Goal: Task Accomplishment & Management: Use online tool/utility

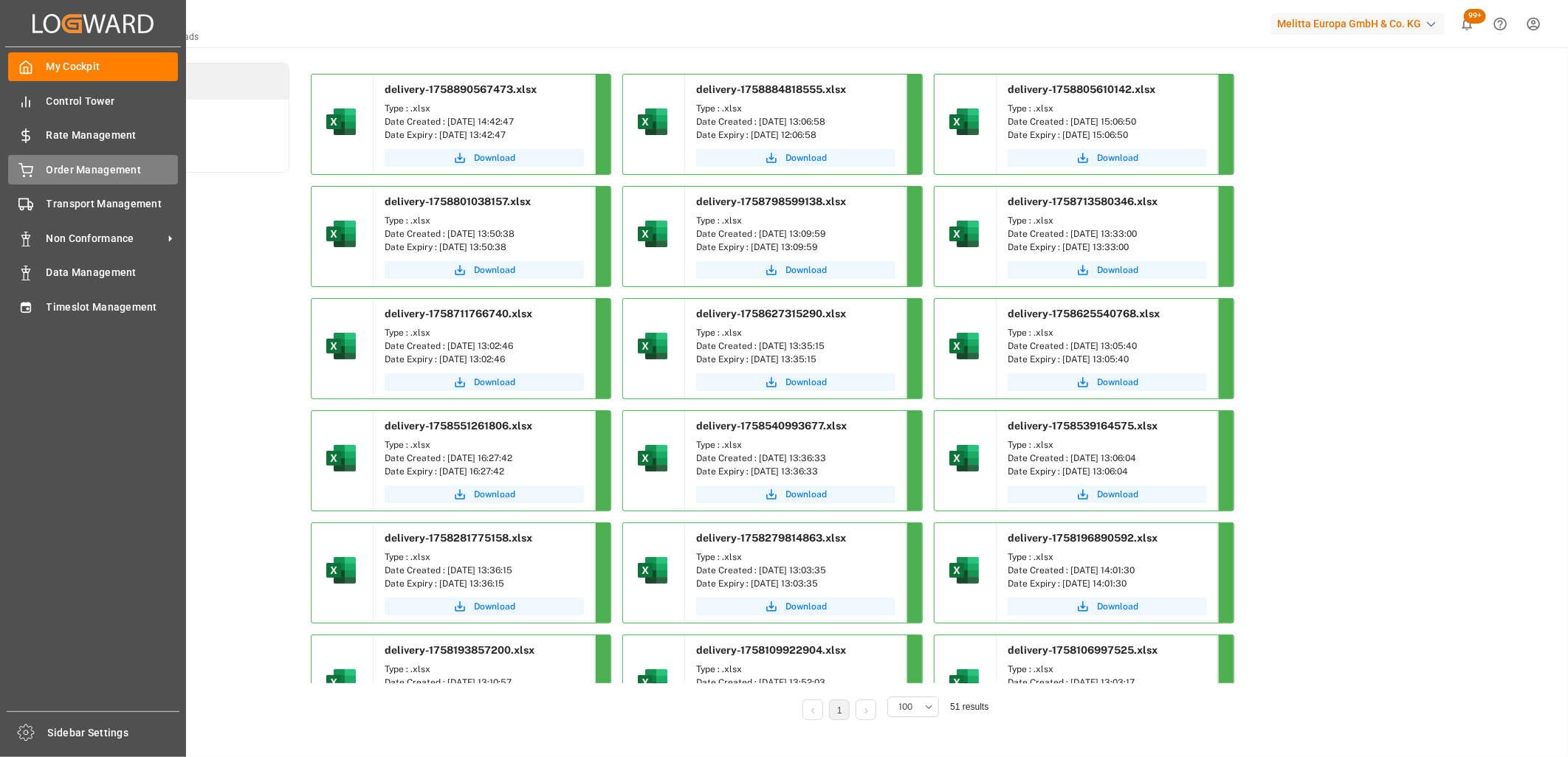
click at [34, 165] on div "Order Management Order Management" at bounding box center [93, 169] width 170 height 29
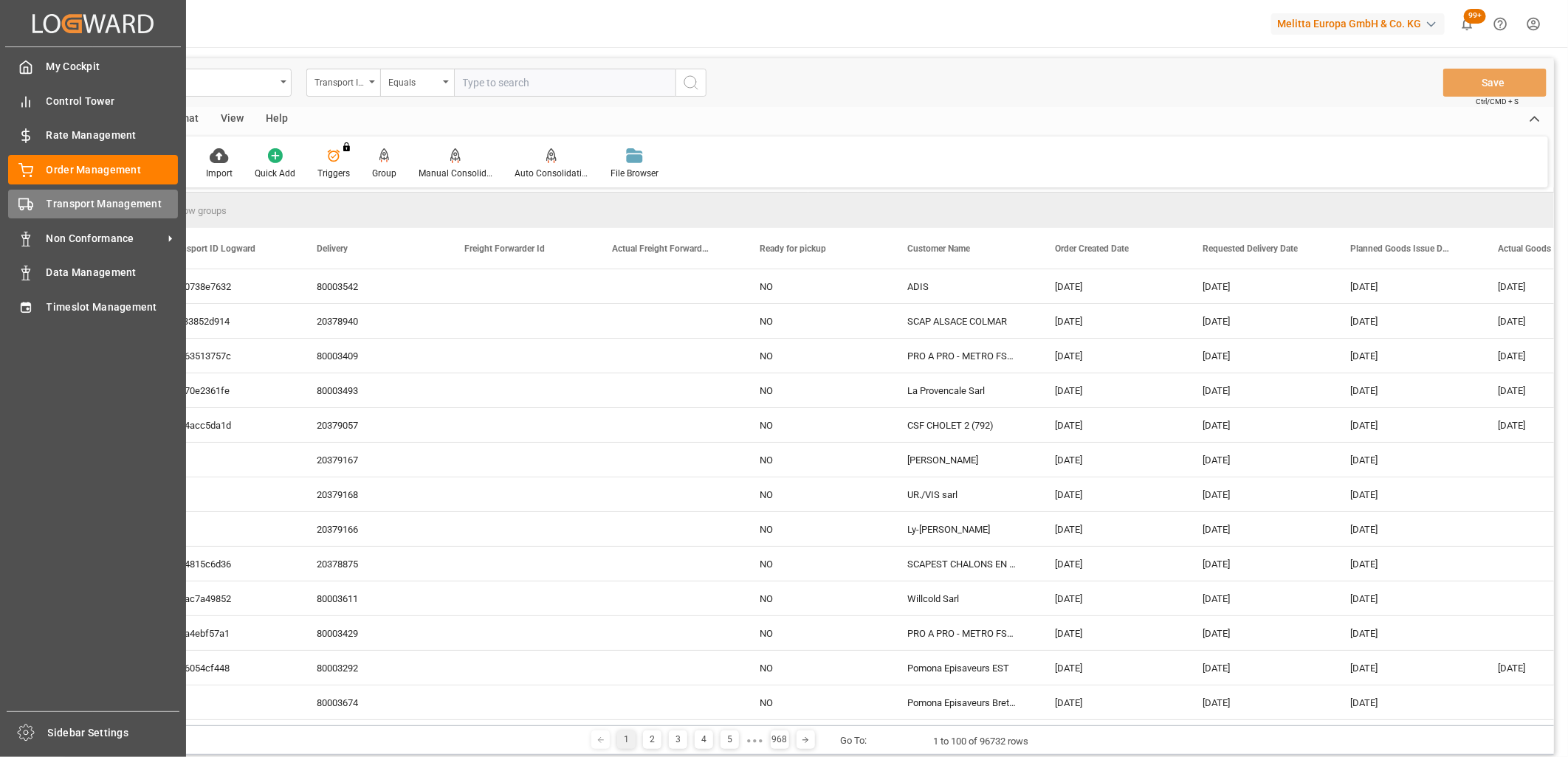
click at [57, 210] on span "Transport Management" at bounding box center [112, 203] width 132 height 16
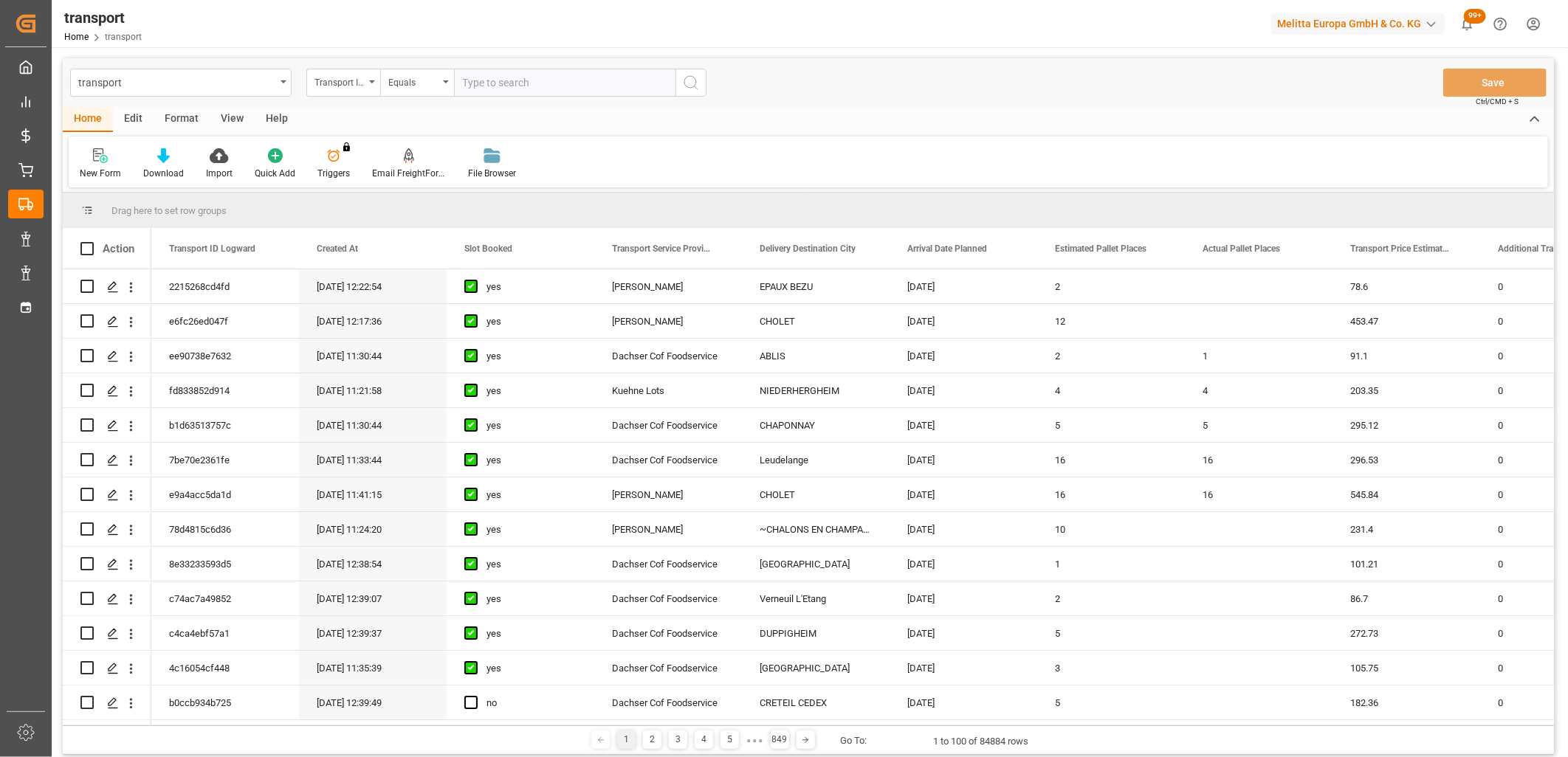
click at [588, 85] on input "text" at bounding box center [565, 83] width 221 height 28
paste input "e0f7ef2ff78d"
type input "e0f7ef2ff78d"
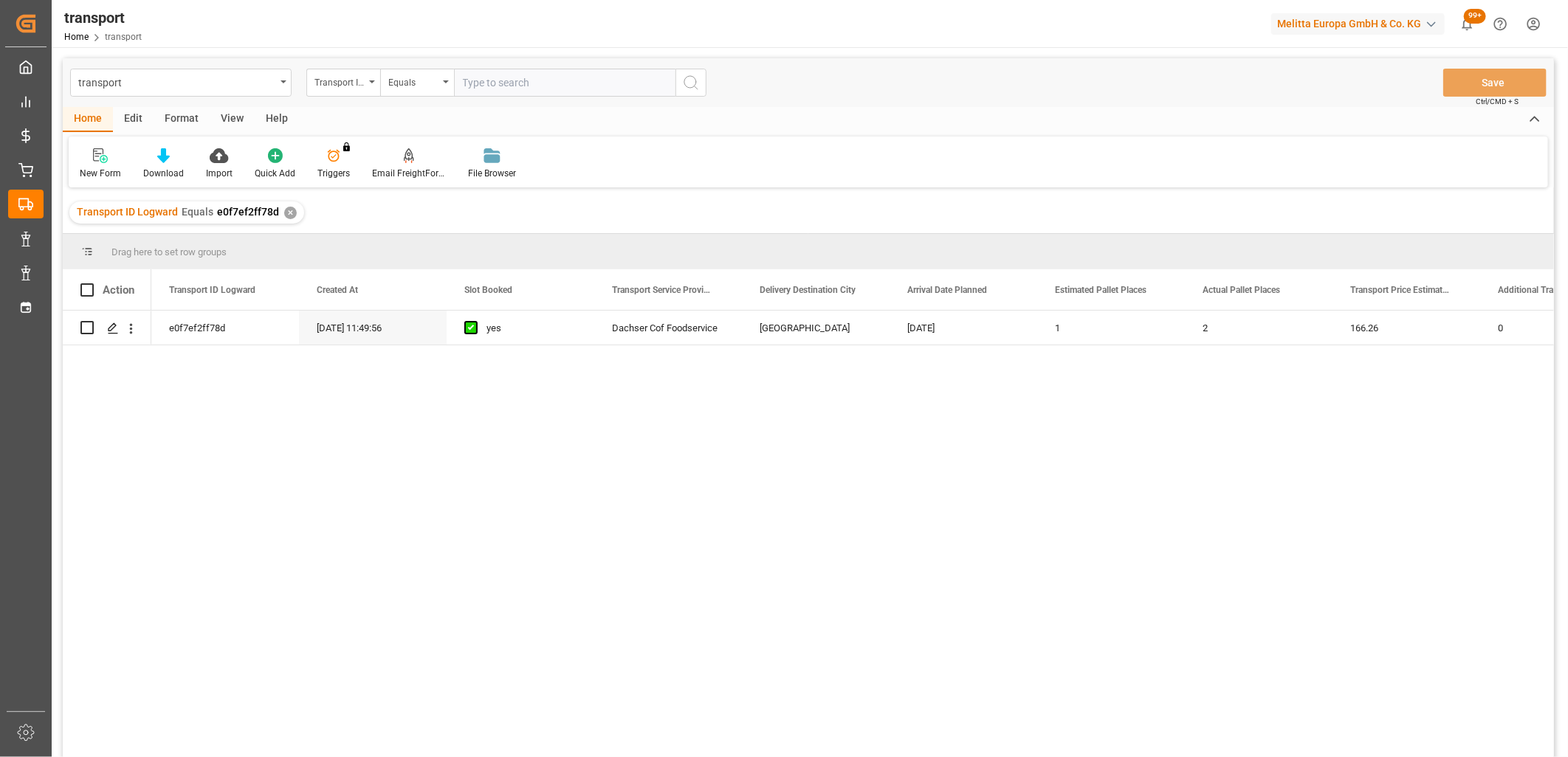
click at [770, 519] on div "e0f7ef2ff78d [DATE] 11:49:56 yes Dachser Cof Foodservice [GEOGRAPHIC_DATA] [DAT…" at bounding box center [853, 538] width 1403 height 456
click at [771, 512] on div "e0f7ef2ff78d [DATE] 11:49:56 yes Dachser Cof Foodservice [GEOGRAPHIC_DATA] [DAT…" at bounding box center [853, 538] width 1403 height 456
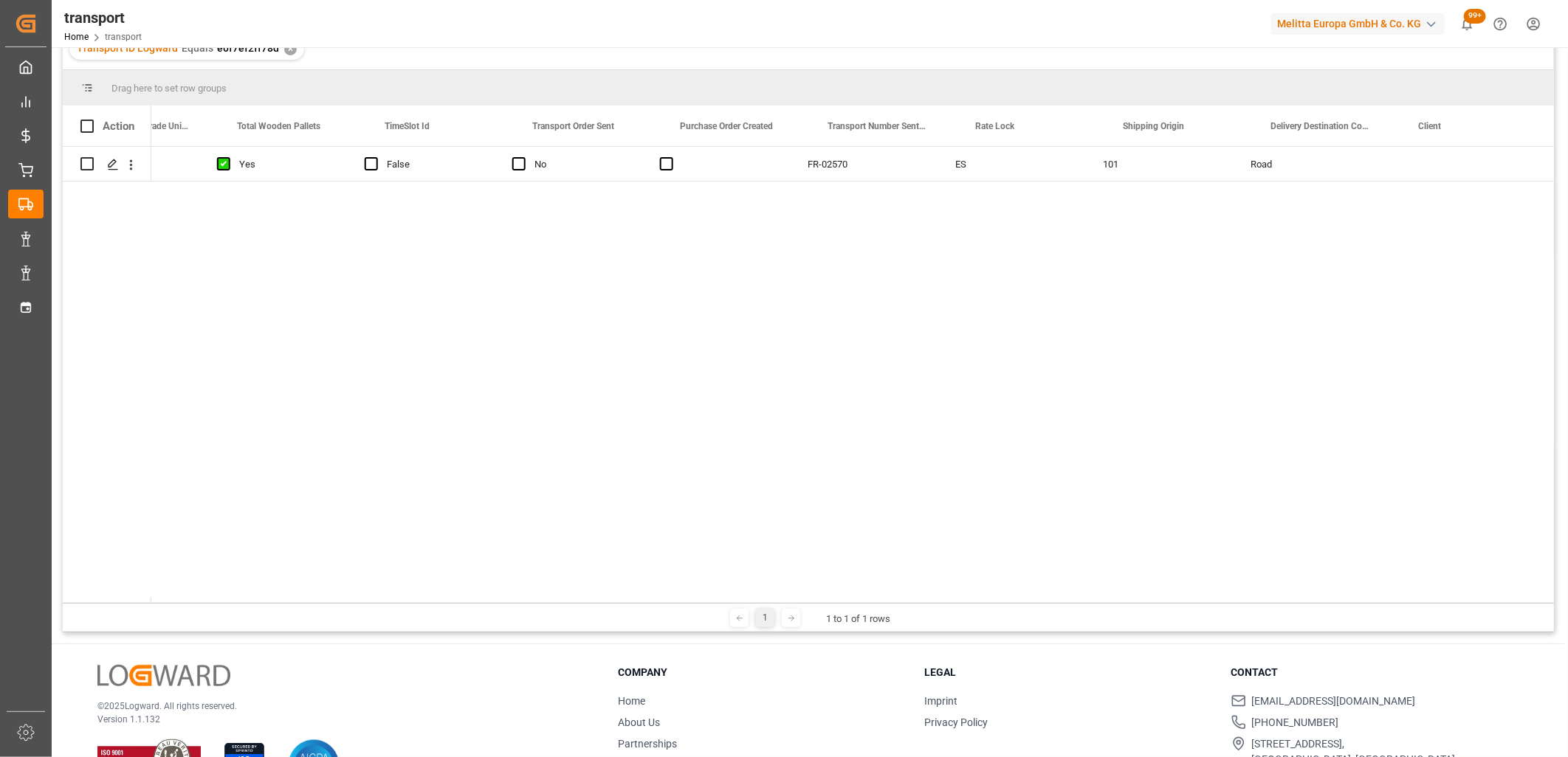
scroll to position [0, 3909]
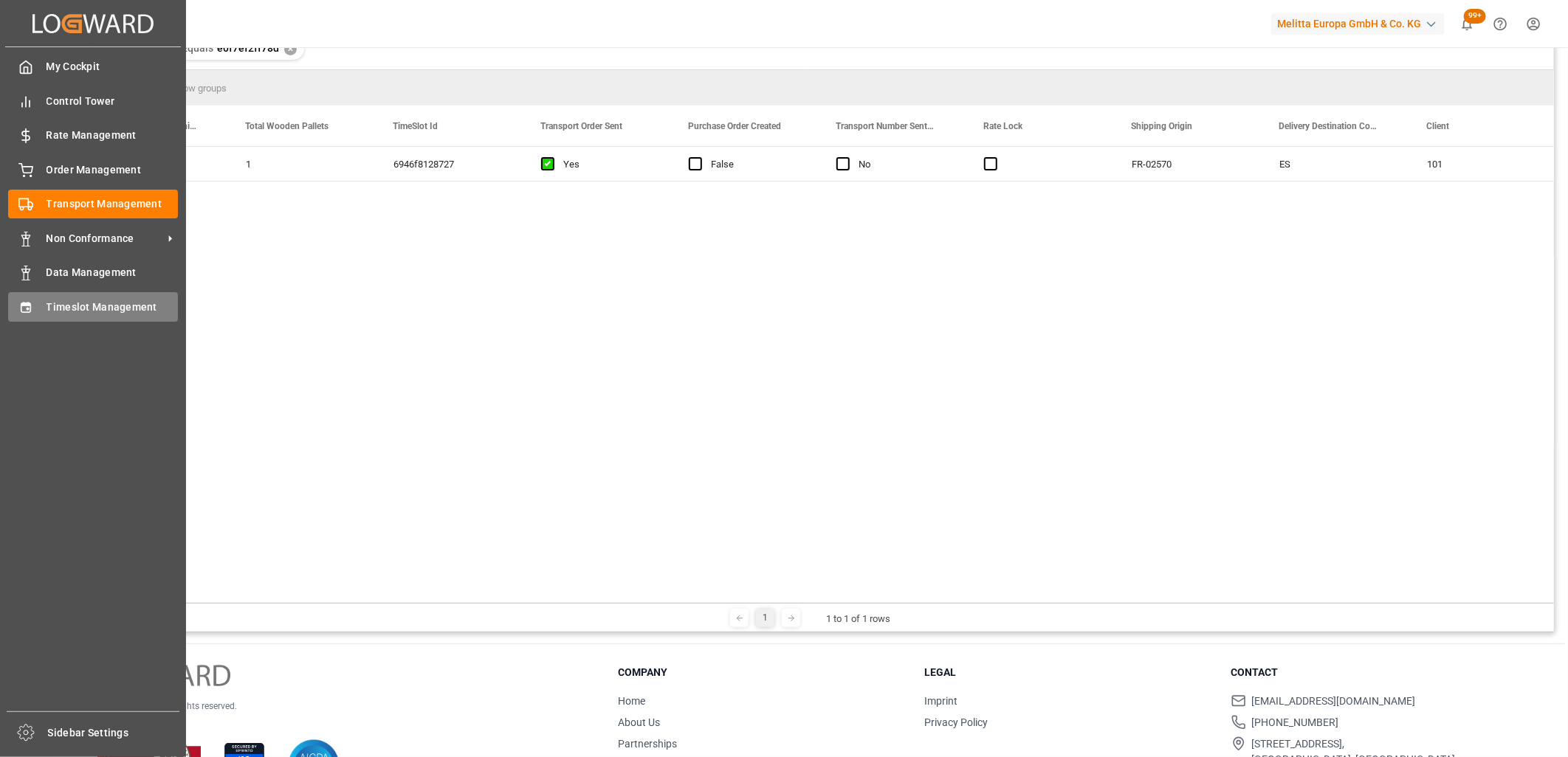
click at [54, 307] on span "Timeslot Management" at bounding box center [112, 307] width 132 height 16
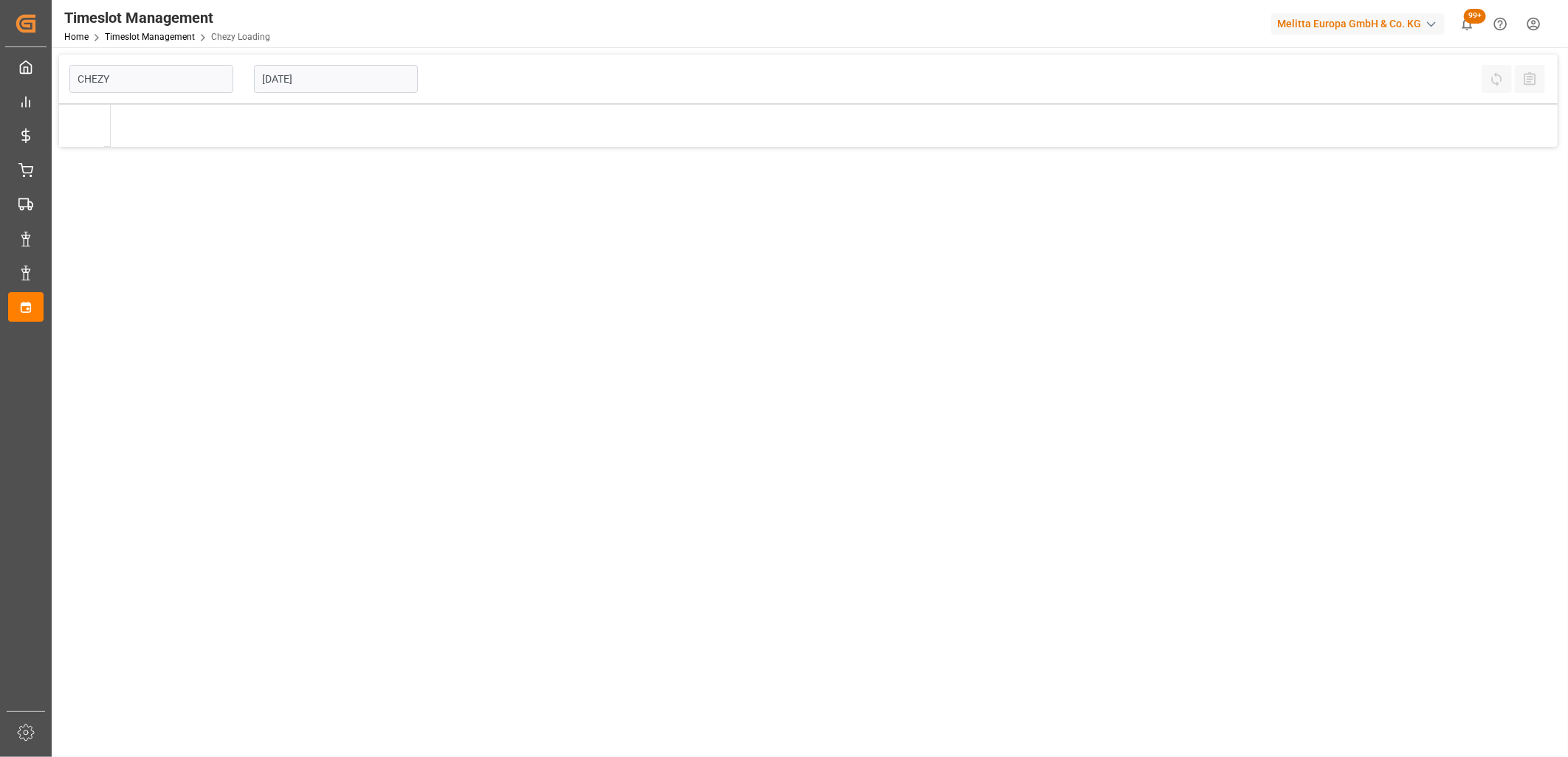
type input "Chezy Loading"
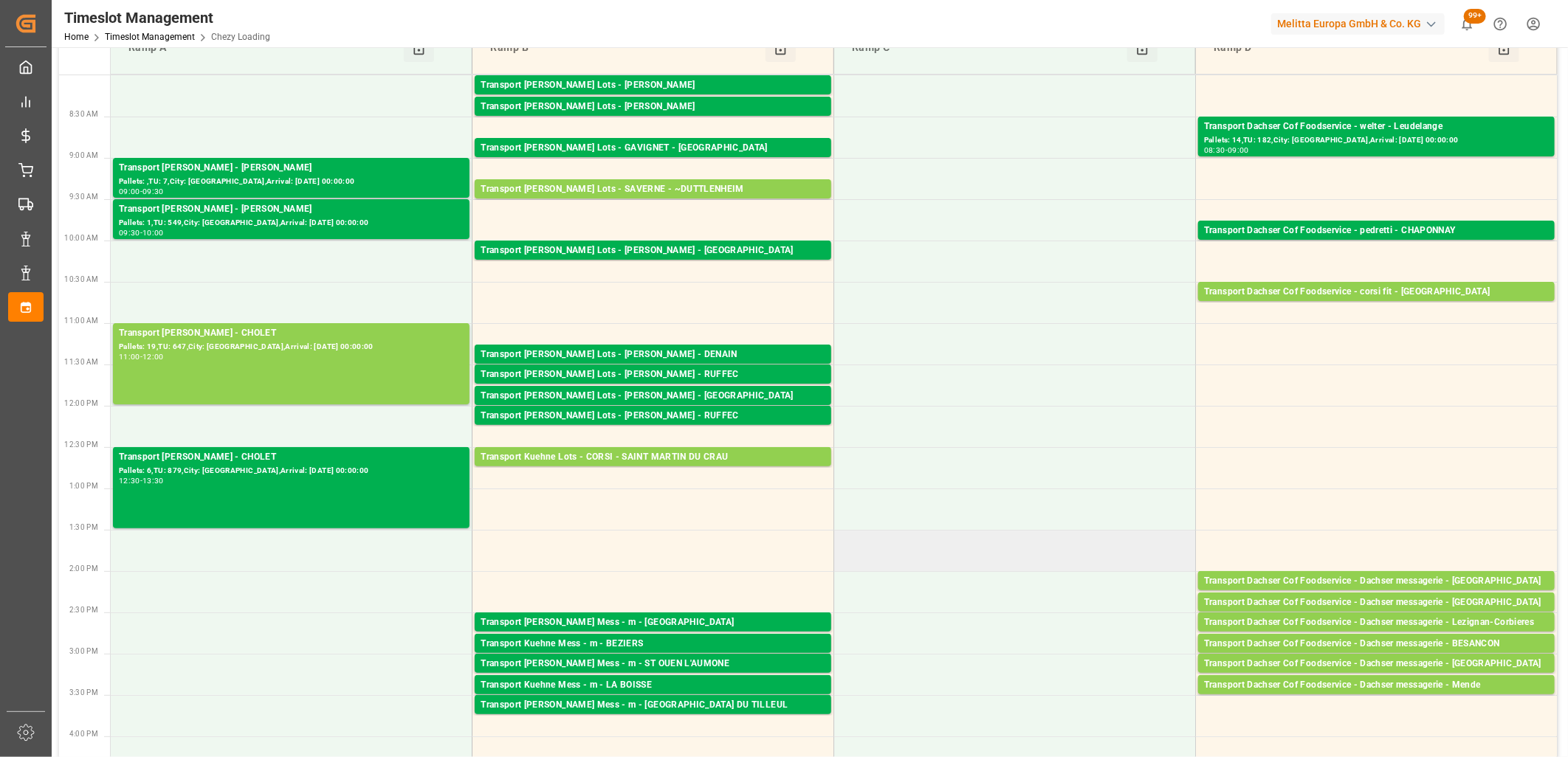
scroll to position [163, 0]
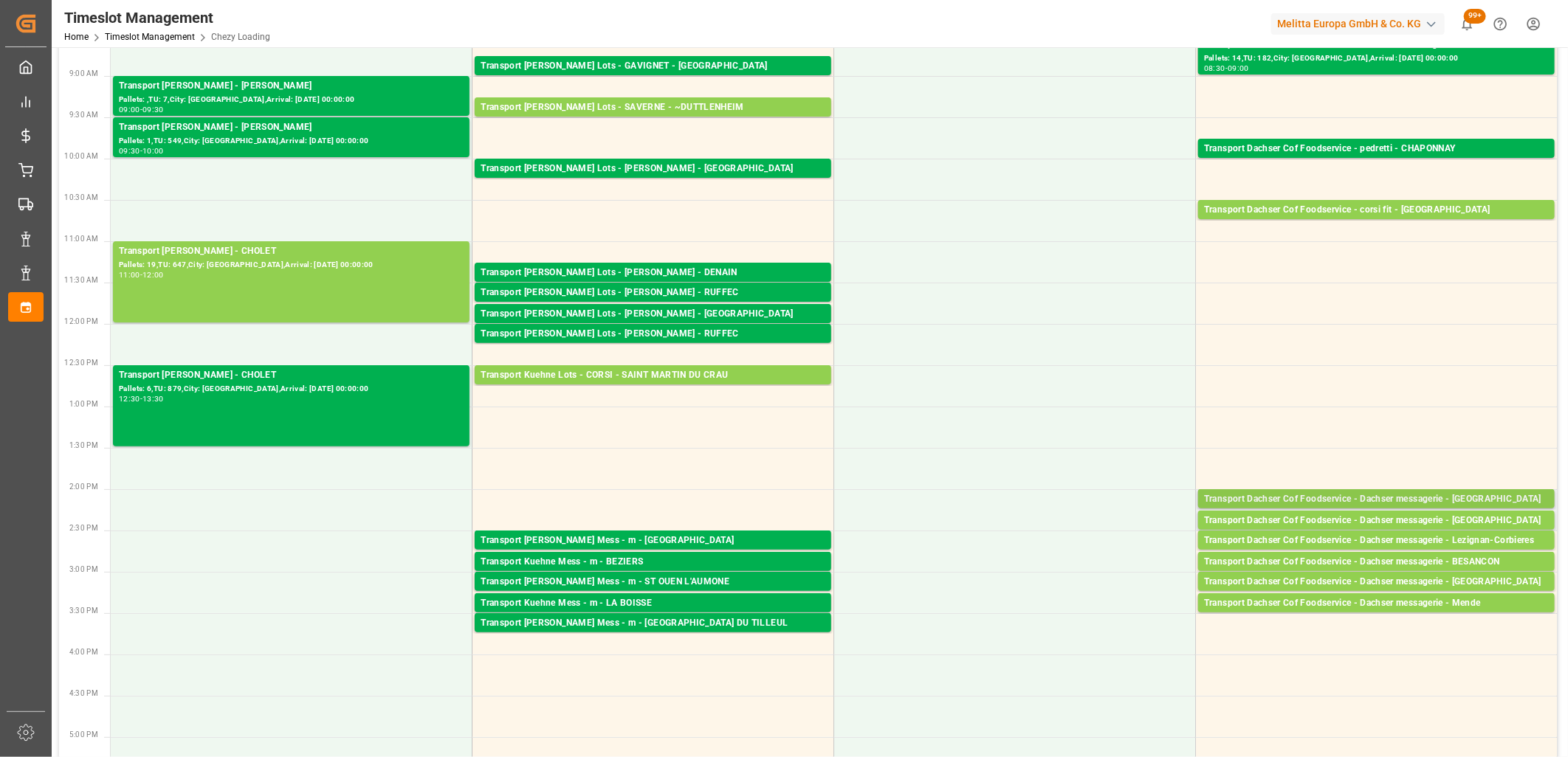
click at [1447, 494] on div "Transport Dachser Cof Foodservice - Dachser messagerie - [GEOGRAPHIC_DATA]" at bounding box center [1376, 500] width 345 height 15
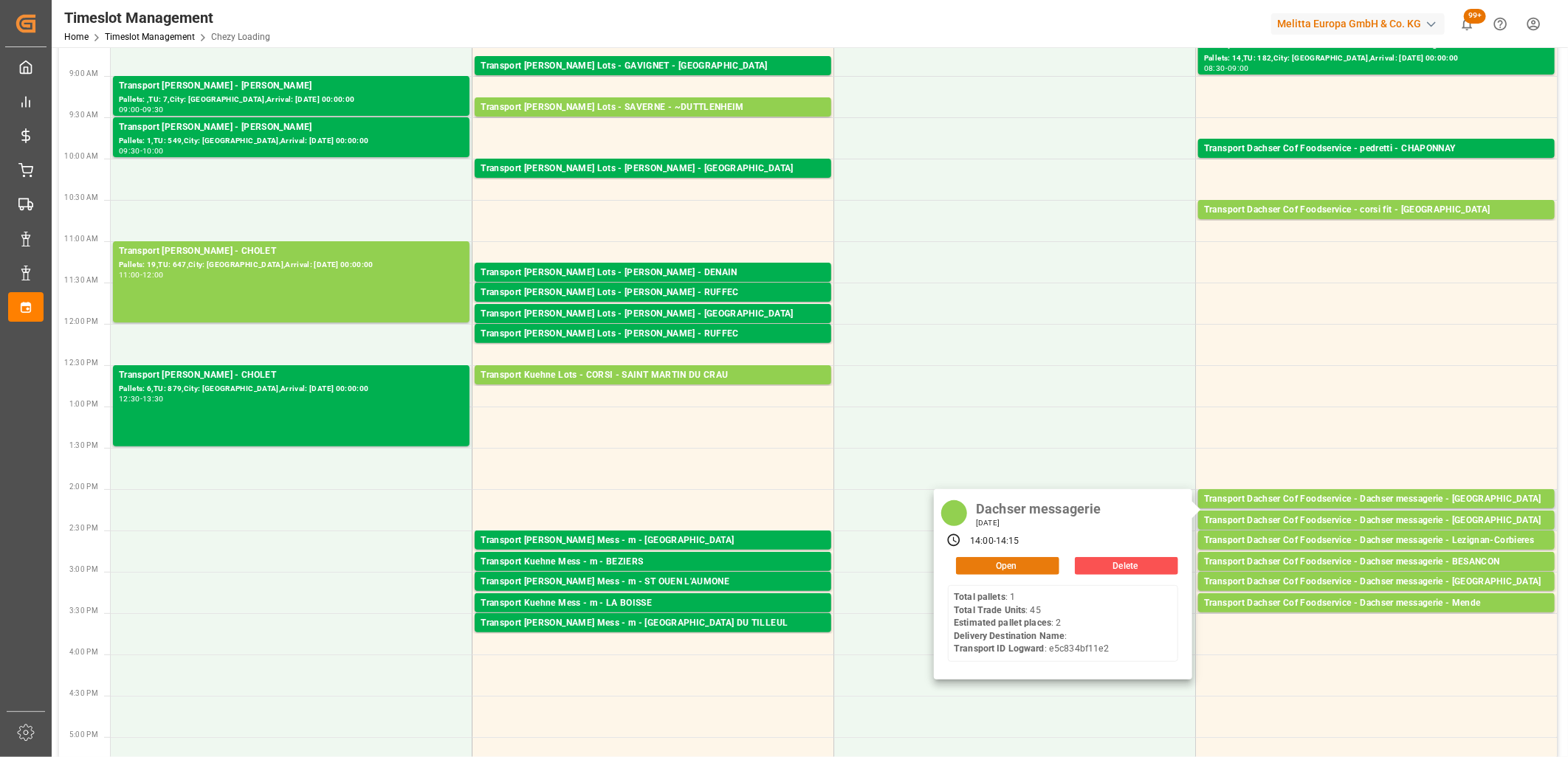
click at [1034, 569] on button "Open" at bounding box center [1007, 566] width 103 height 18
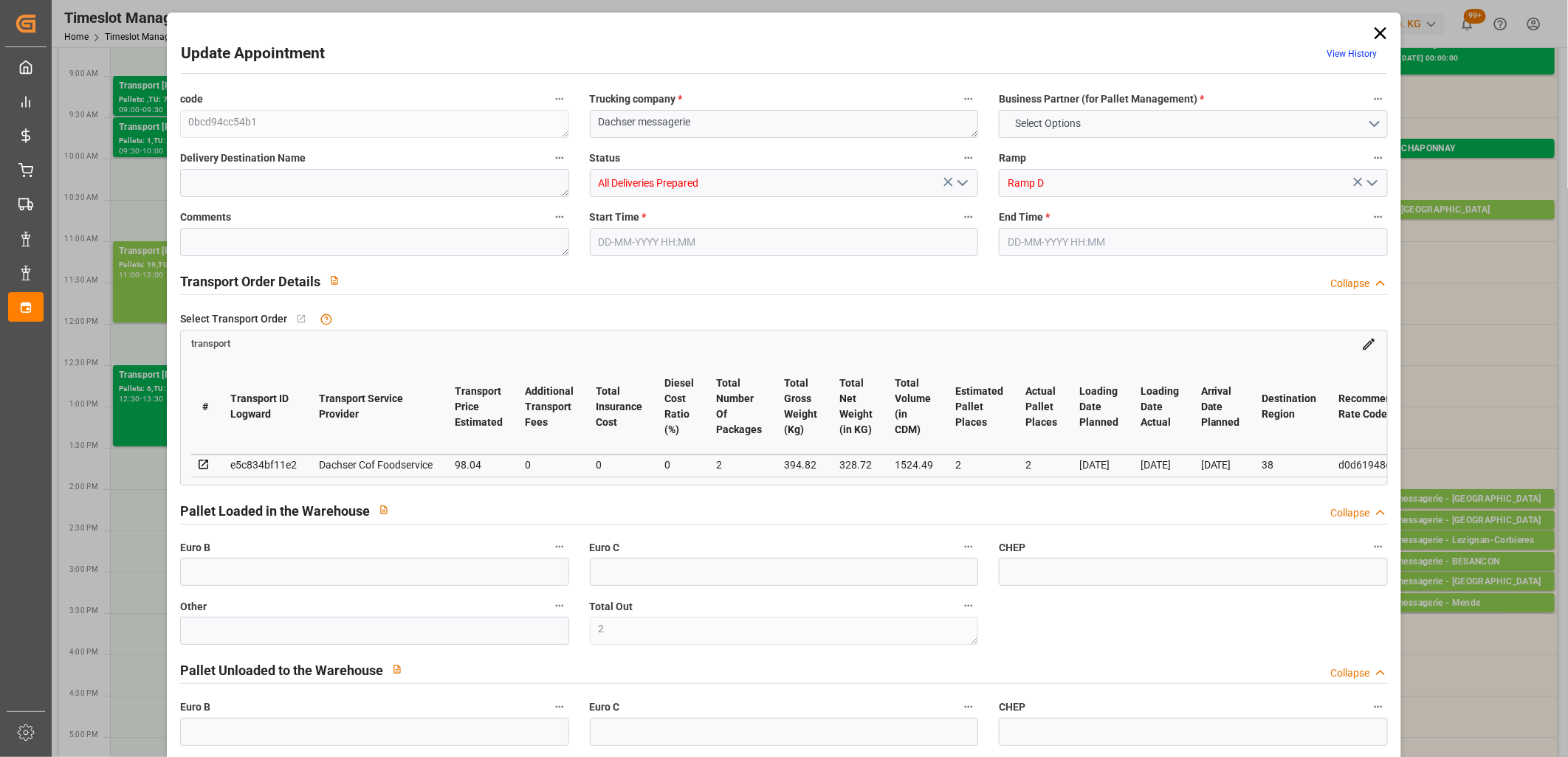
type input "0"
type input "2"
type input "98.04"
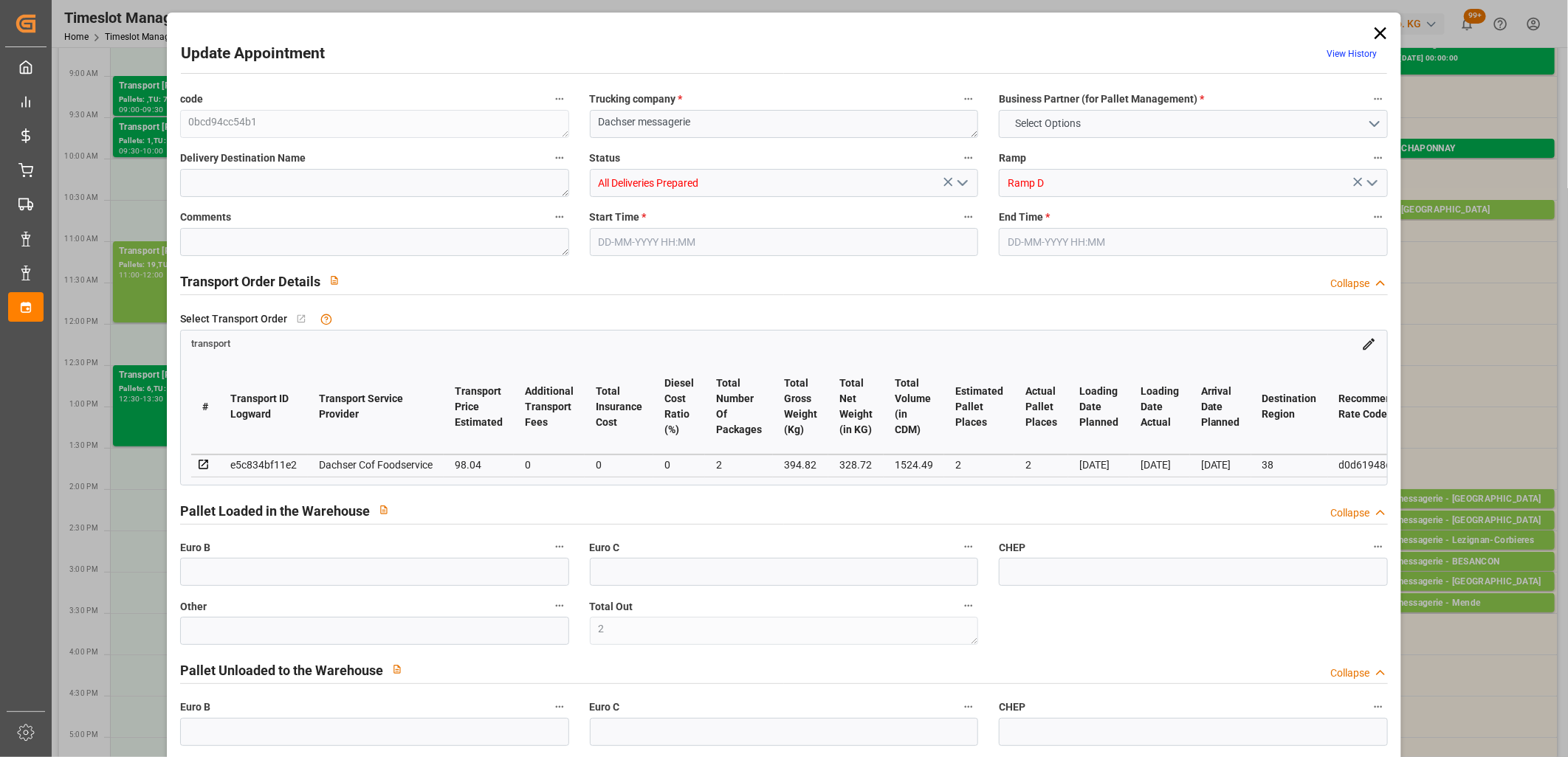
type input "0"
type input "96.3145"
type input "-1.7255"
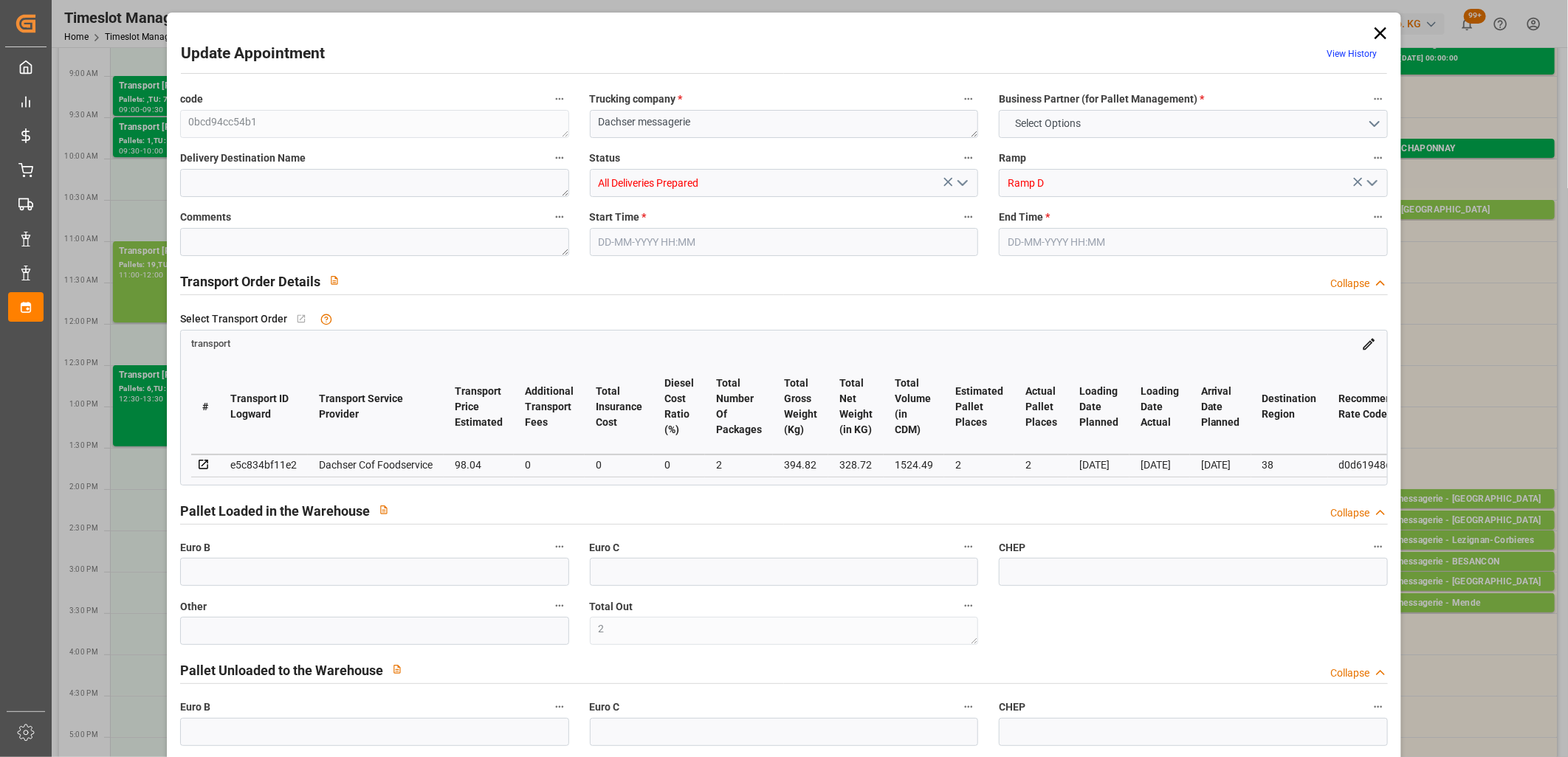
type input "2"
type input "328.72"
type input "443.71"
type input "1524.49"
type input "38"
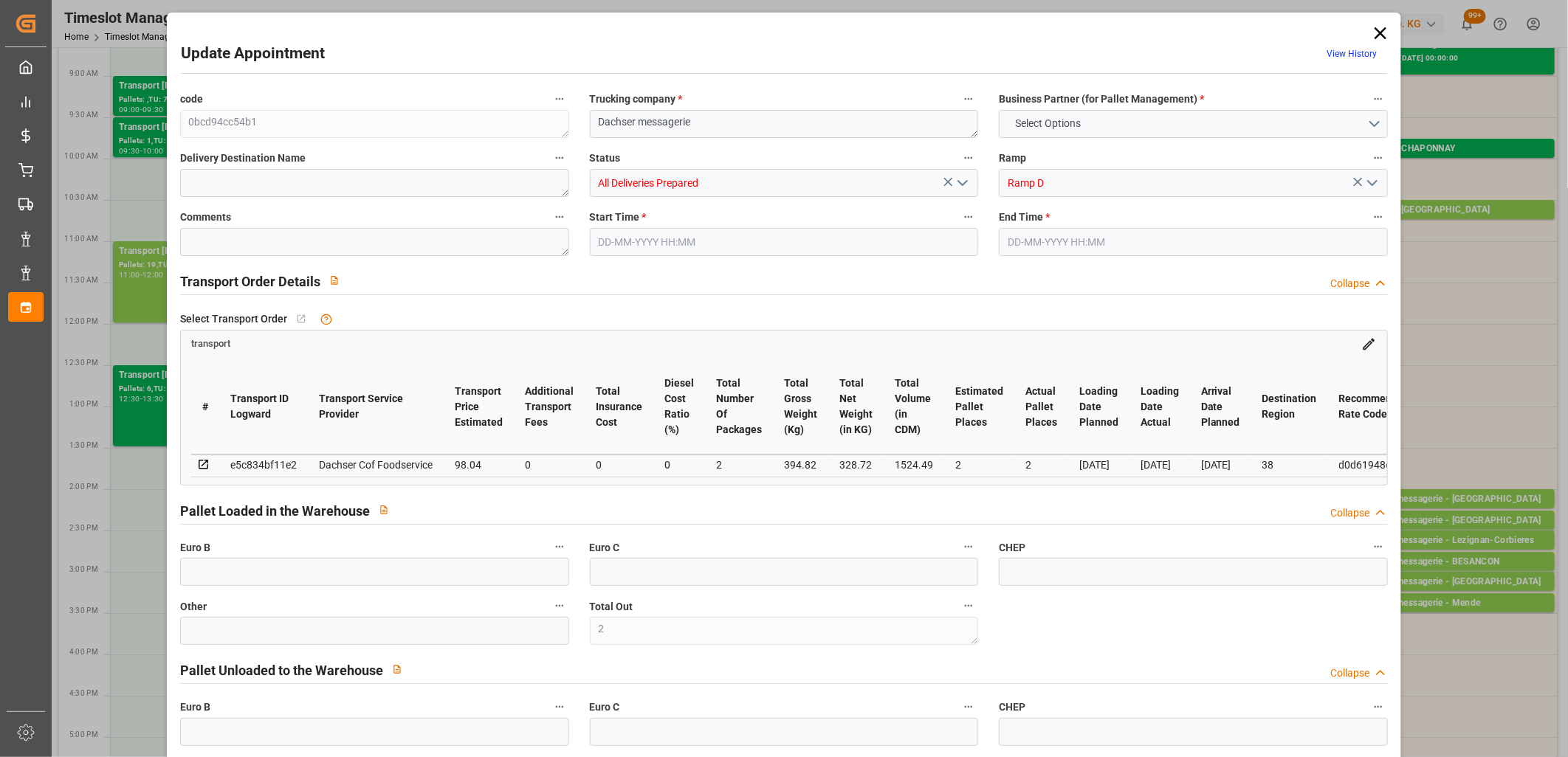
type input "1"
type input "45"
type input "2"
type input "101"
type input "394.82"
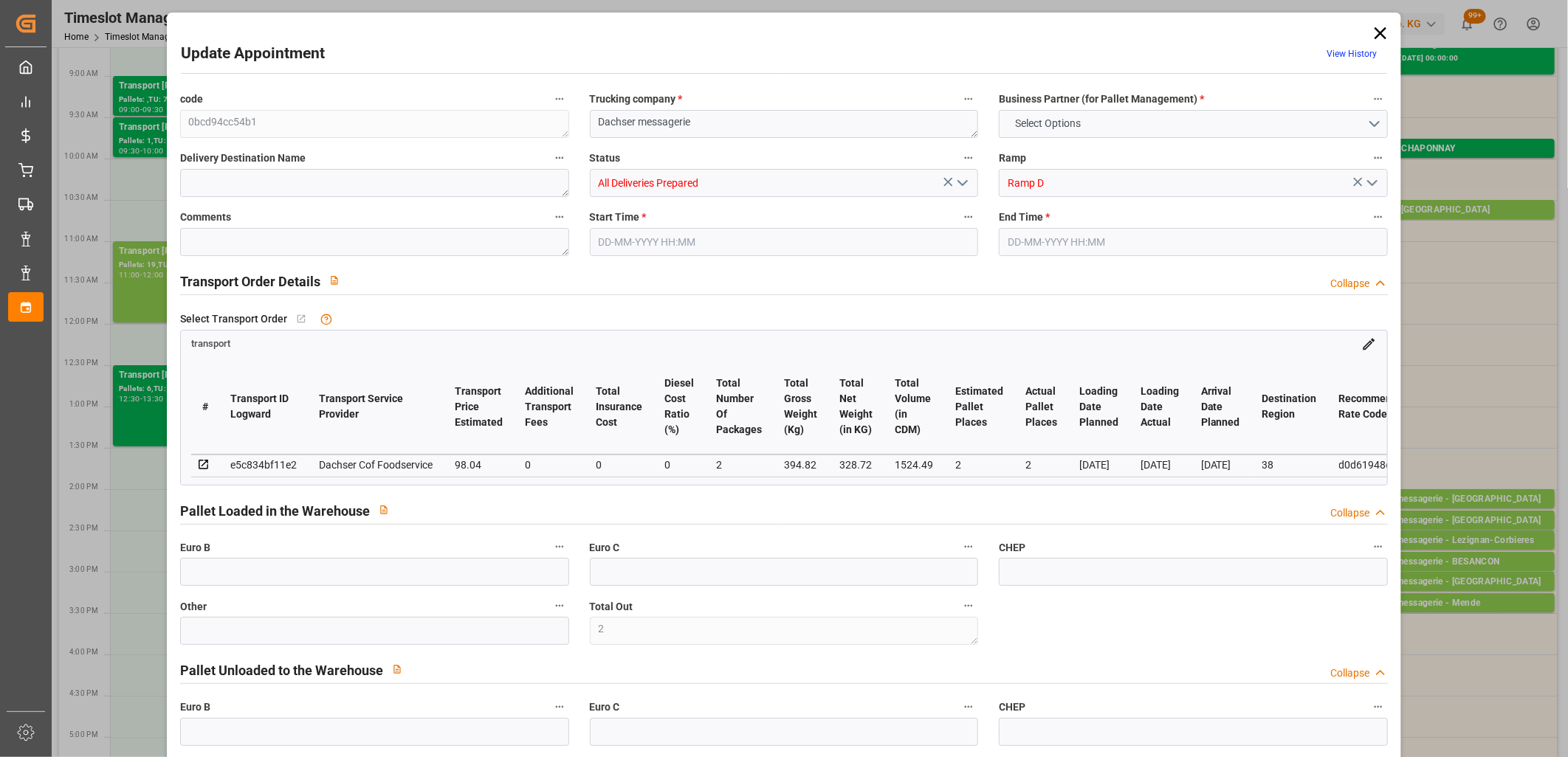
type input "0"
type input "4710.8598"
type input "0"
type input "21"
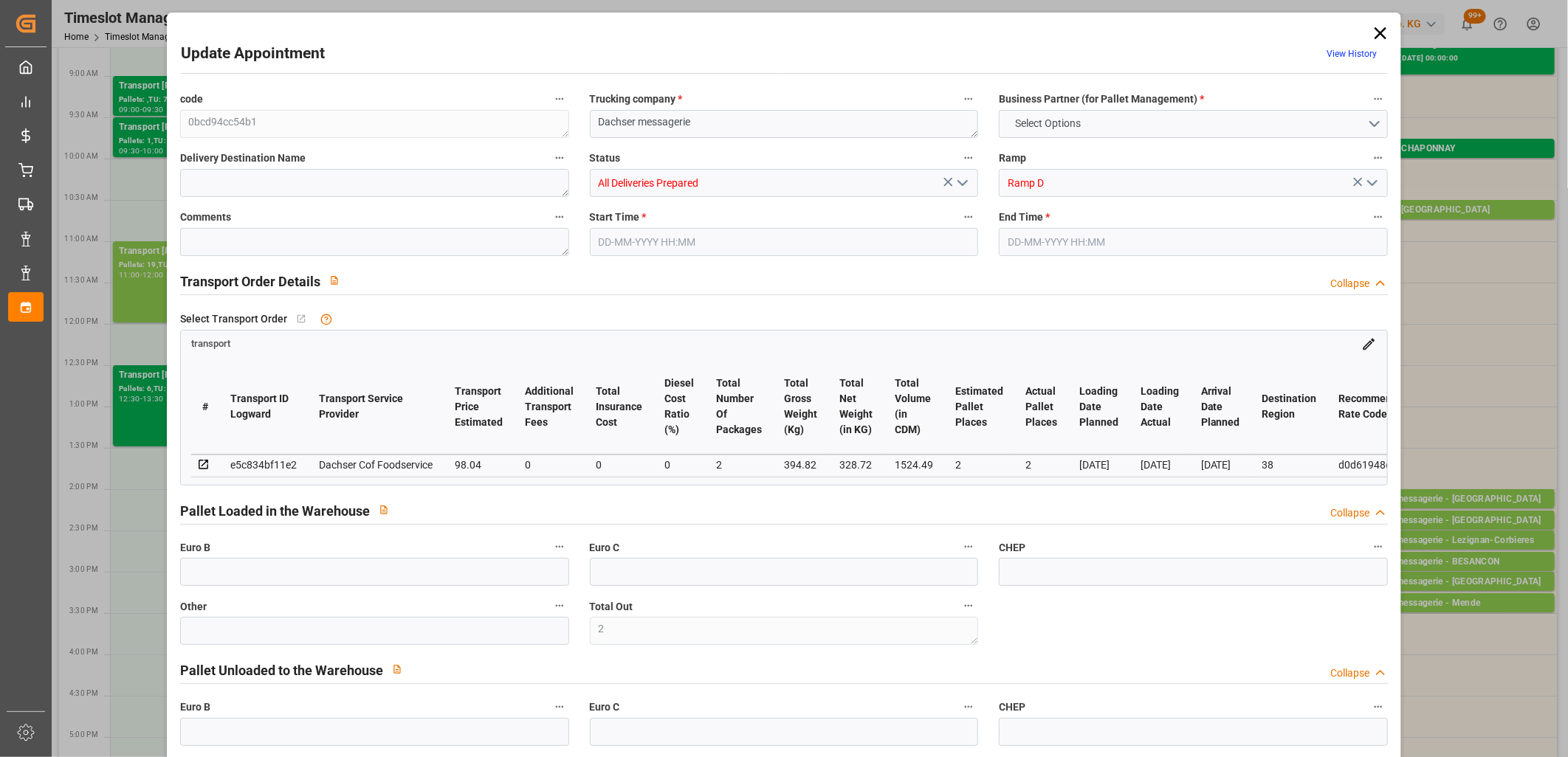
type input "35"
type input "[DATE] 14:00"
type input "[DATE] 14:15"
type input "[DATE] 12:03"
type input "[DATE] 11:49"
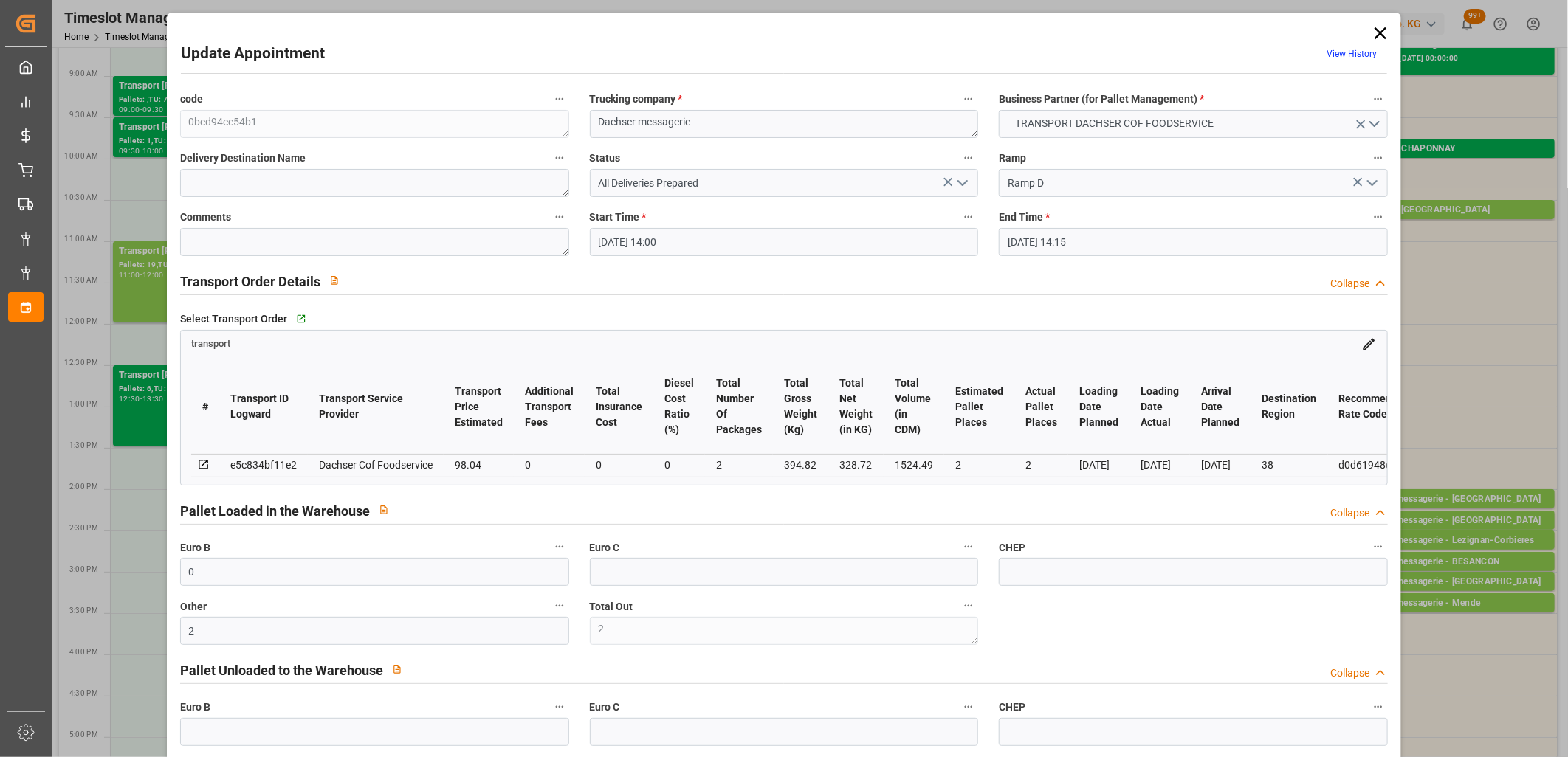
type input "[DATE]"
click at [963, 183] on icon "open menu" at bounding box center [962, 183] width 18 height 18
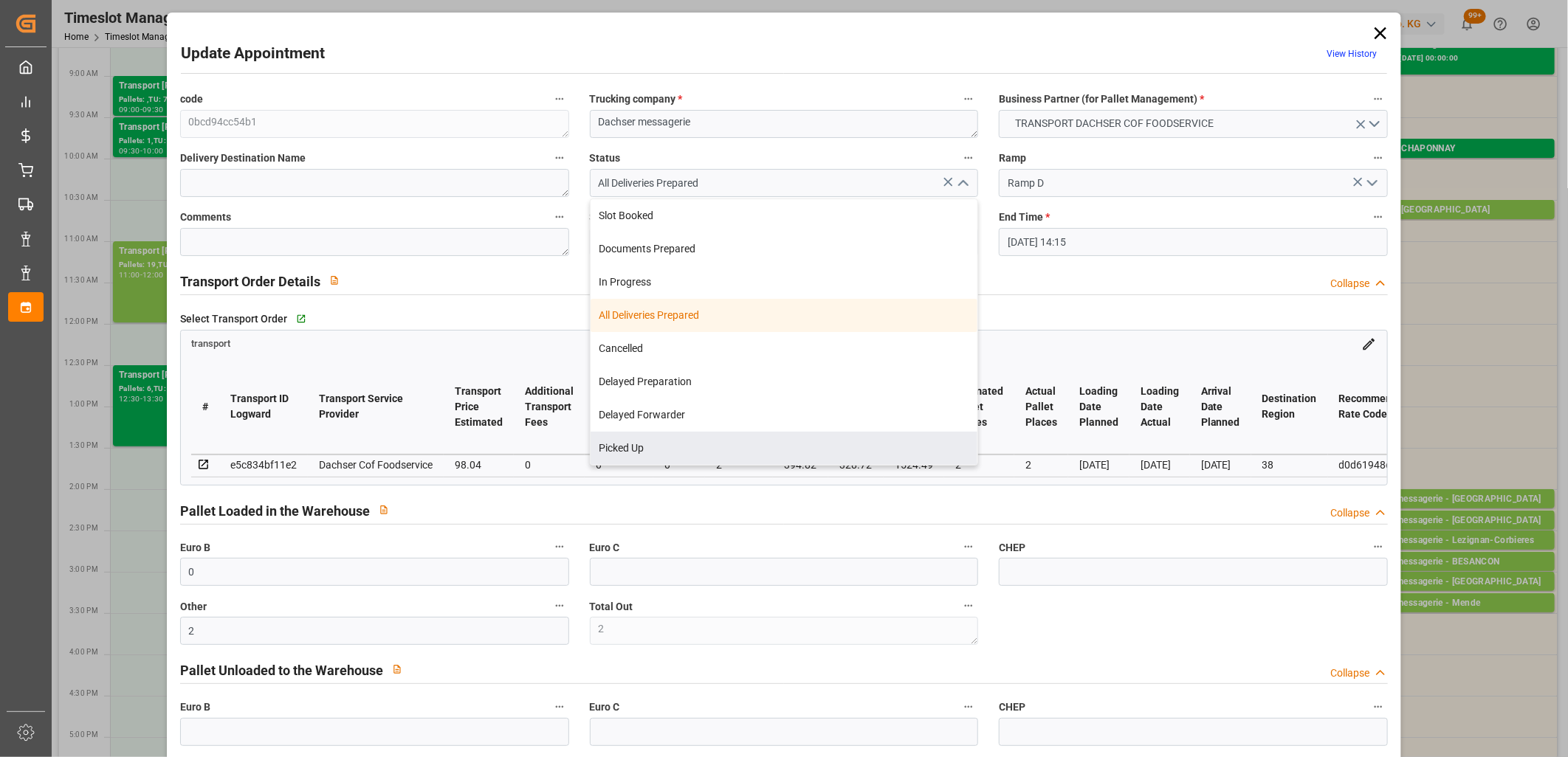
click at [788, 466] on div "394.82" at bounding box center [801, 464] width 33 height 18
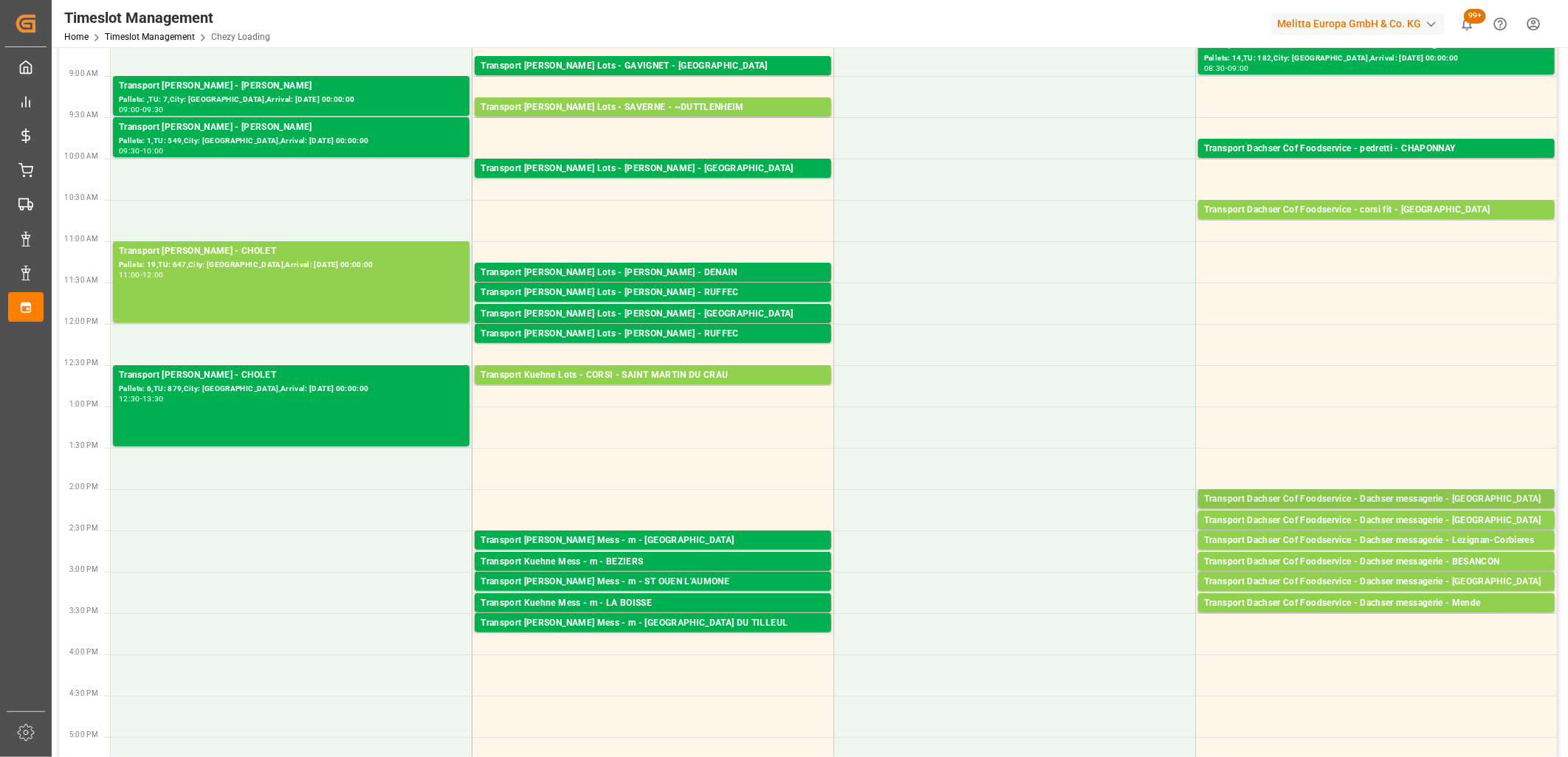
click at [1435, 500] on div "Transport Dachser Cof Foodservice - Dachser messagerie - [GEOGRAPHIC_DATA]" at bounding box center [1376, 500] width 345 height 15
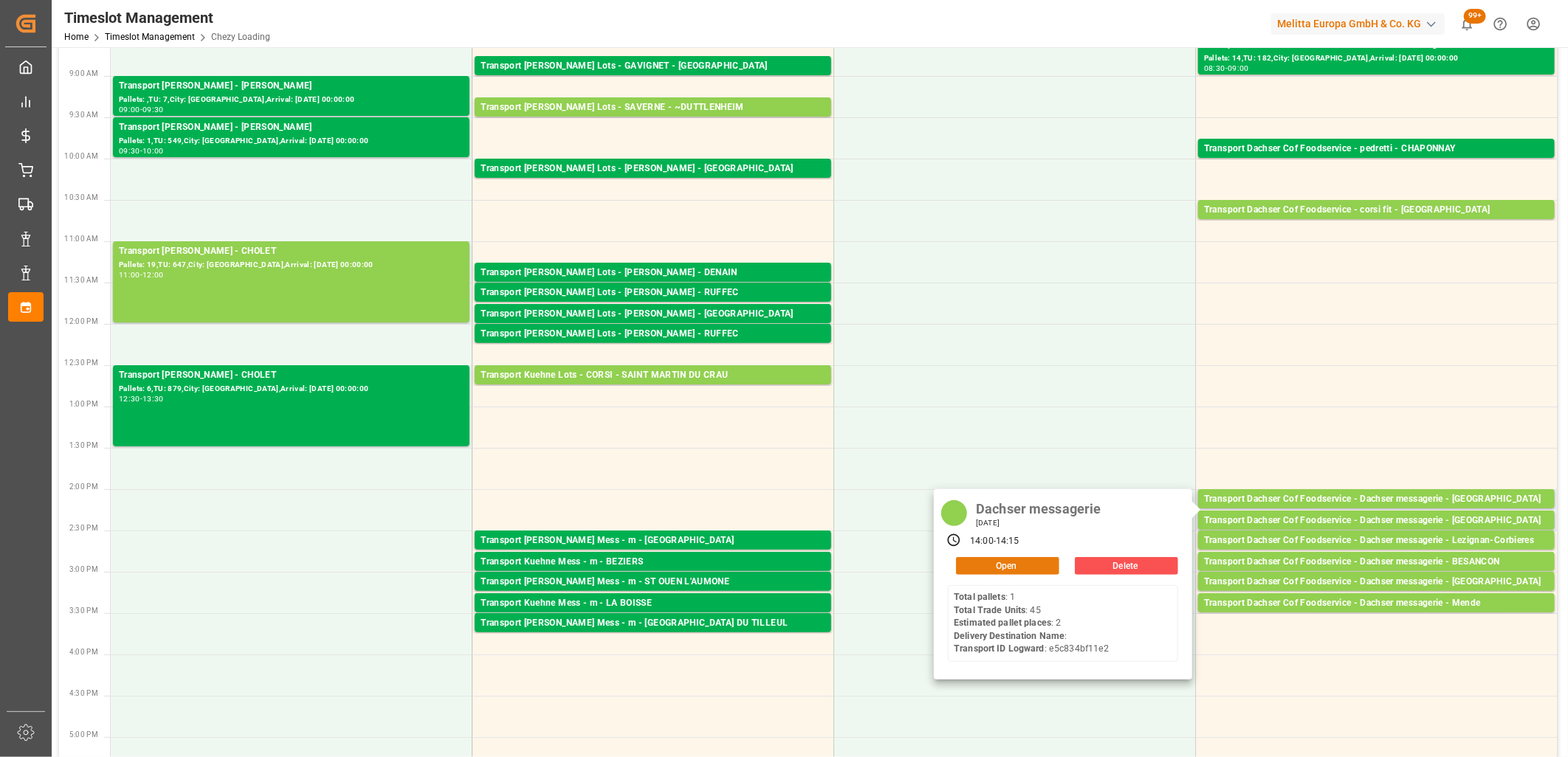
click at [1004, 565] on button "Open" at bounding box center [1007, 566] width 103 height 18
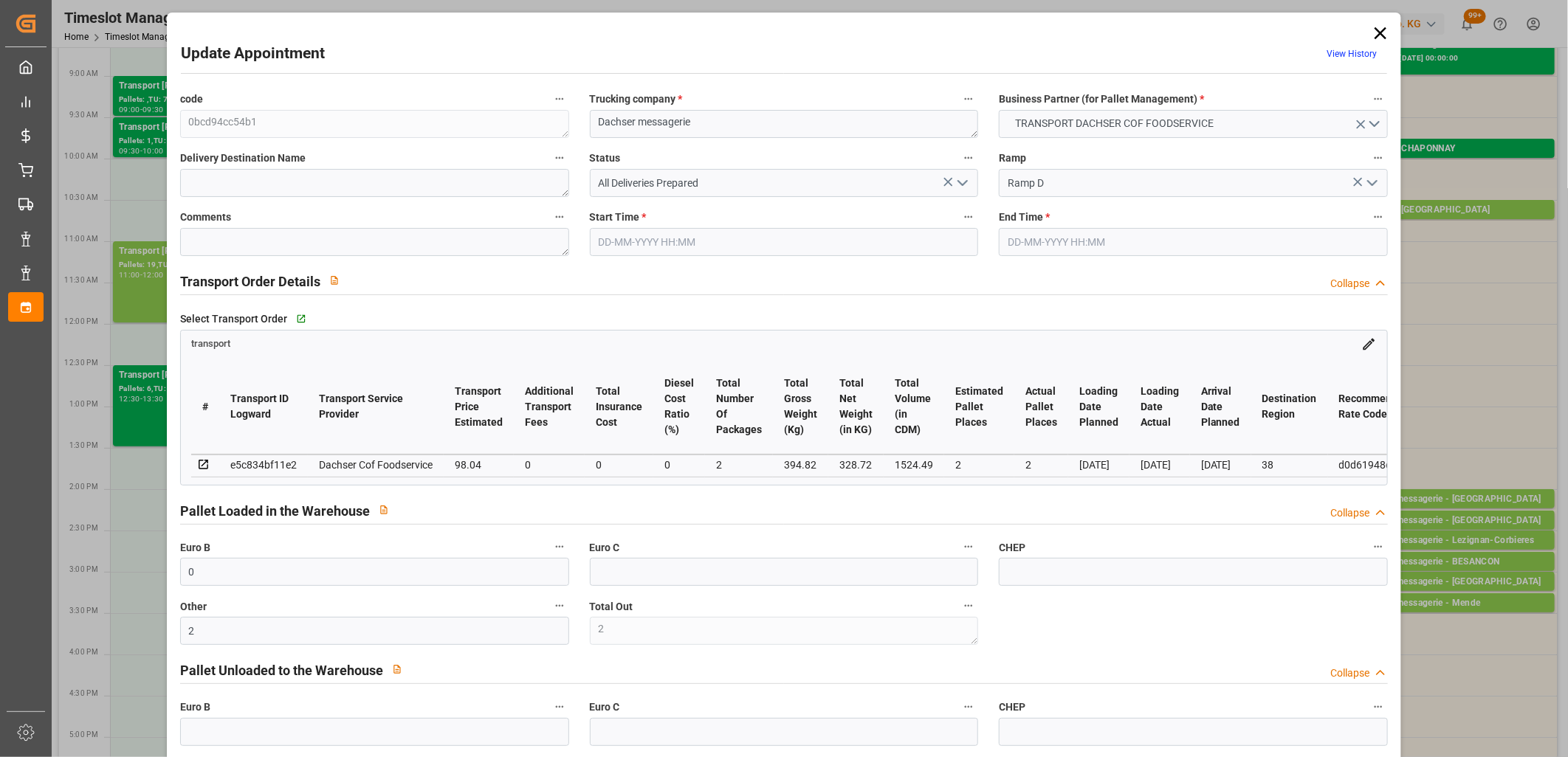
type input "[DATE] 14:00"
type input "[DATE] 14:15"
type input "[DATE] 12:03"
type input "[DATE] 11:49"
type input "[DATE]"
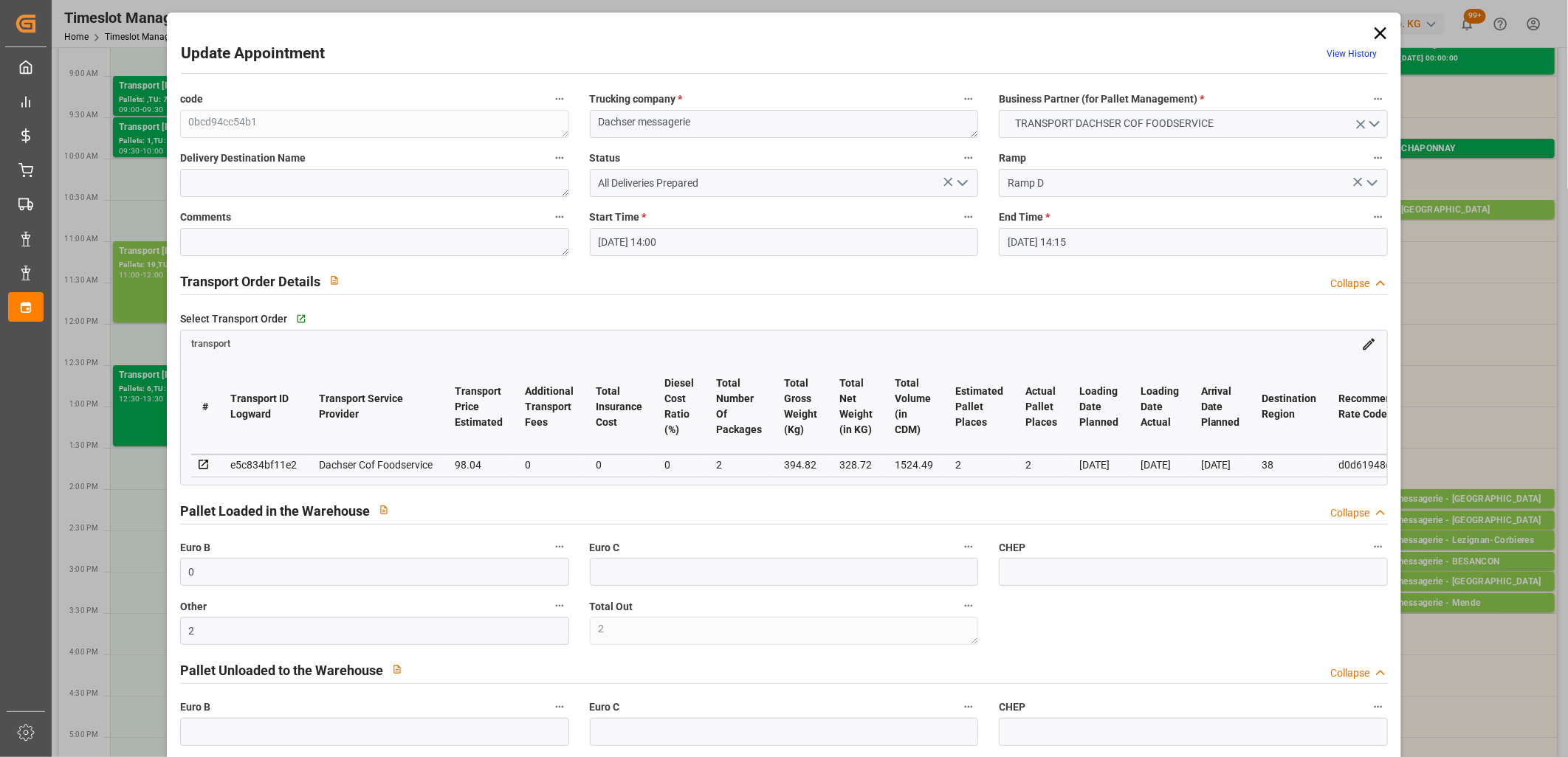
type input "[DATE]"
click at [960, 181] on icon "open menu" at bounding box center [962, 183] width 18 height 18
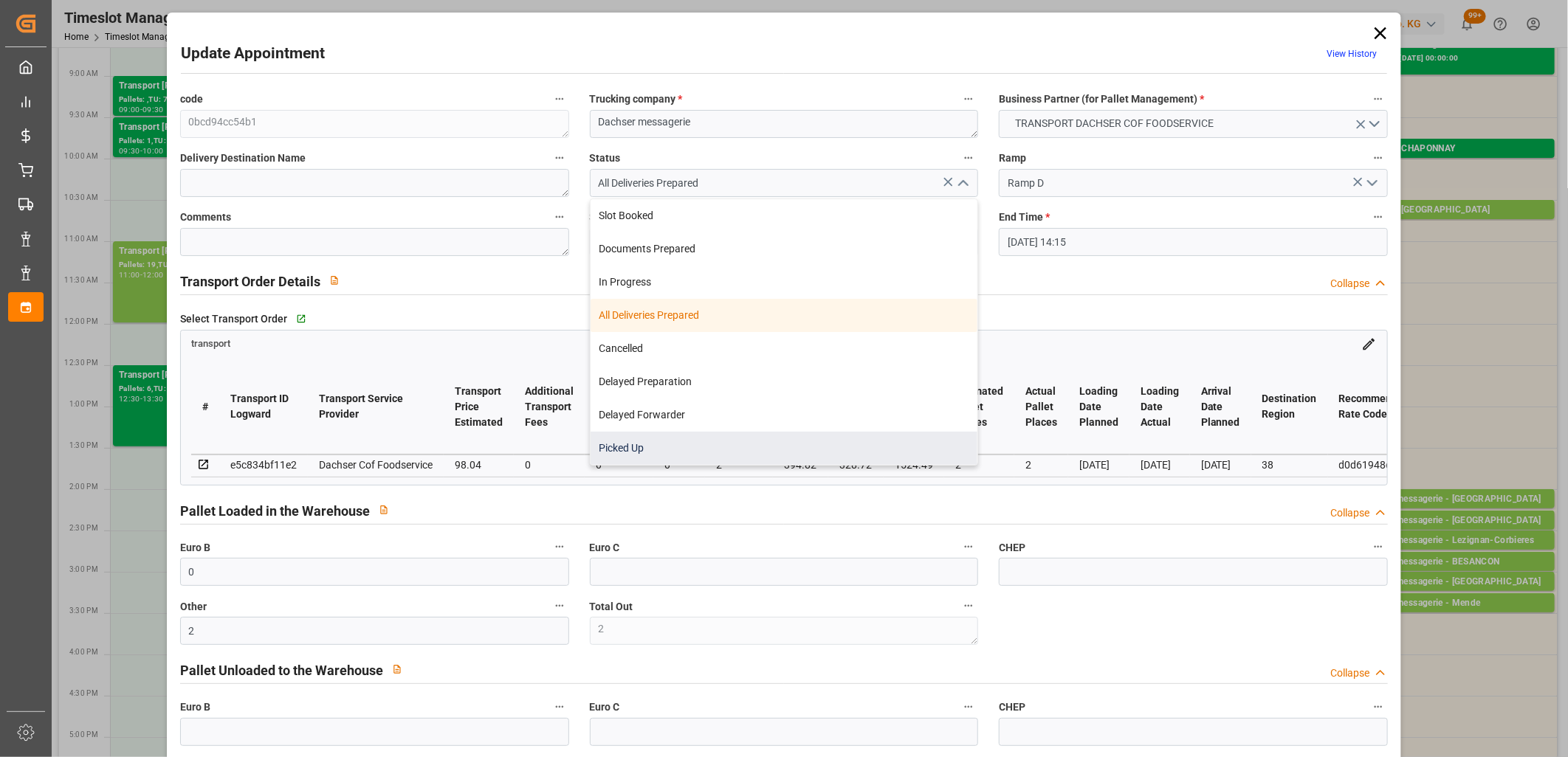
click at [616, 453] on div "Picked Up" at bounding box center [784, 449] width 387 height 33
type input "Picked Up"
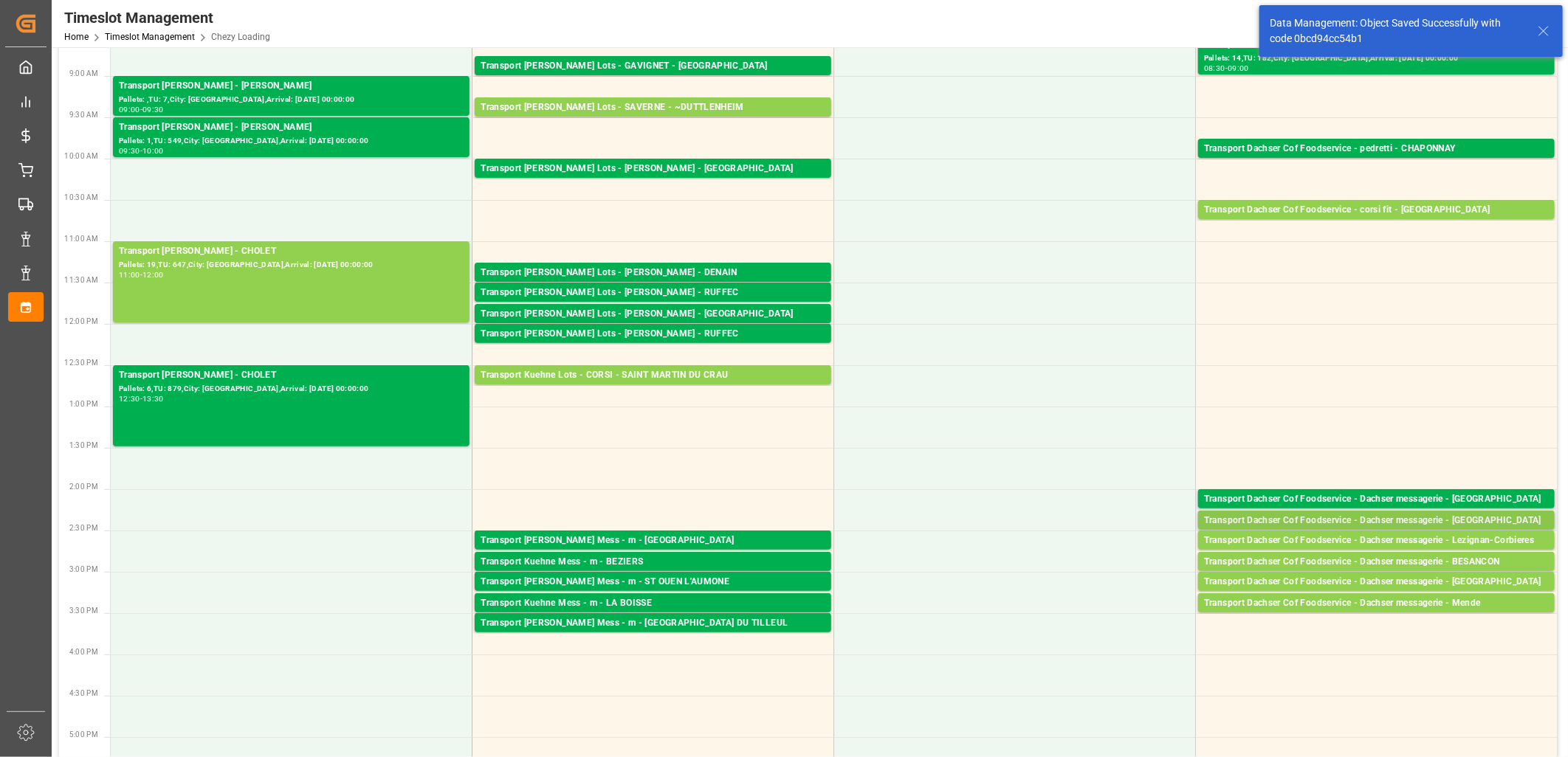
click at [1415, 521] on div "Transport Dachser Cof Foodservice - Dachser messagerie - [GEOGRAPHIC_DATA]" at bounding box center [1376, 521] width 345 height 15
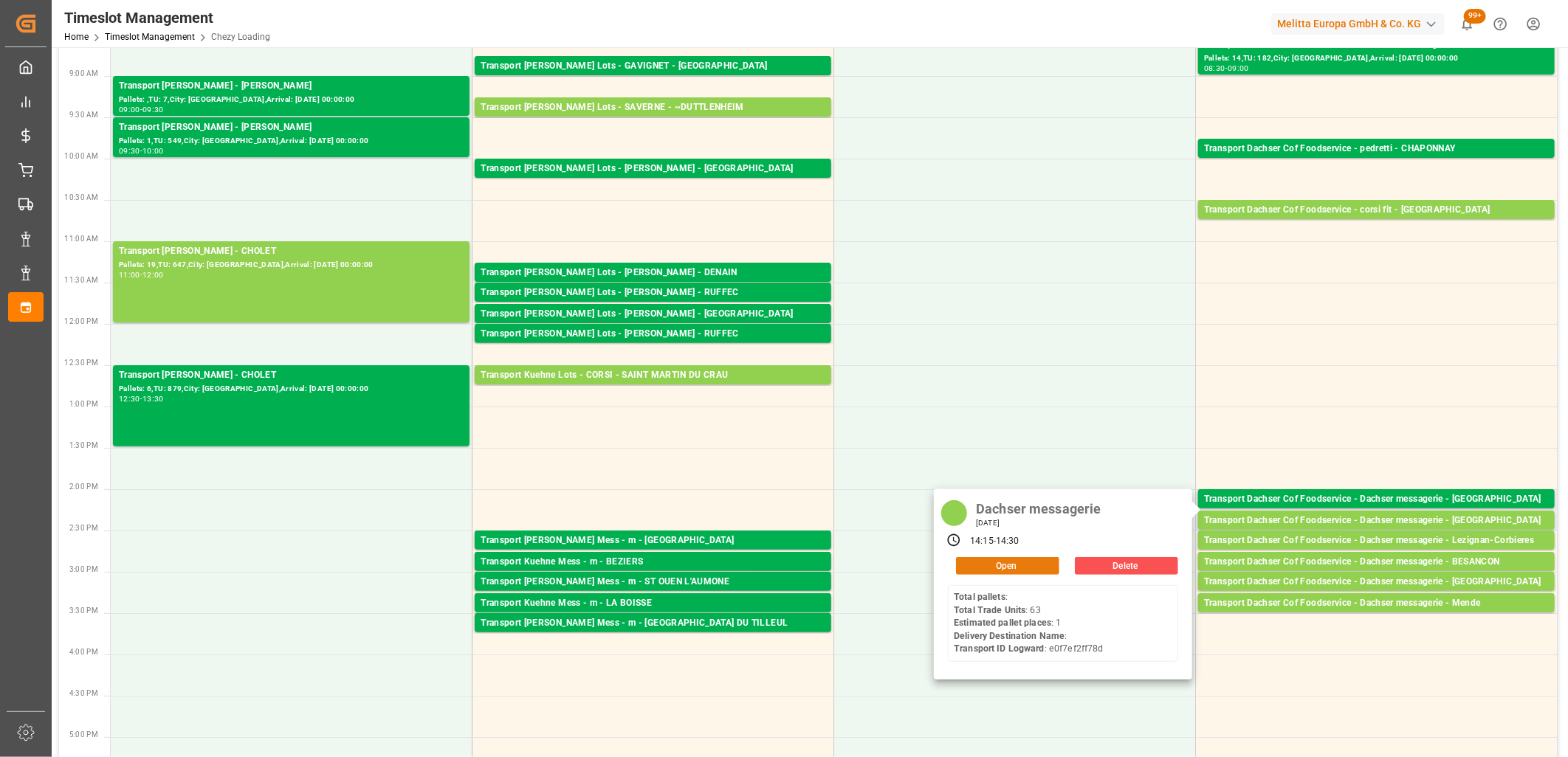
click at [1014, 567] on button "Open" at bounding box center [1007, 566] width 103 height 18
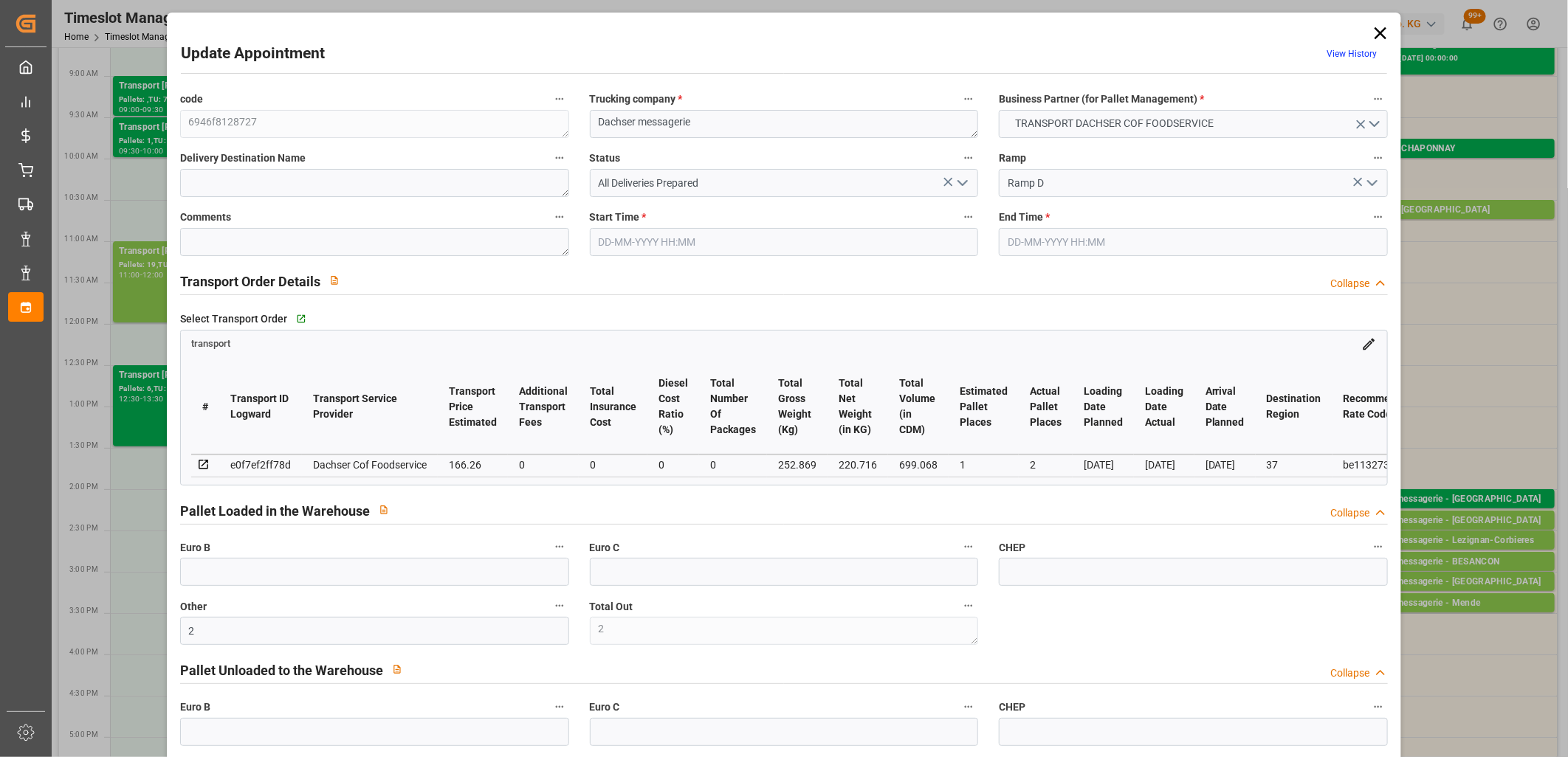
type input "[DATE] 14:15"
type input "[DATE] 14:30"
type input "[DATE] 12:04"
type input "[DATE] 11:49"
type input "[DATE]"
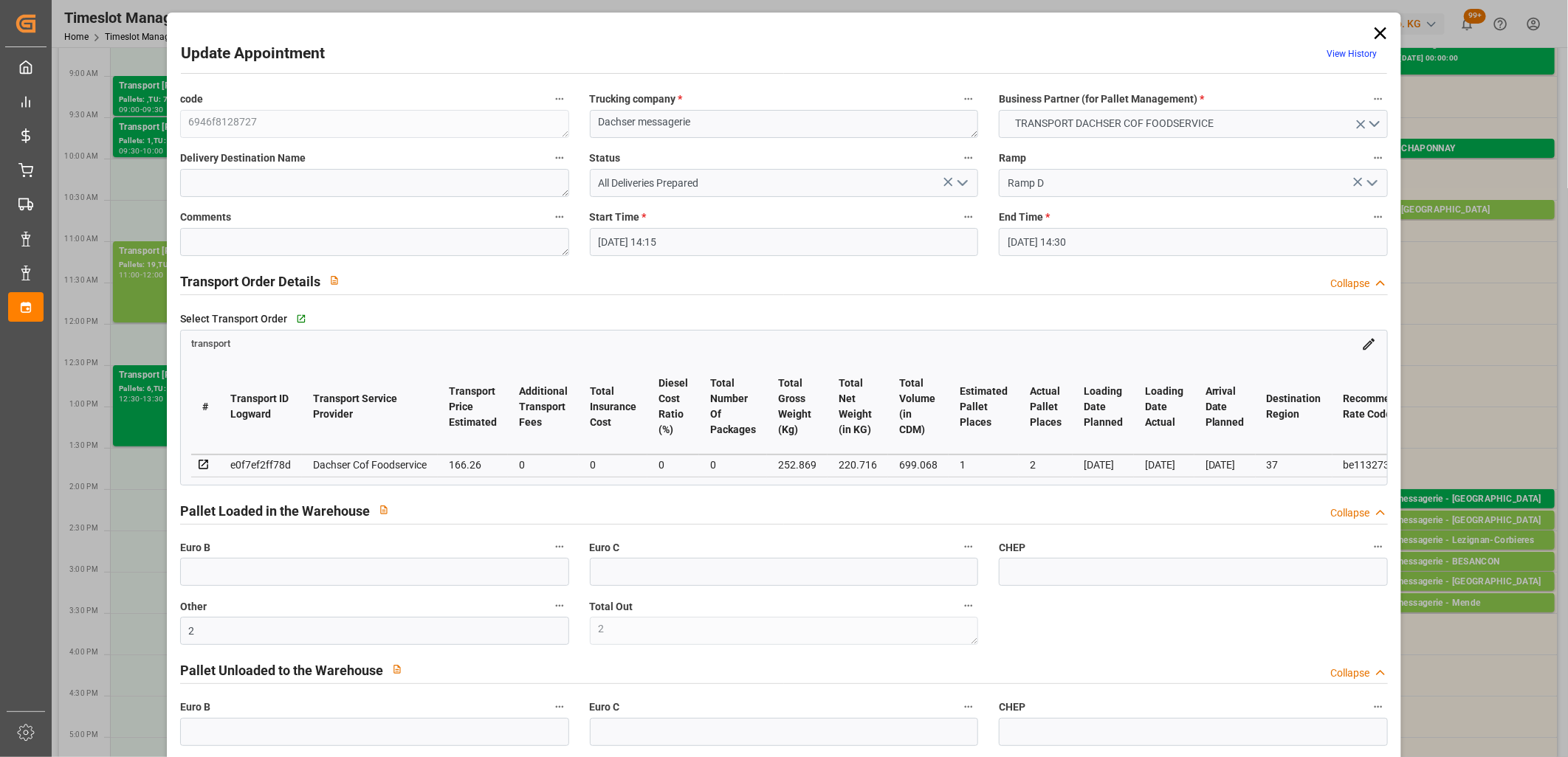
type input "[DATE]"
click at [963, 189] on icon "open menu" at bounding box center [962, 183] width 18 height 18
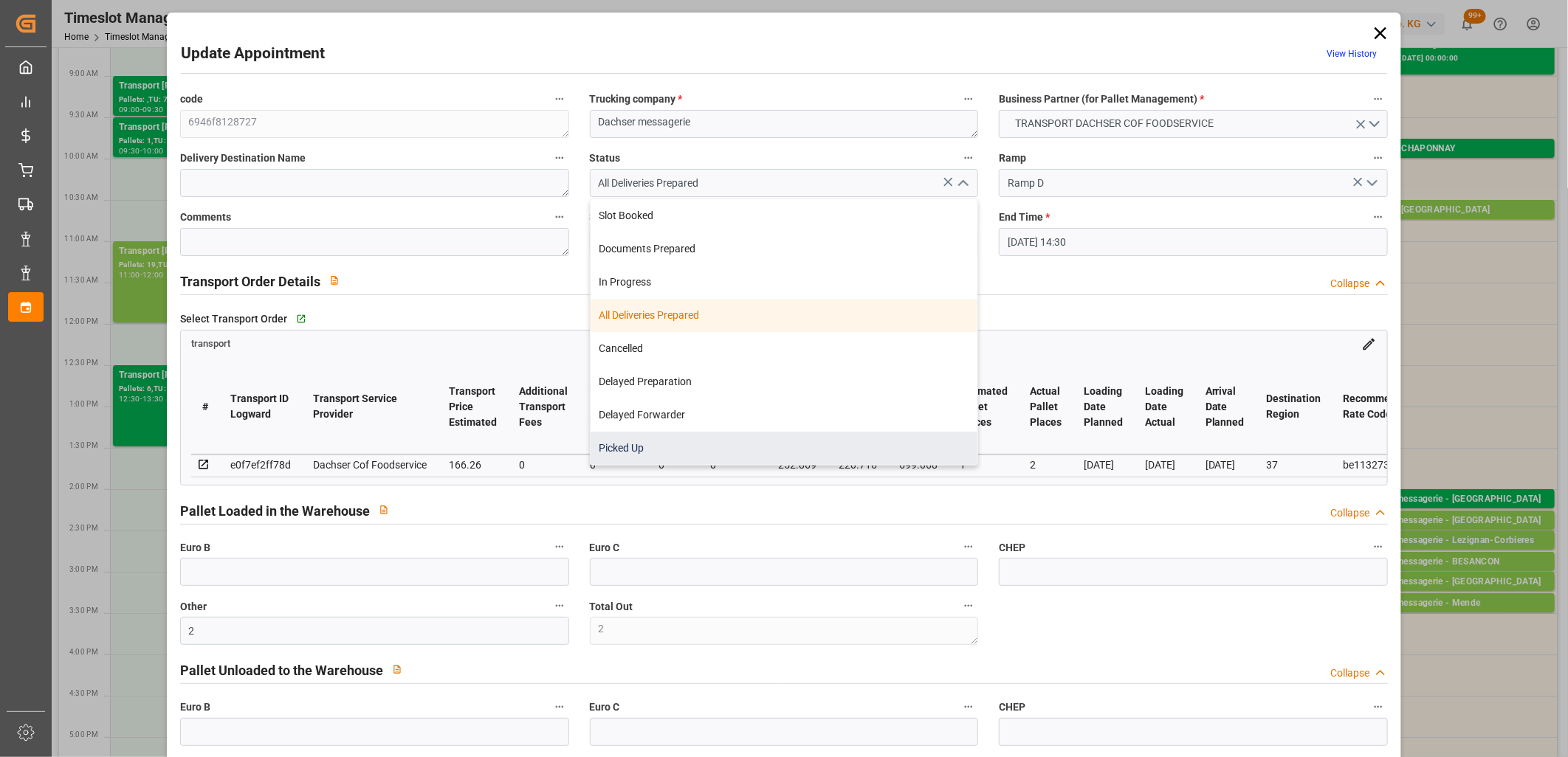
click at [608, 452] on div "Picked Up" at bounding box center [784, 449] width 387 height 33
type input "Picked Up"
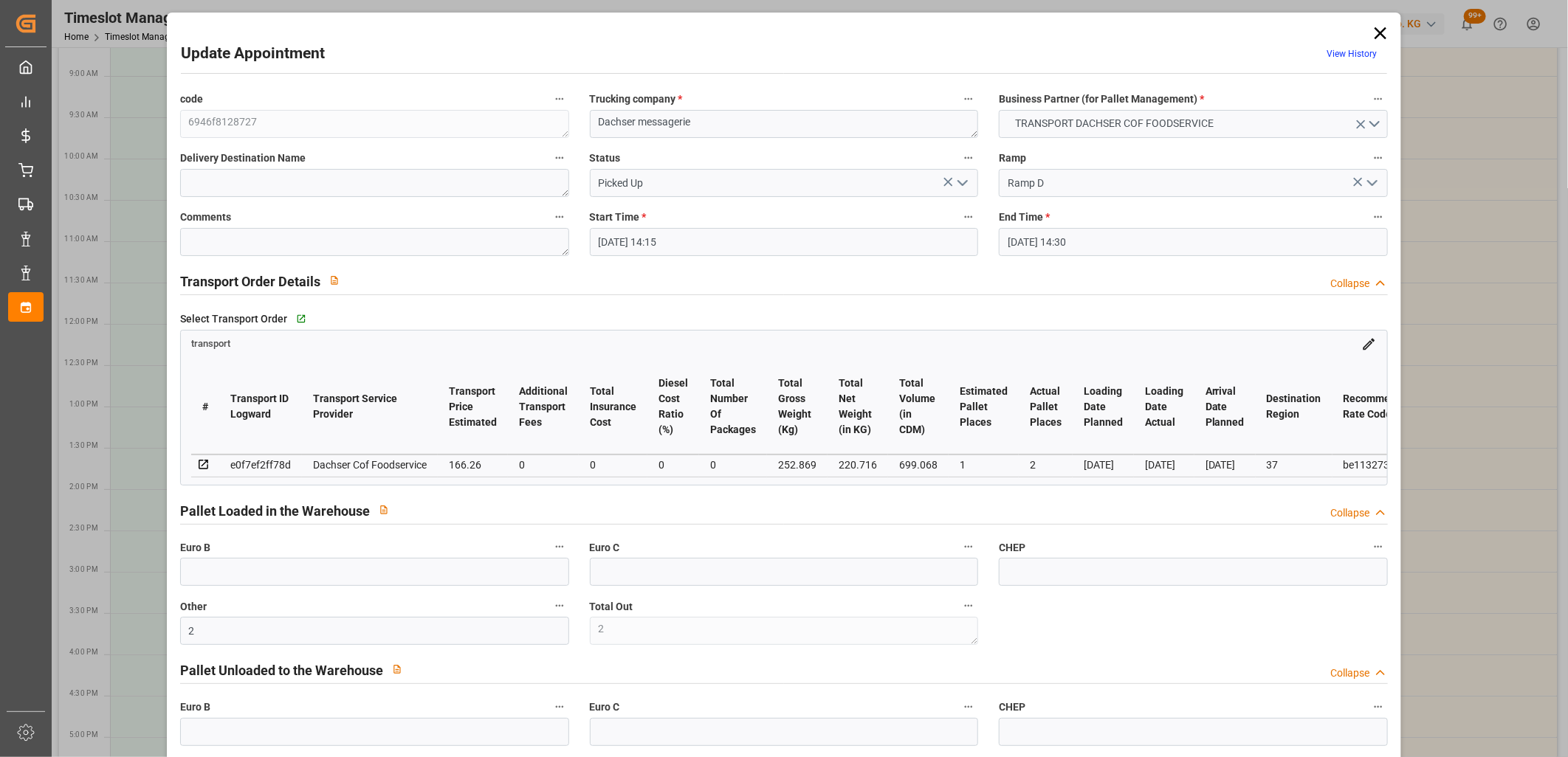
click at [950, 172] on button "open menu" at bounding box center [961, 183] width 22 height 23
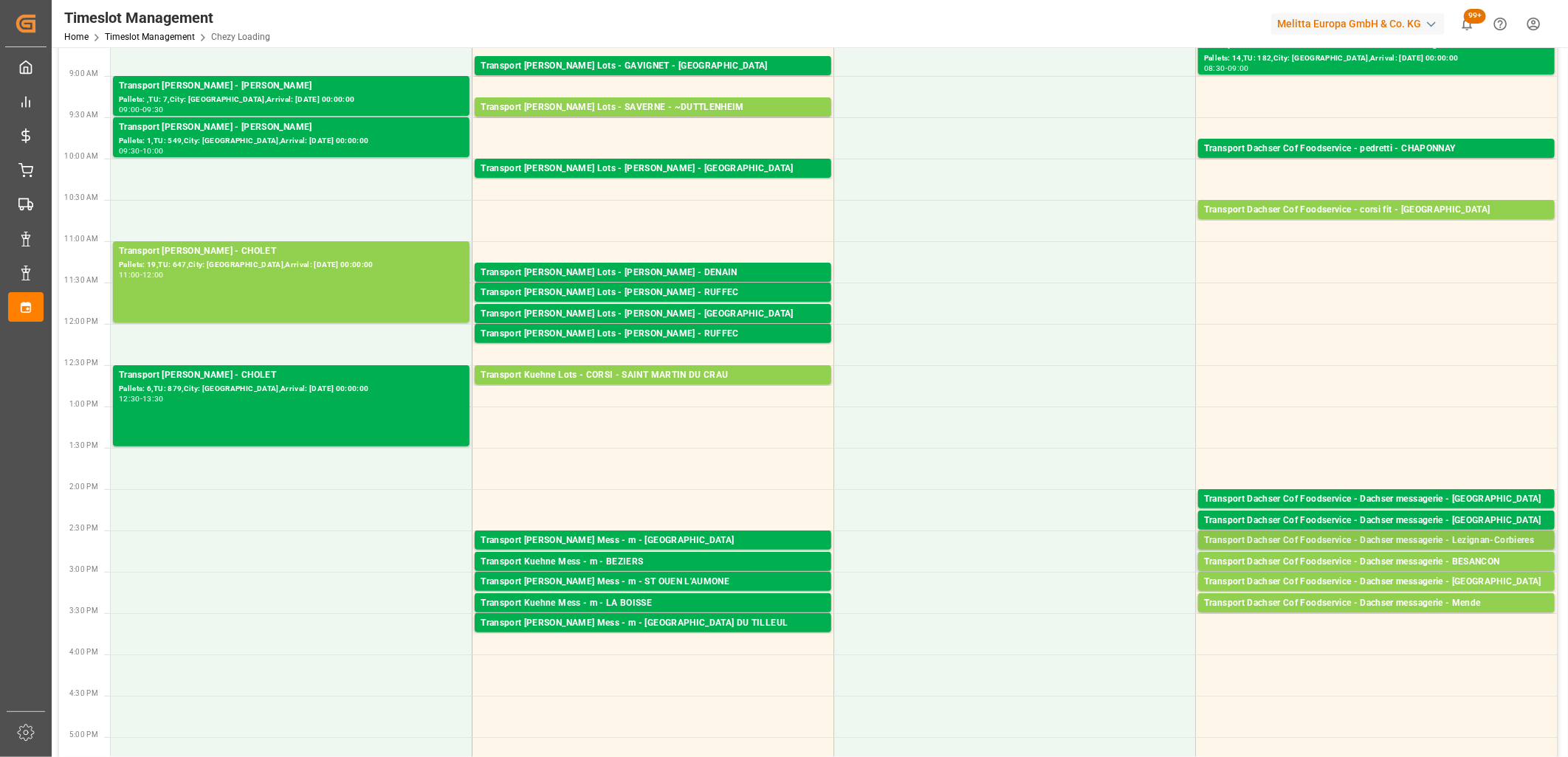
click at [1429, 546] on div "Transport Dachser Cof Foodservice - Dachser messagerie - Lezignan-Corbieres" at bounding box center [1376, 541] width 345 height 15
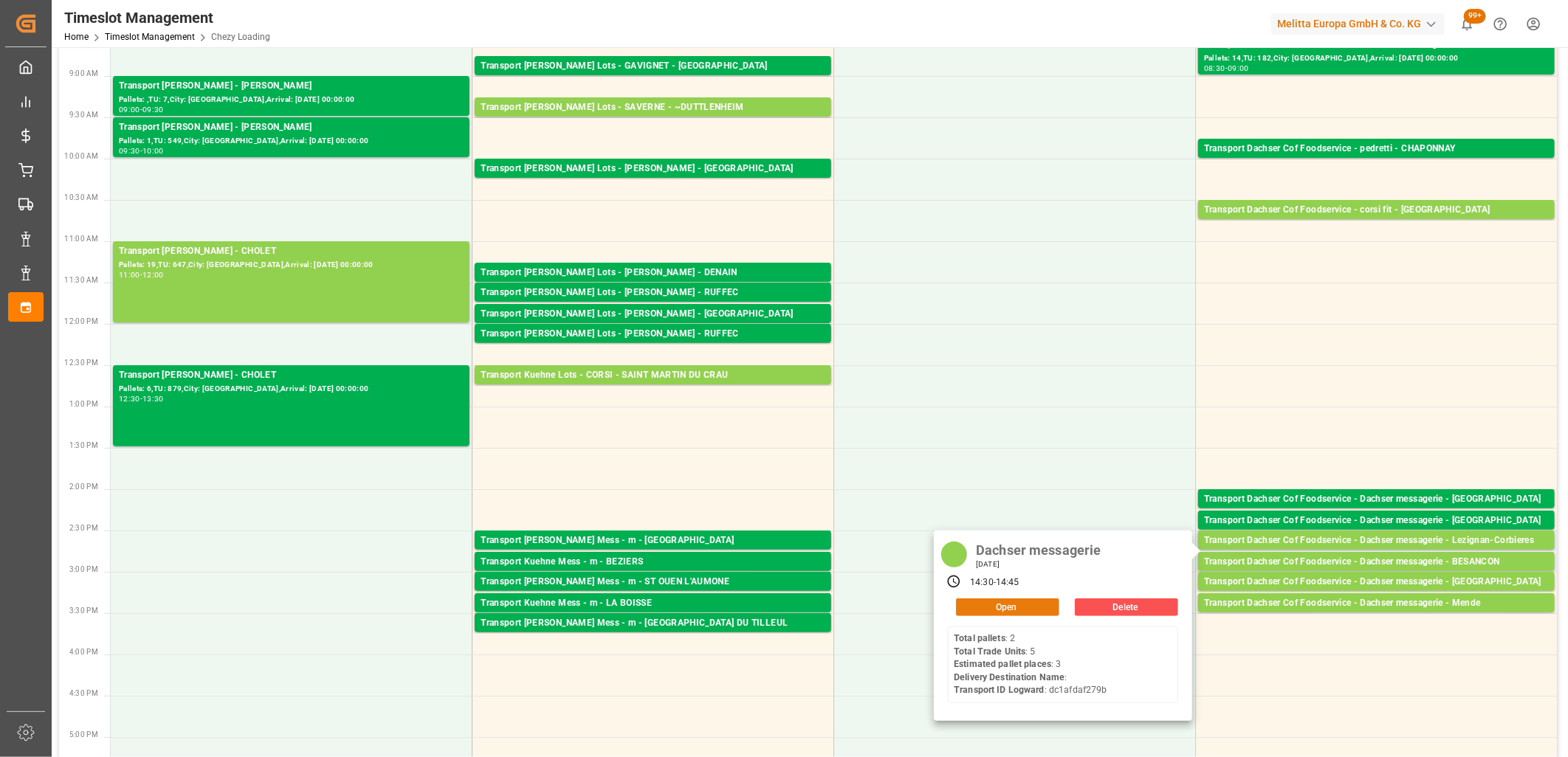
click at [1023, 608] on button "Open" at bounding box center [1007, 607] width 103 height 18
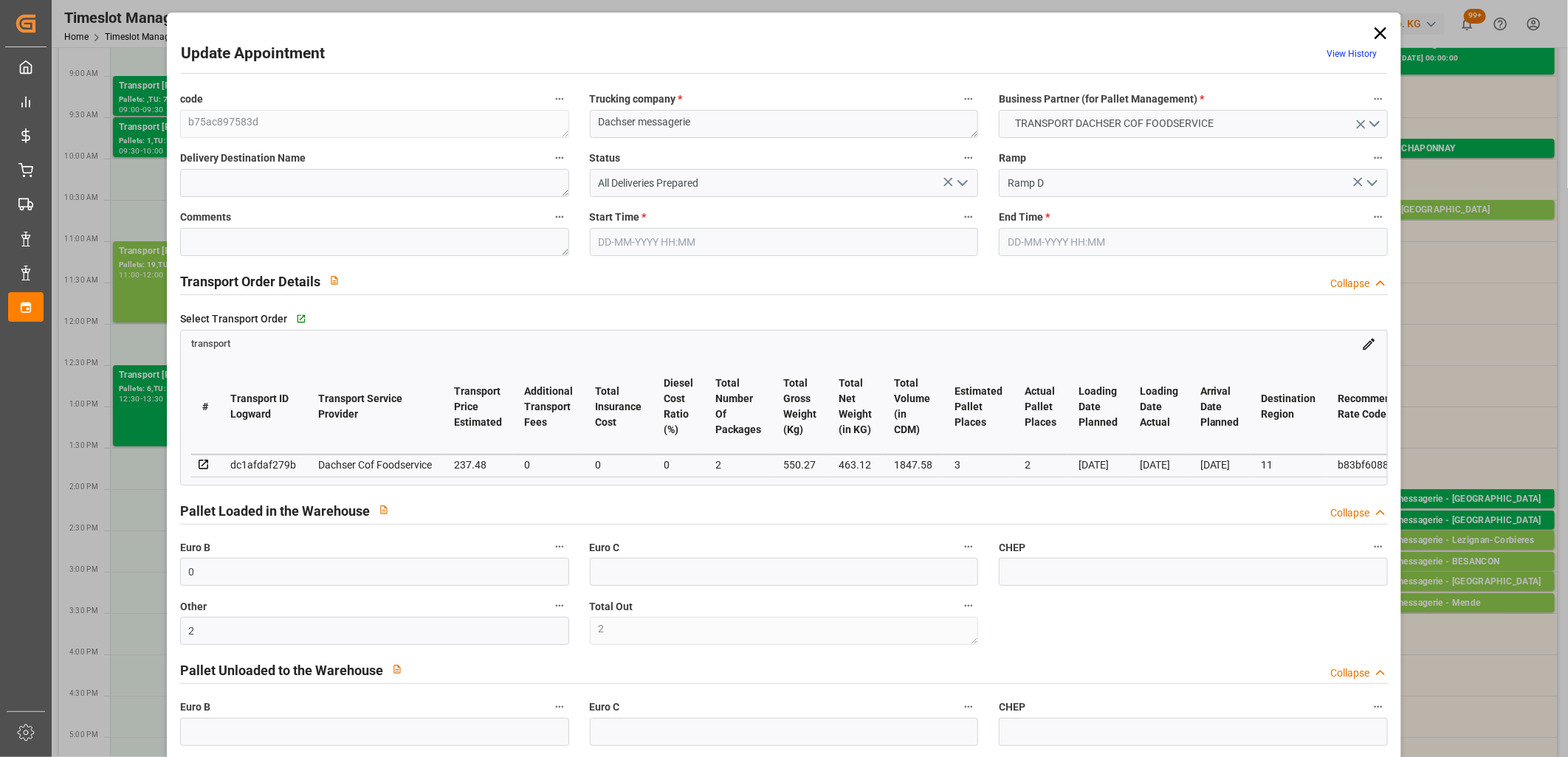
type input "[DATE] 14:30"
type input "[DATE] 14:45"
type input "[DATE] 12:04"
type input "[DATE] 11:49"
type input "[DATE]"
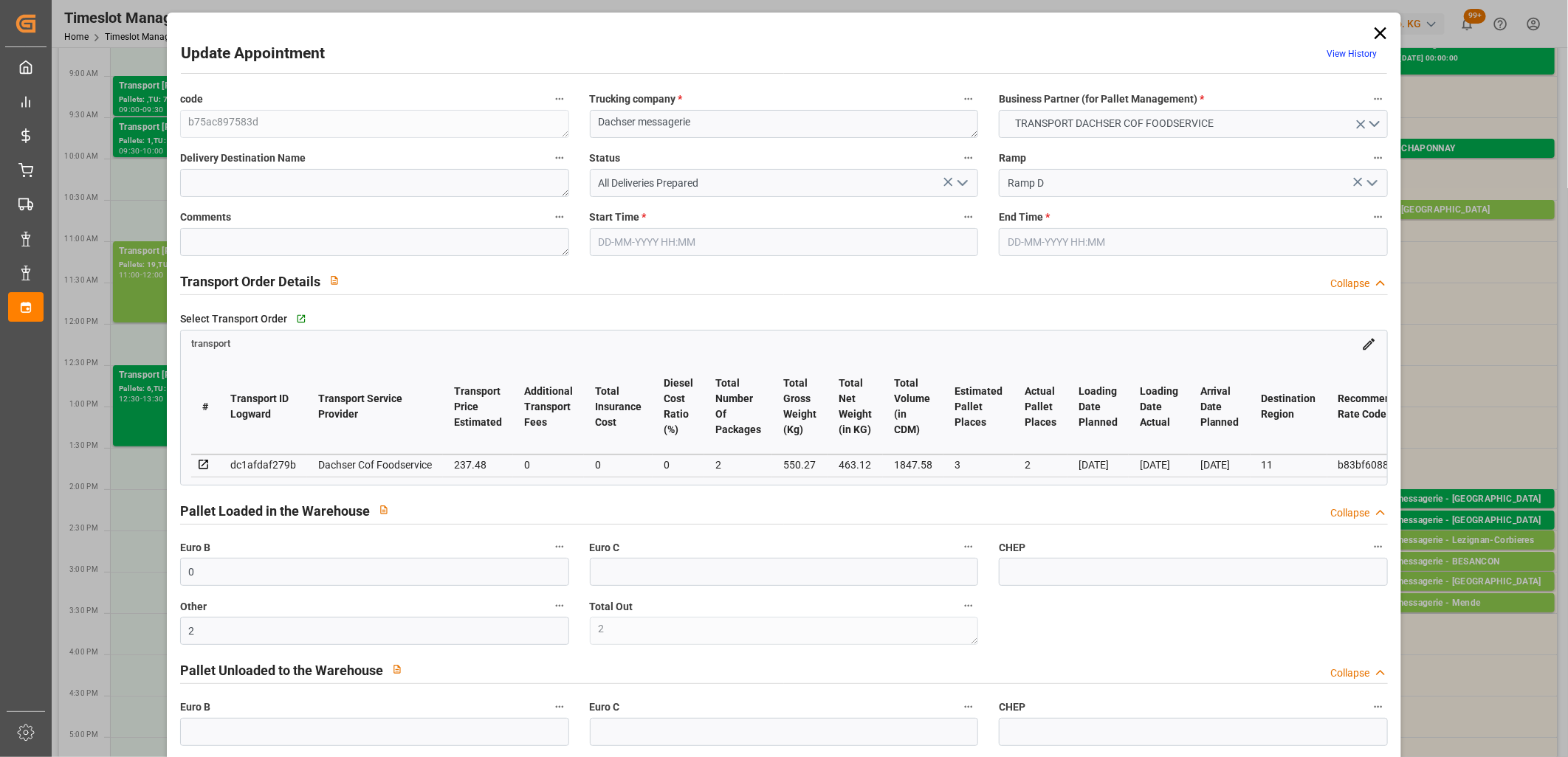
type input "[DATE]"
click at [960, 177] on icon "open menu" at bounding box center [962, 183] width 18 height 18
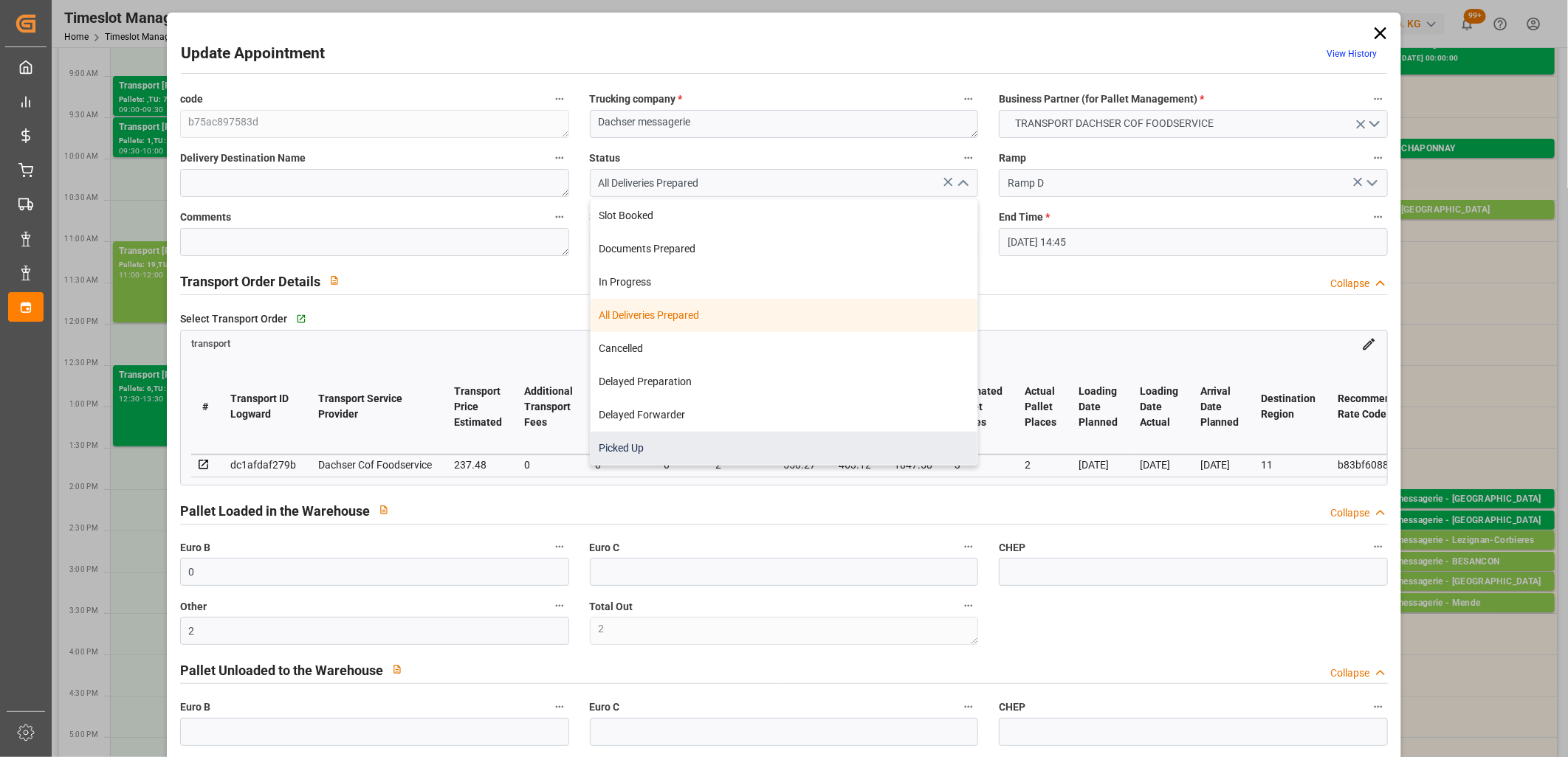
click at [662, 450] on div "Picked Up" at bounding box center [784, 449] width 387 height 33
type input "Picked Up"
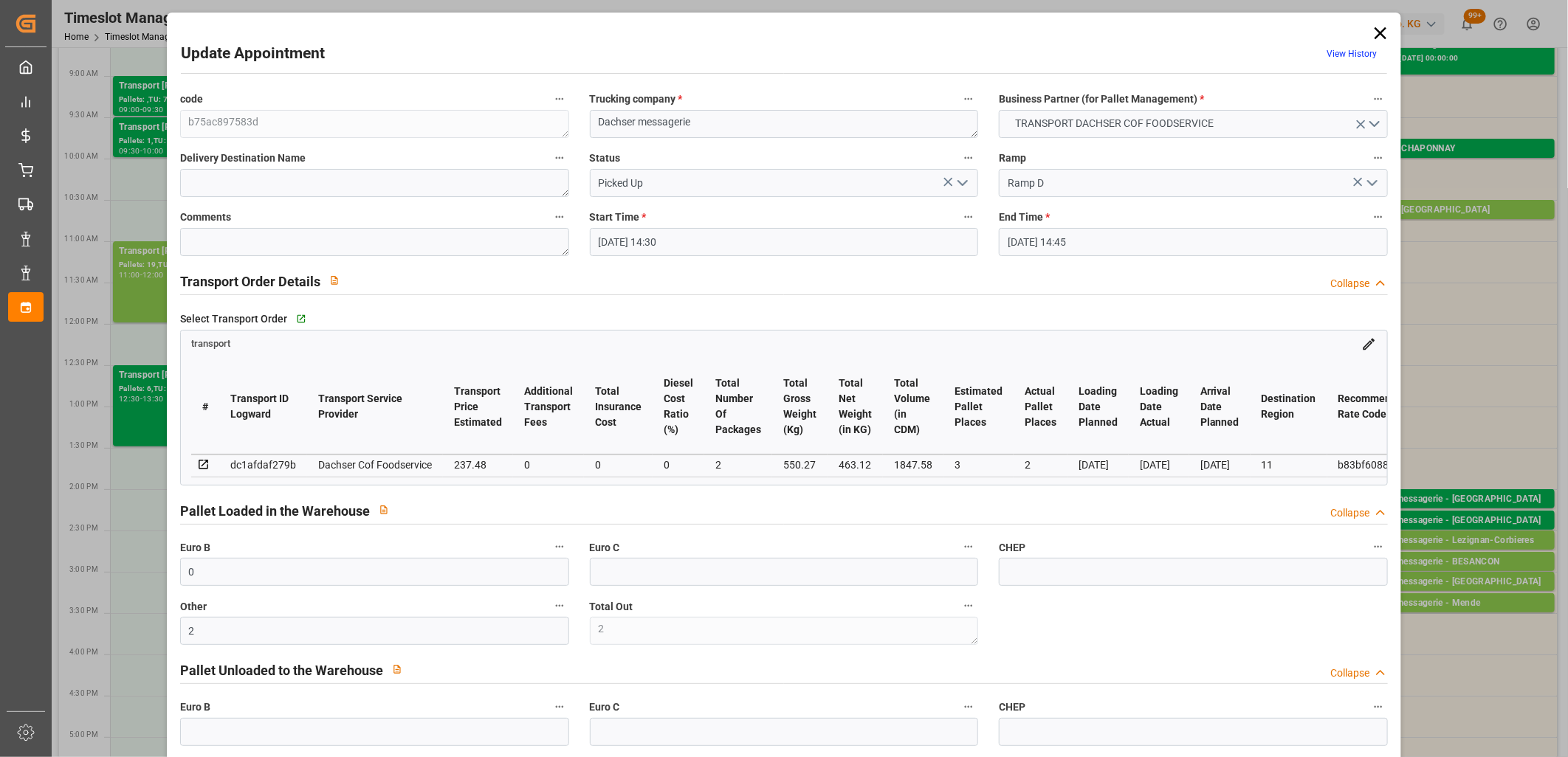
click at [1381, 35] on icon at bounding box center [1380, 33] width 20 height 20
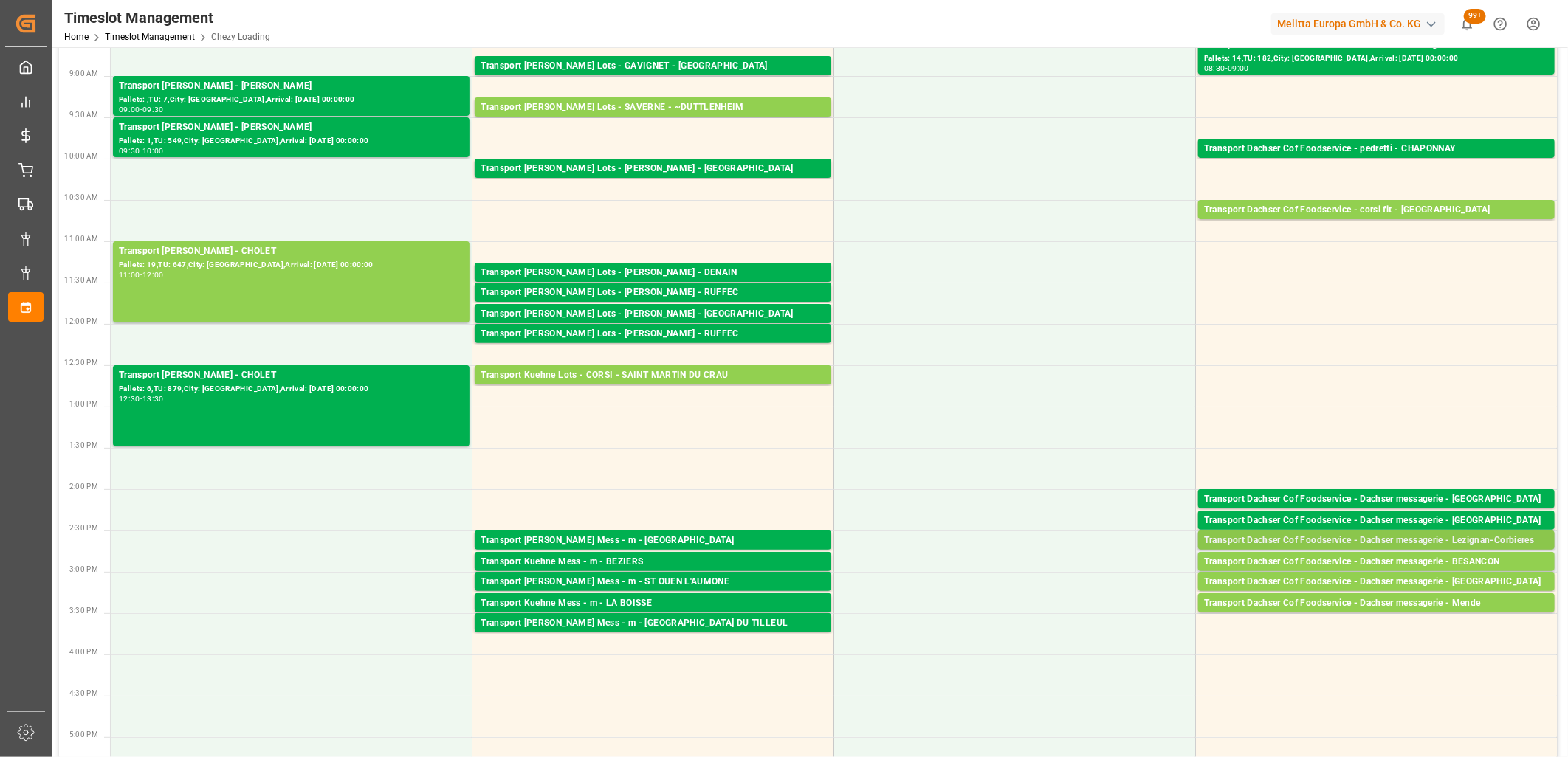
click at [1399, 544] on div "Transport Dachser Cof Foodservice - Dachser messagerie - Lezignan-Corbieres" at bounding box center [1376, 541] width 345 height 15
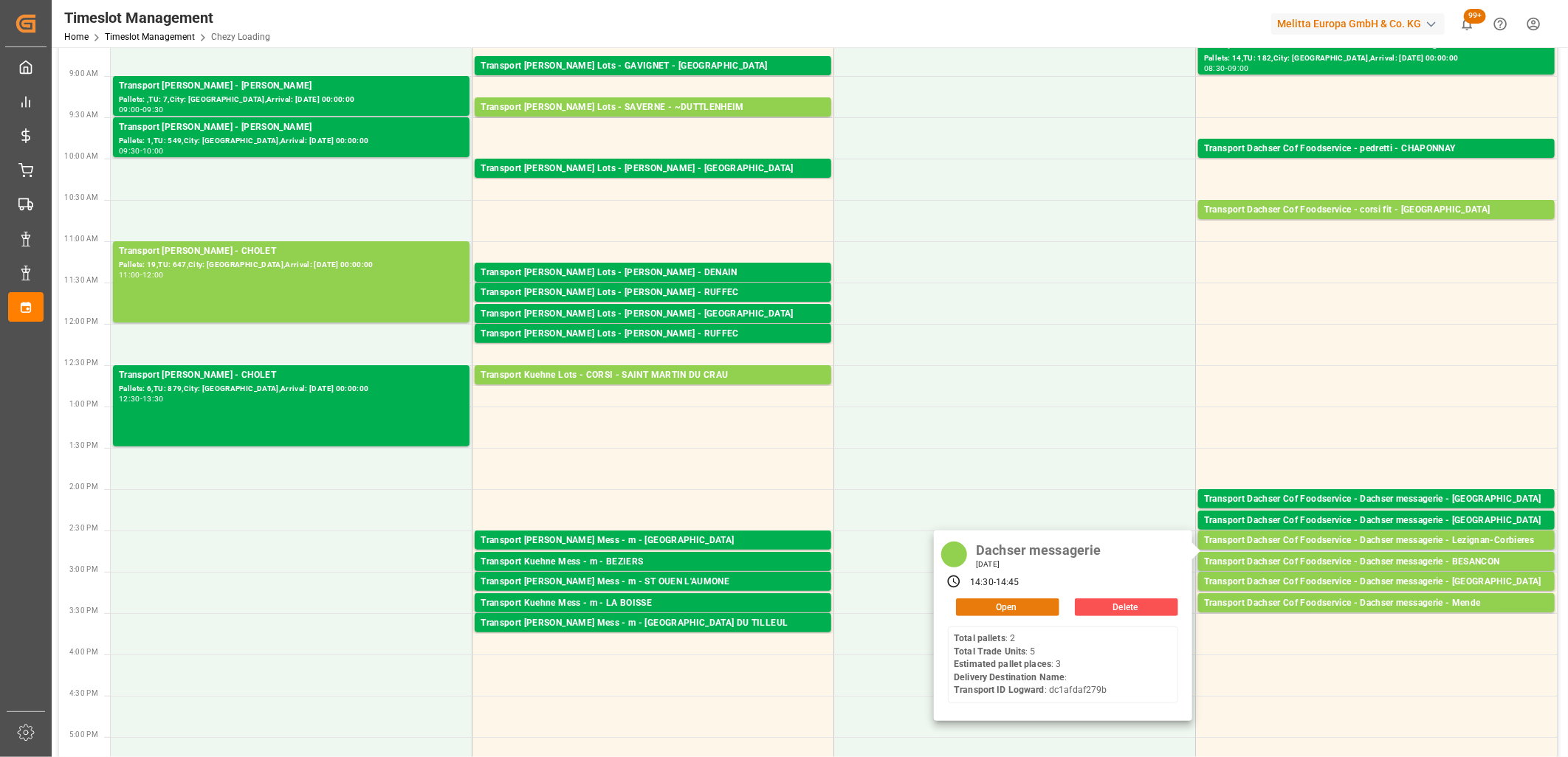
click at [1033, 611] on button "Open" at bounding box center [1007, 607] width 103 height 18
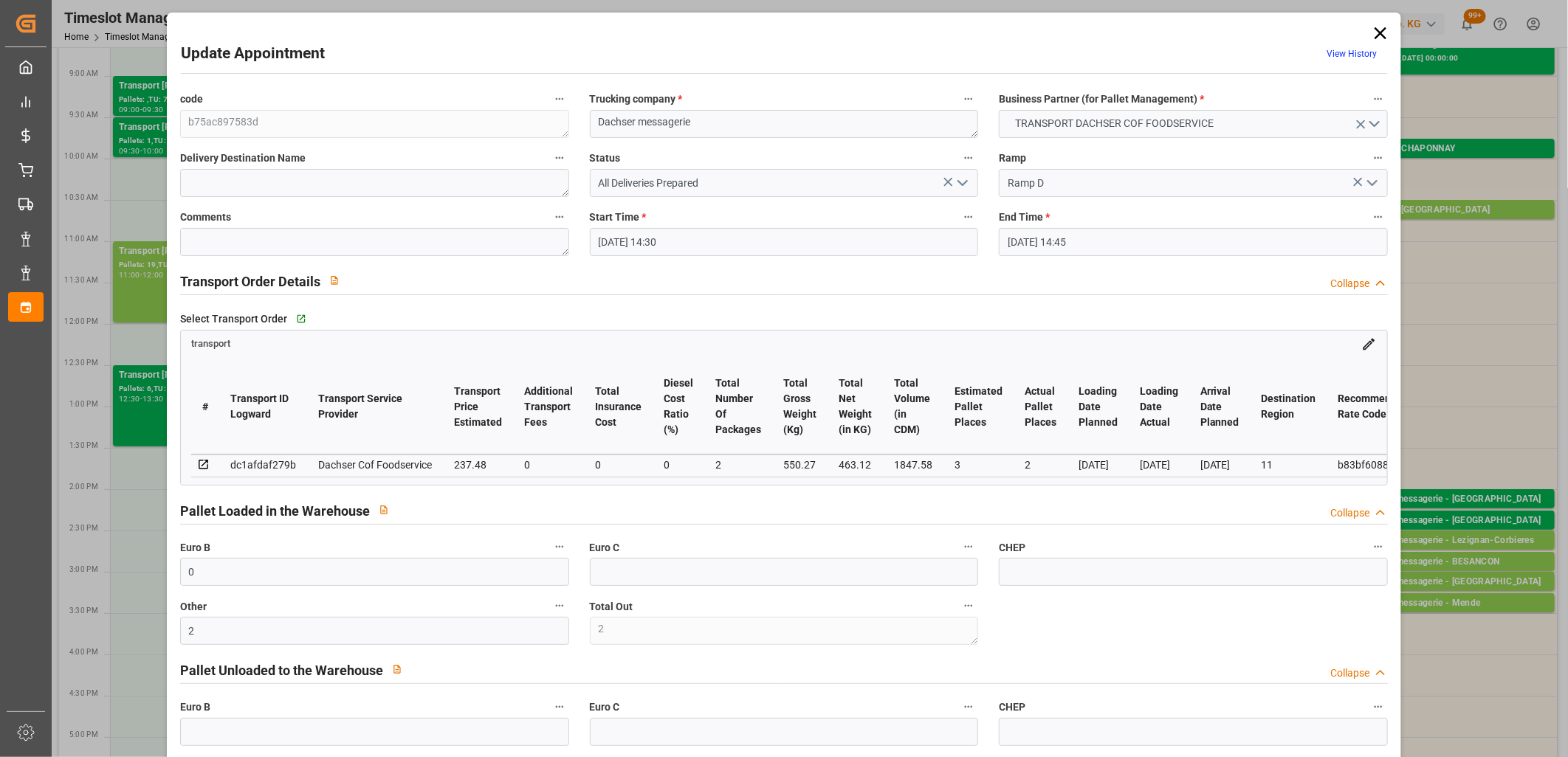
click at [960, 181] on icon "open menu" at bounding box center [962, 183] width 18 height 18
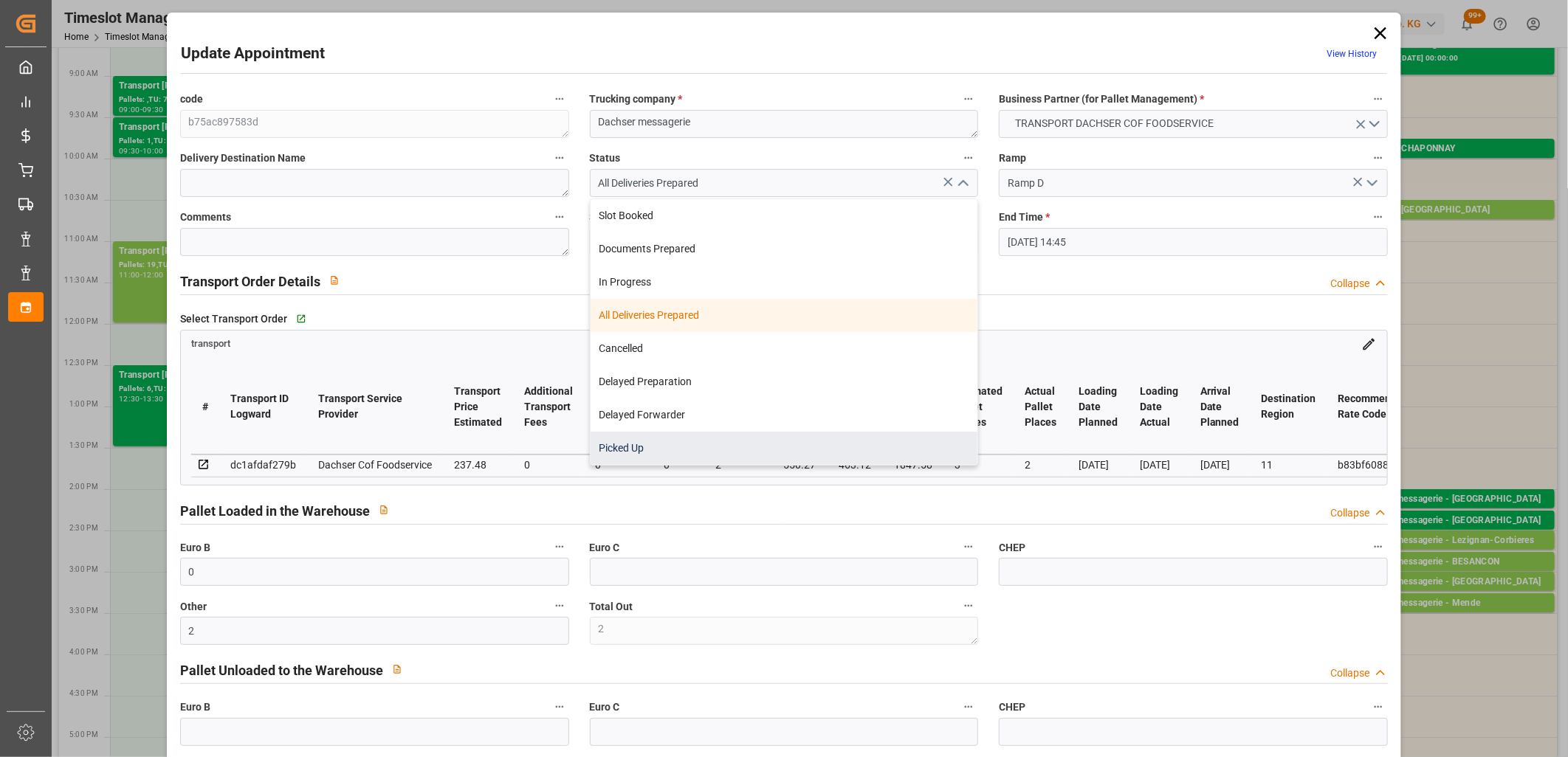
click at [821, 456] on div "Picked Up" at bounding box center [784, 449] width 387 height 33
type input "Picked Up"
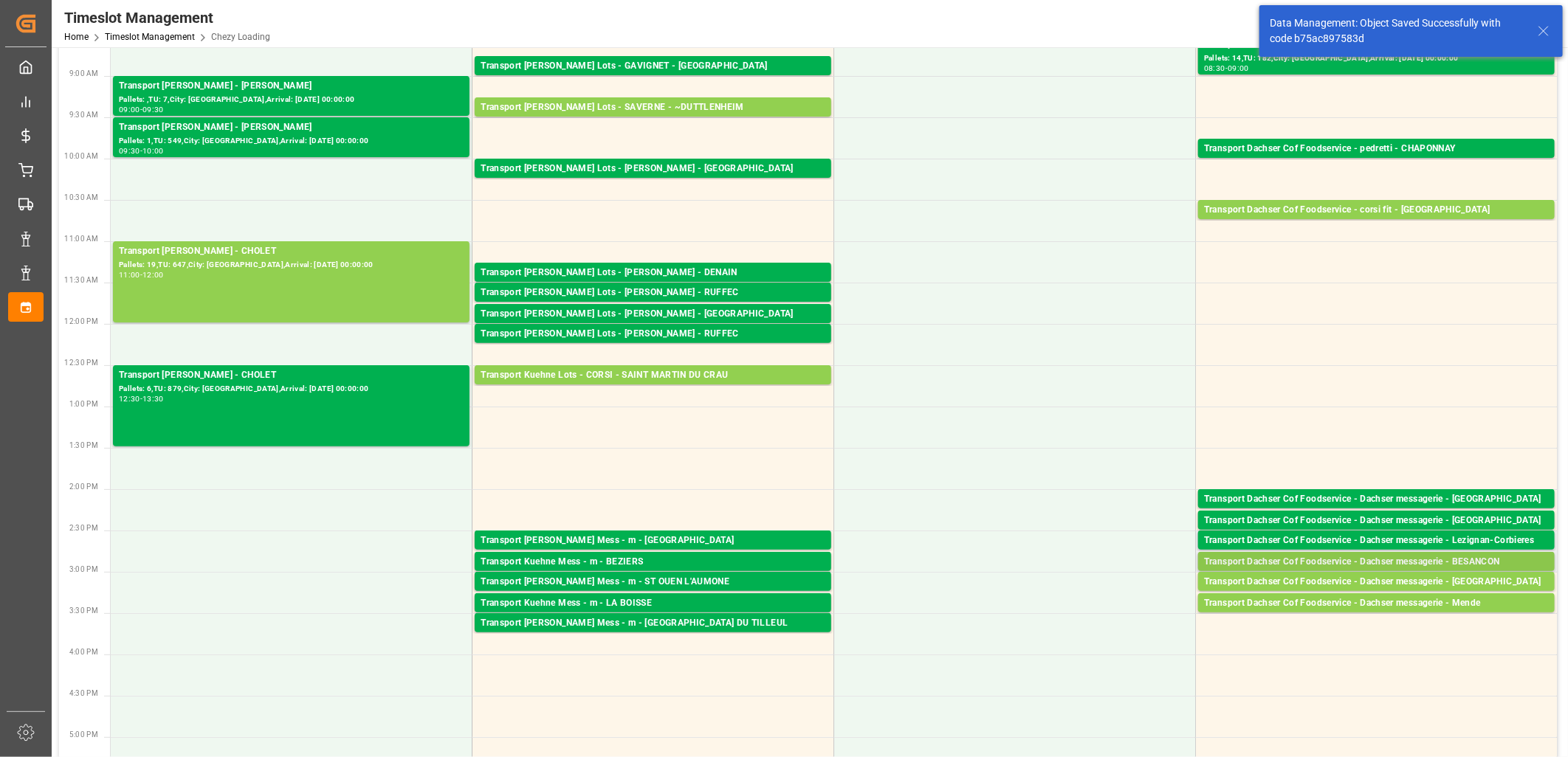
click at [1437, 564] on div "Transport Dachser Cof Foodservice - Dachser messagerie - BESANCON" at bounding box center [1376, 562] width 345 height 15
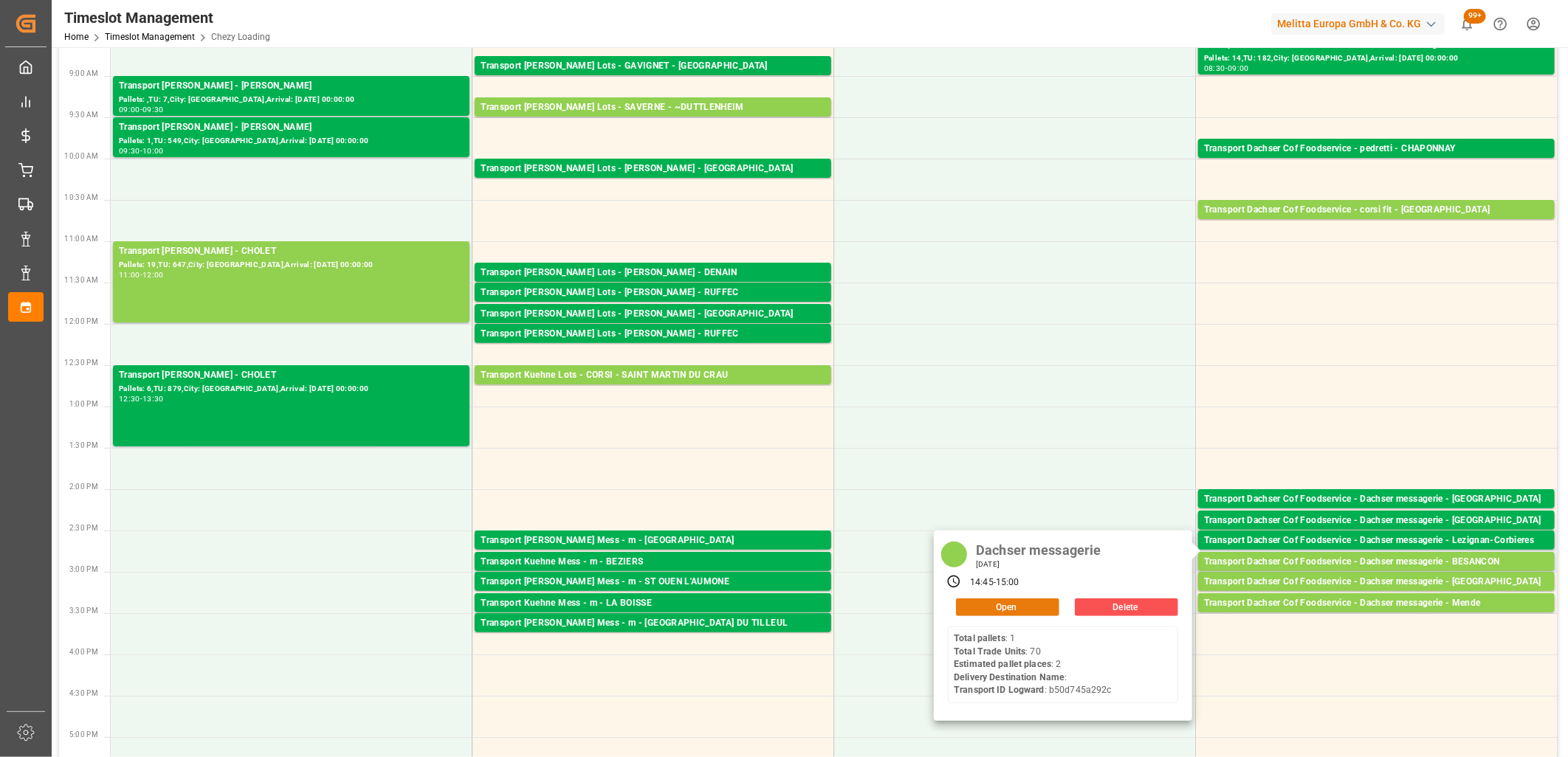
click at [1037, 608] on button "Open" at bounding box center [1007, 607] width 103 height 18
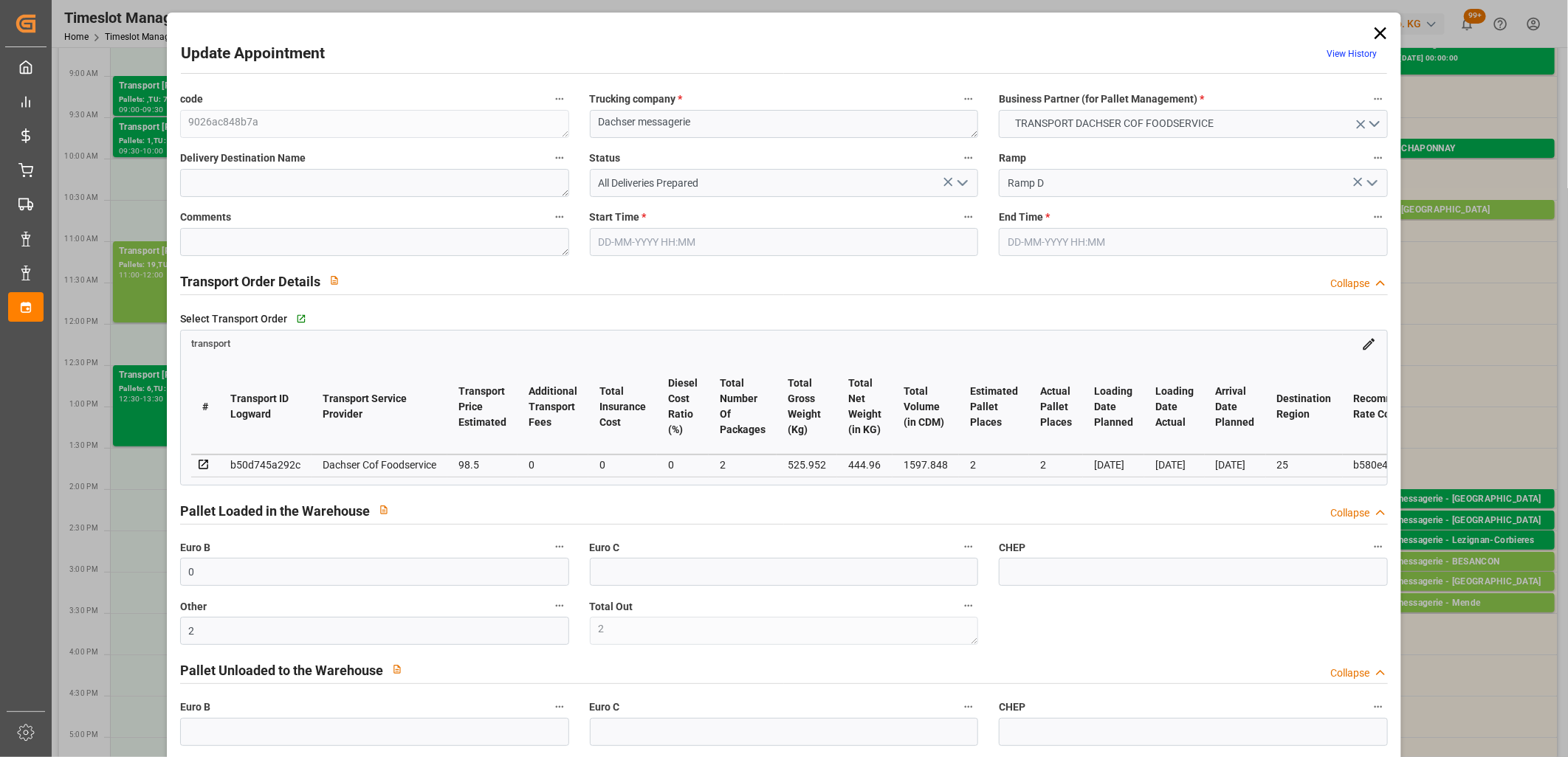
type input "[DATE] 14:45"
type input "[DATE] 15:00"
type input "[DATE] 12:05"
type input "[DATE] 11:49"
type input "[DATE]"
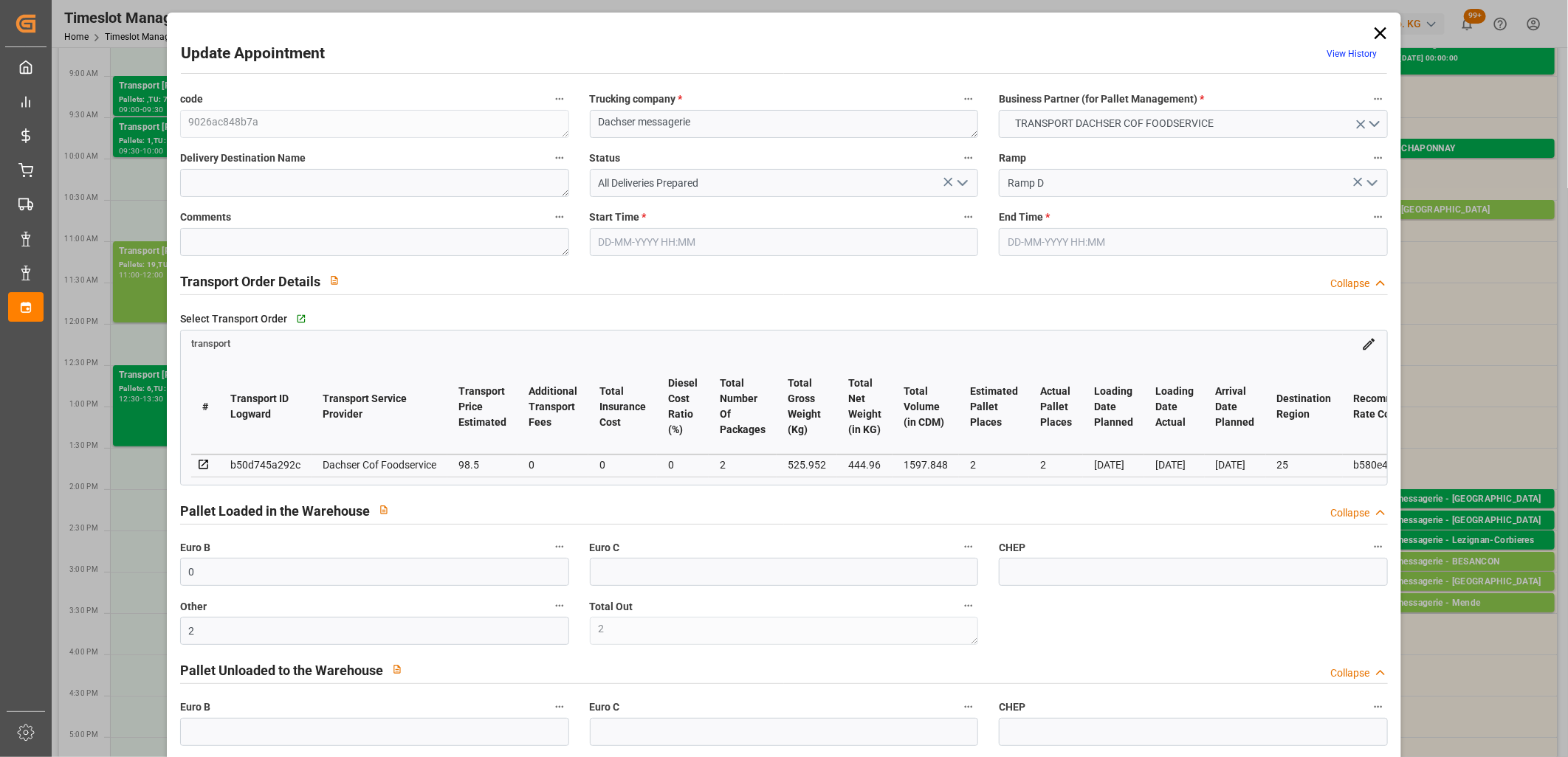
type input "[DATE]"
click at [958, 181] on polyline "open menu" at bounding box center [962, 183] width 9 height 5
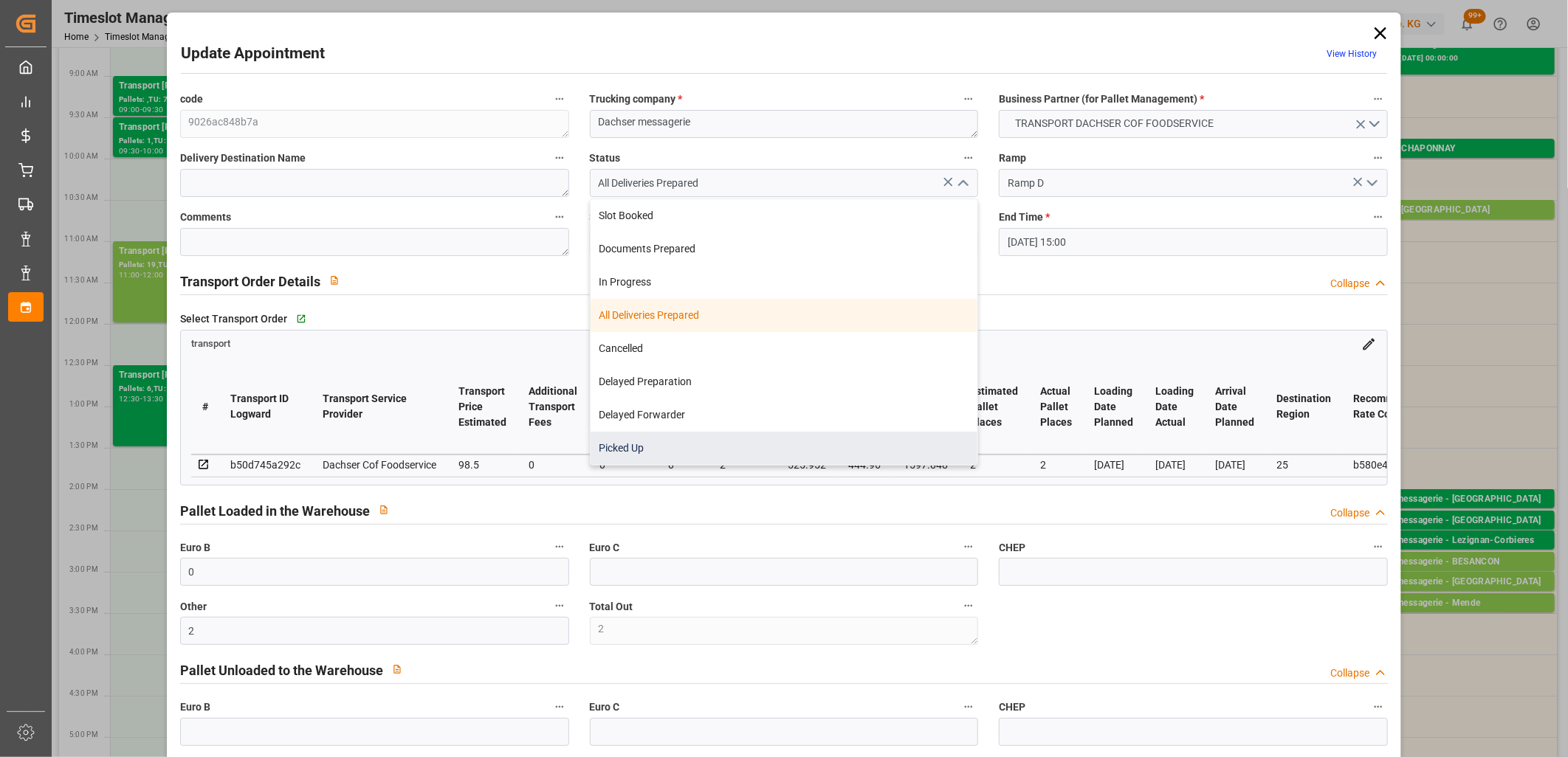
click at [864, 448] on div "Picked Up" at bounding box center [784, 449] width 387 height 33
type input "Picked Up"
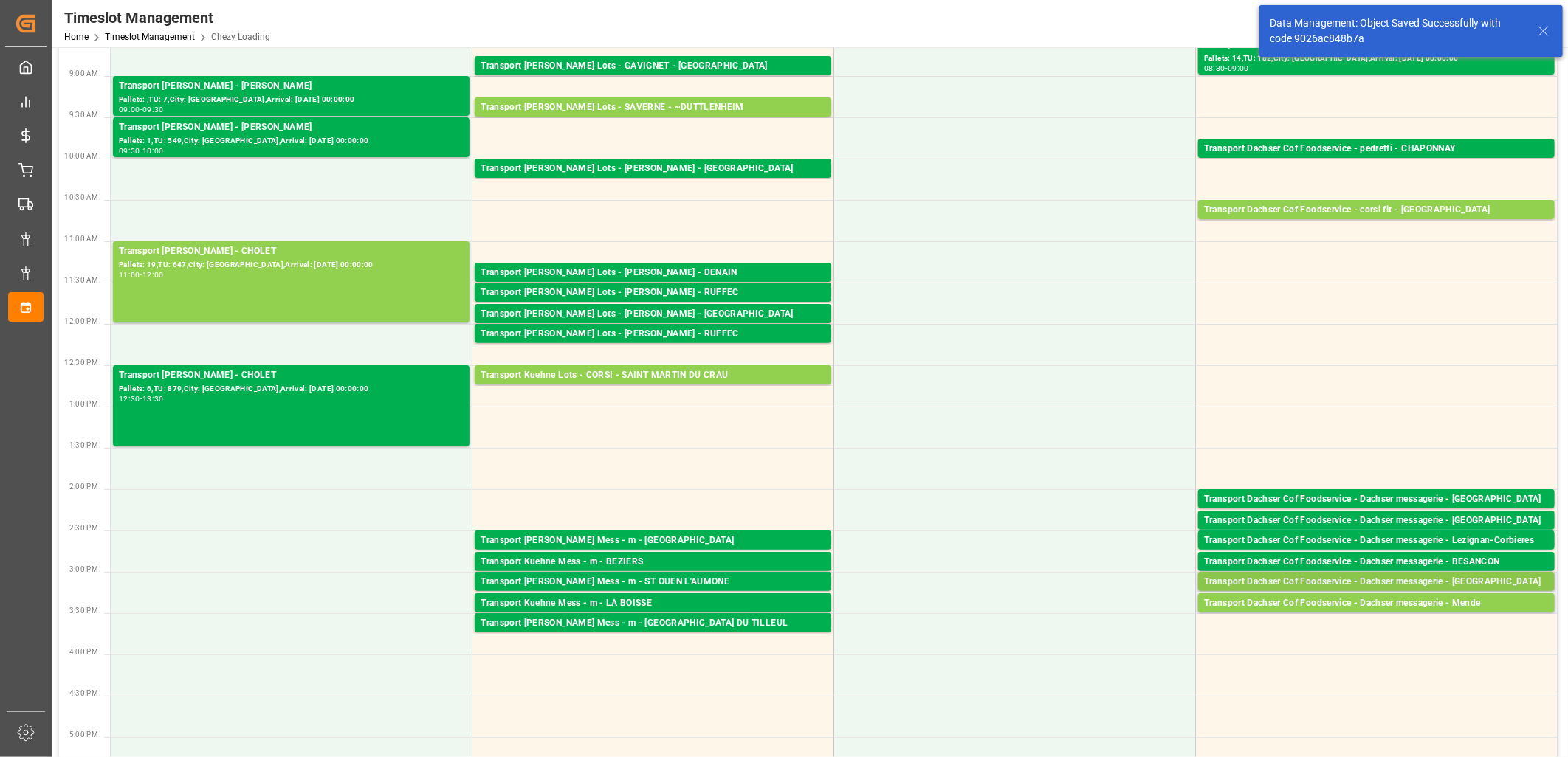
click at [1469, 583] on div "Transport Dachser Cof Foodservice - Dachser messagerie - [GEOGRAPHIC_DATA]" at bounding box center [1376, 582] width 345 height 15
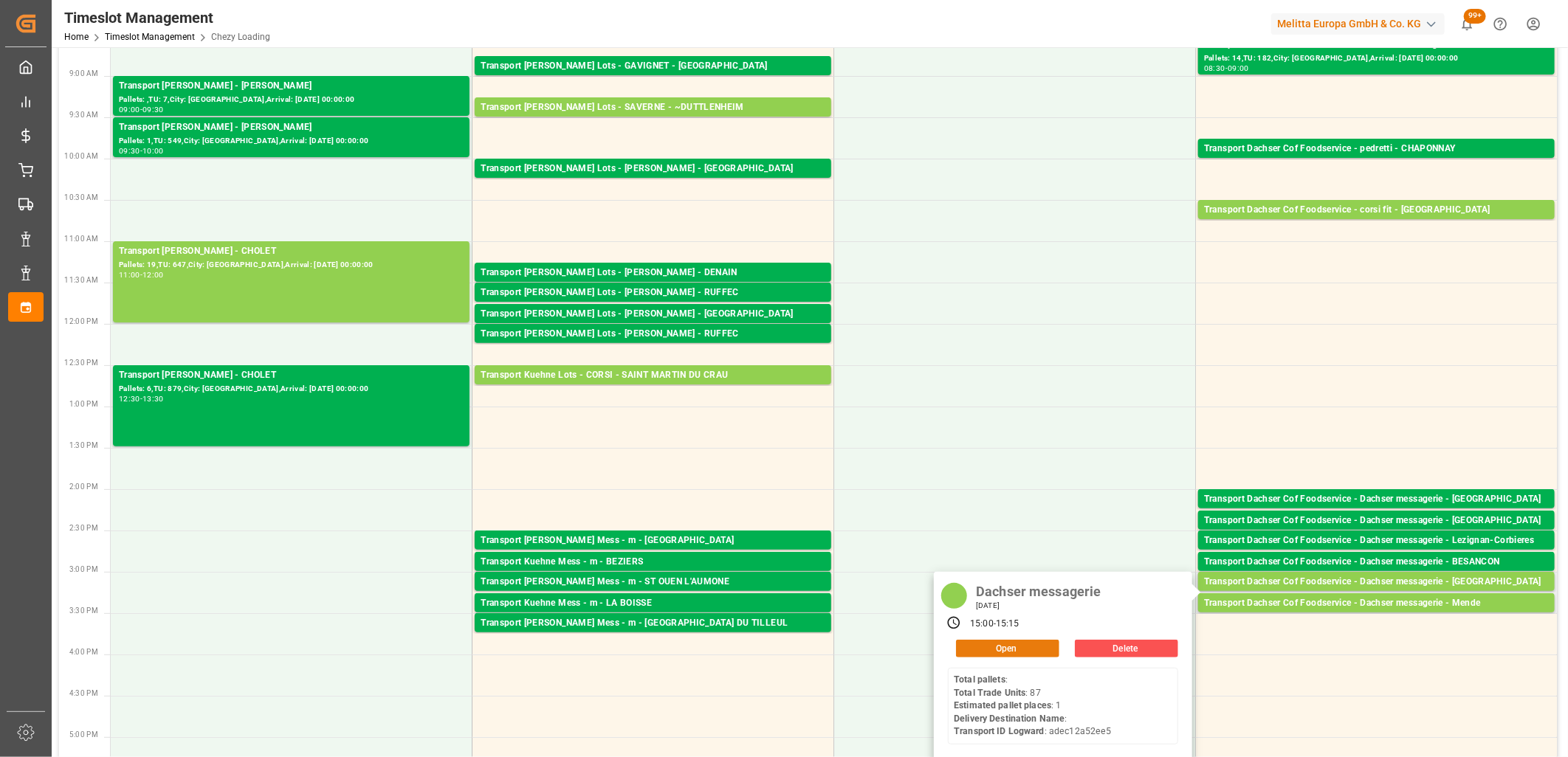
click at [1028, 650] on button "Open" at bounding box center [1007, 648] width 103 height 18
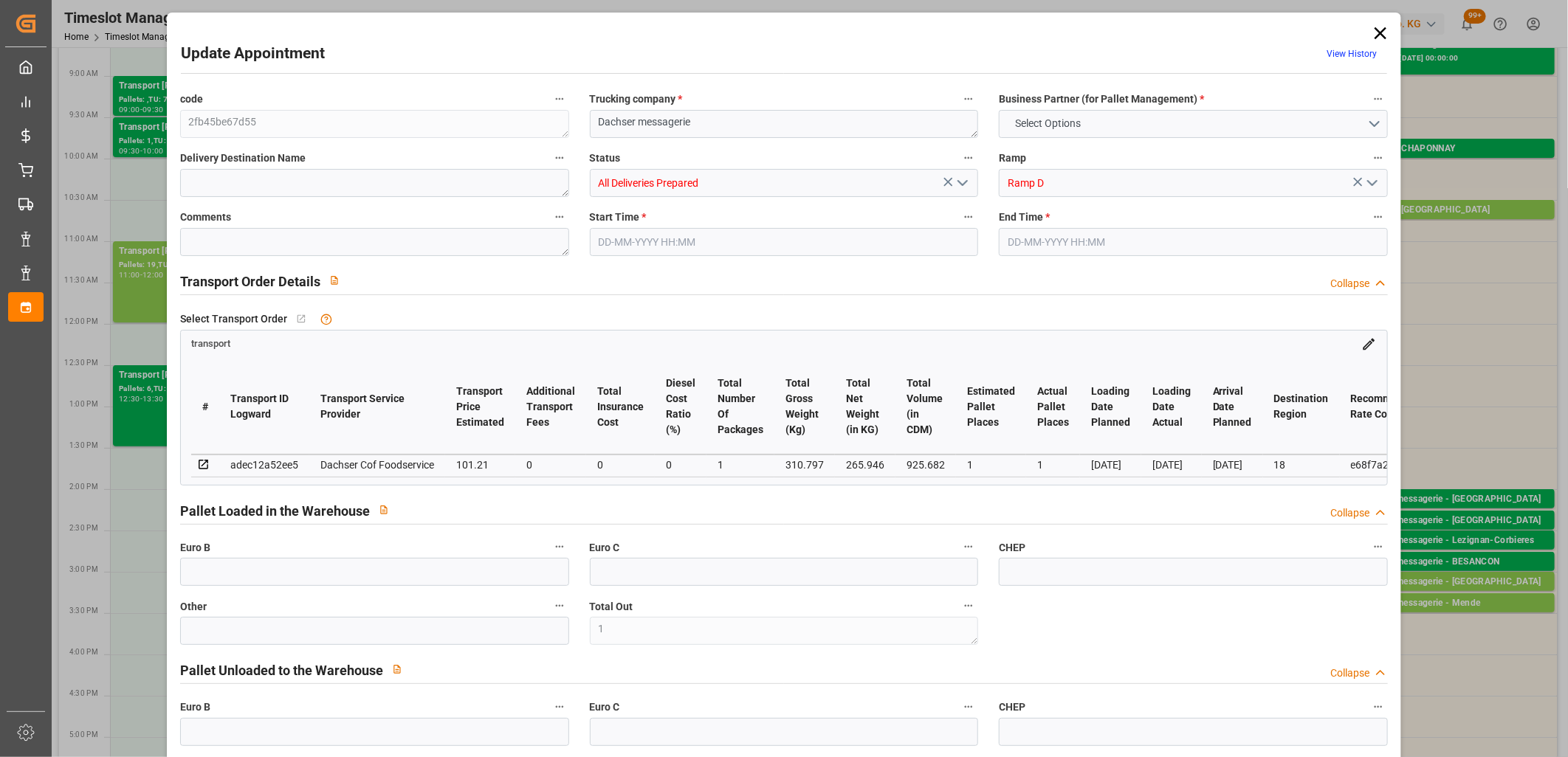
type input "0"
type input "1"
type input "101.21"
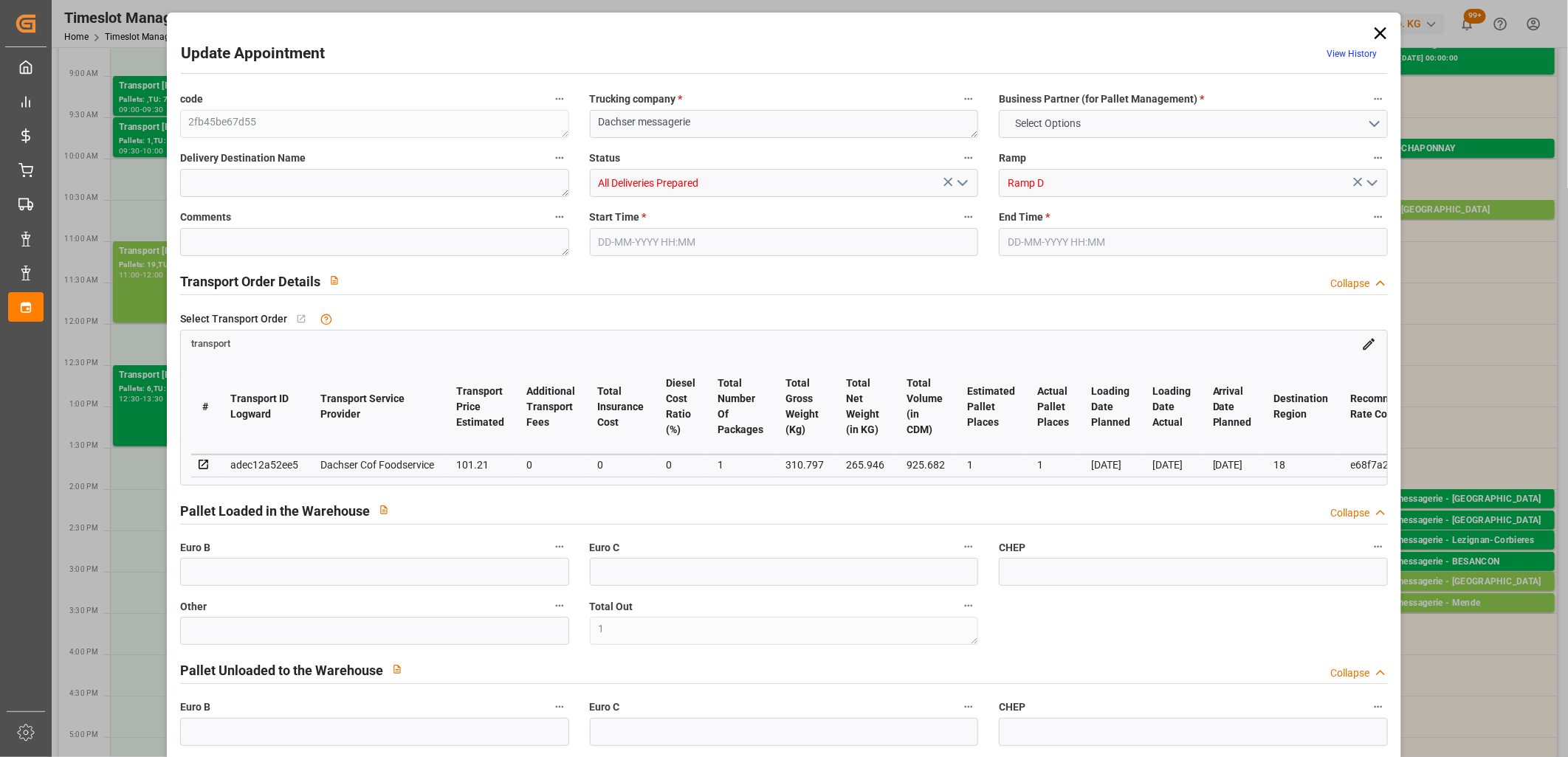
type input "0"
type input "99.4287"
type input "-1.7813"
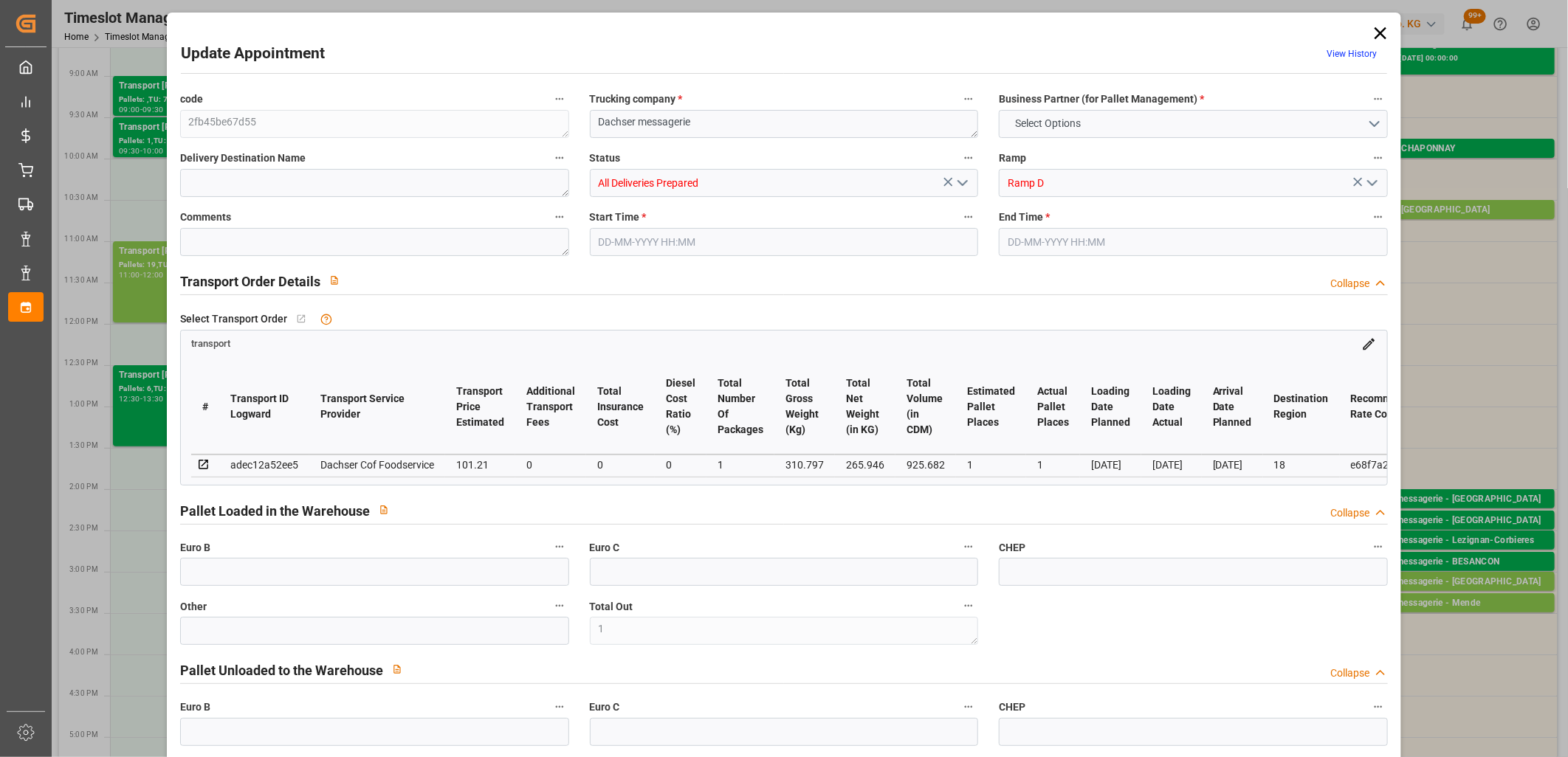
type input "1"
type input "265.946"
type input "334.797"
type input "925.682"
type input "18"
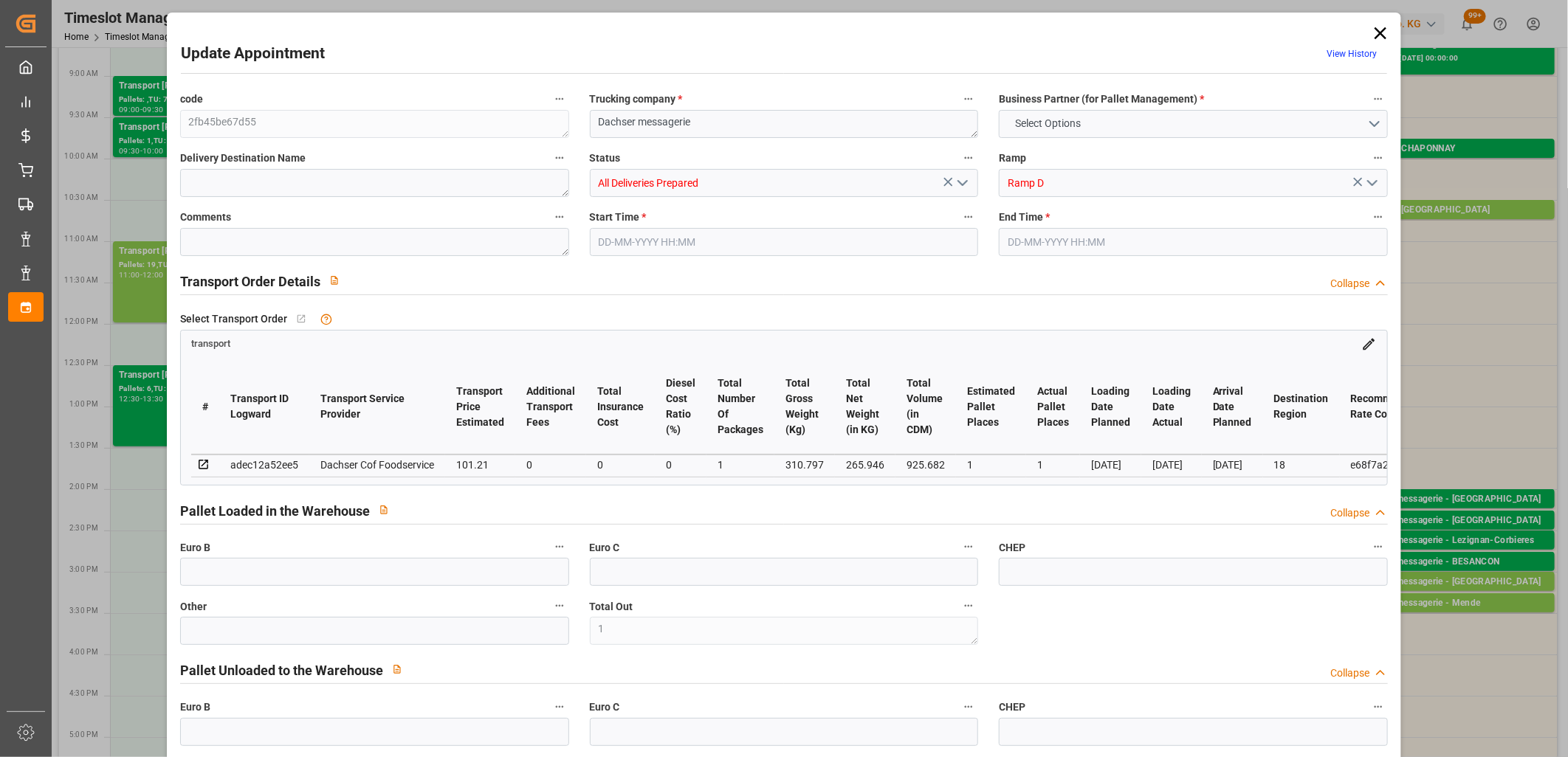
type input "0"
type input "87"
type input "1"
type input "101"
type input "310.797"
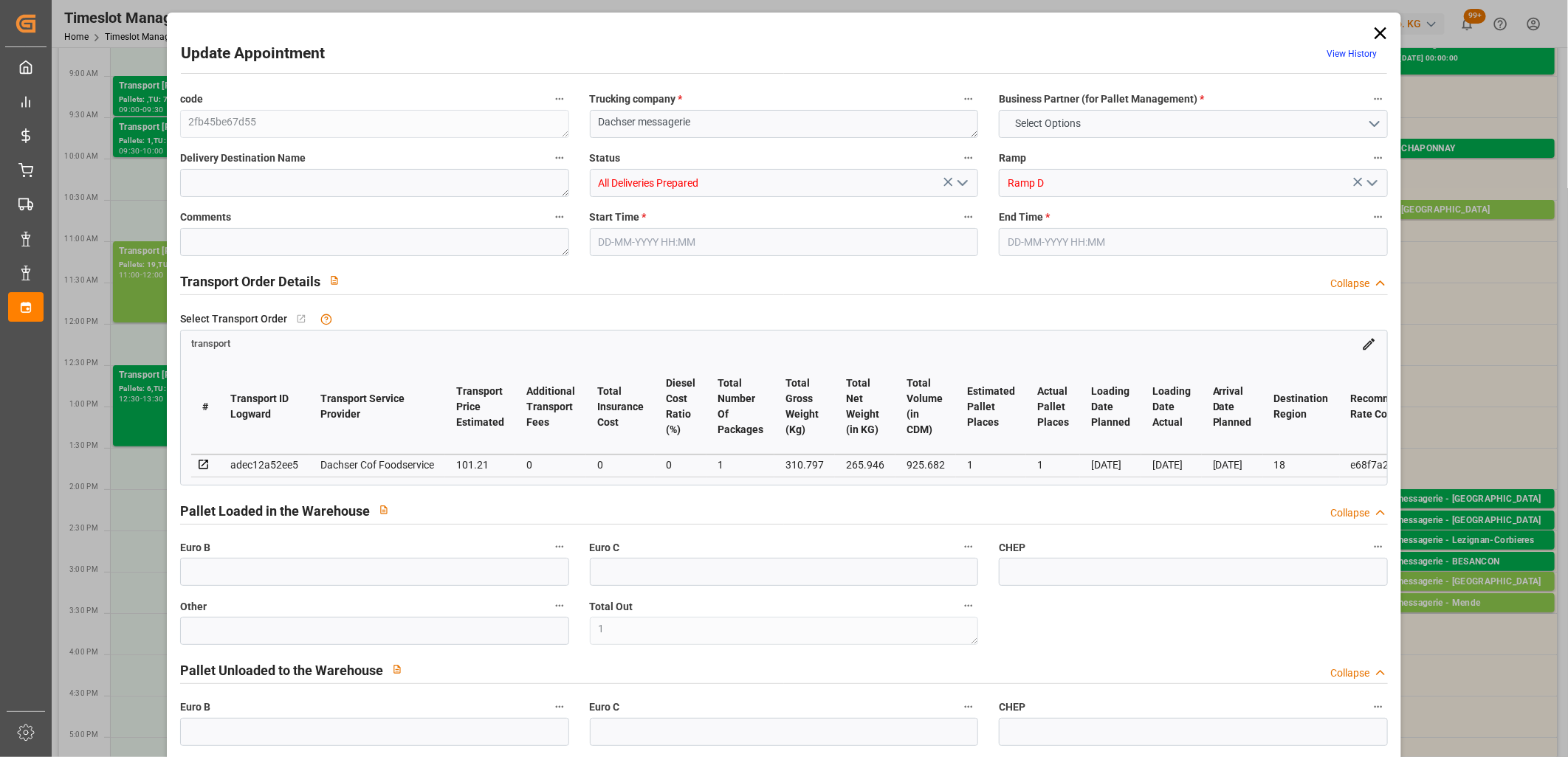
type input "0"
type input "4710.8598"
type input "0"
type input "21"
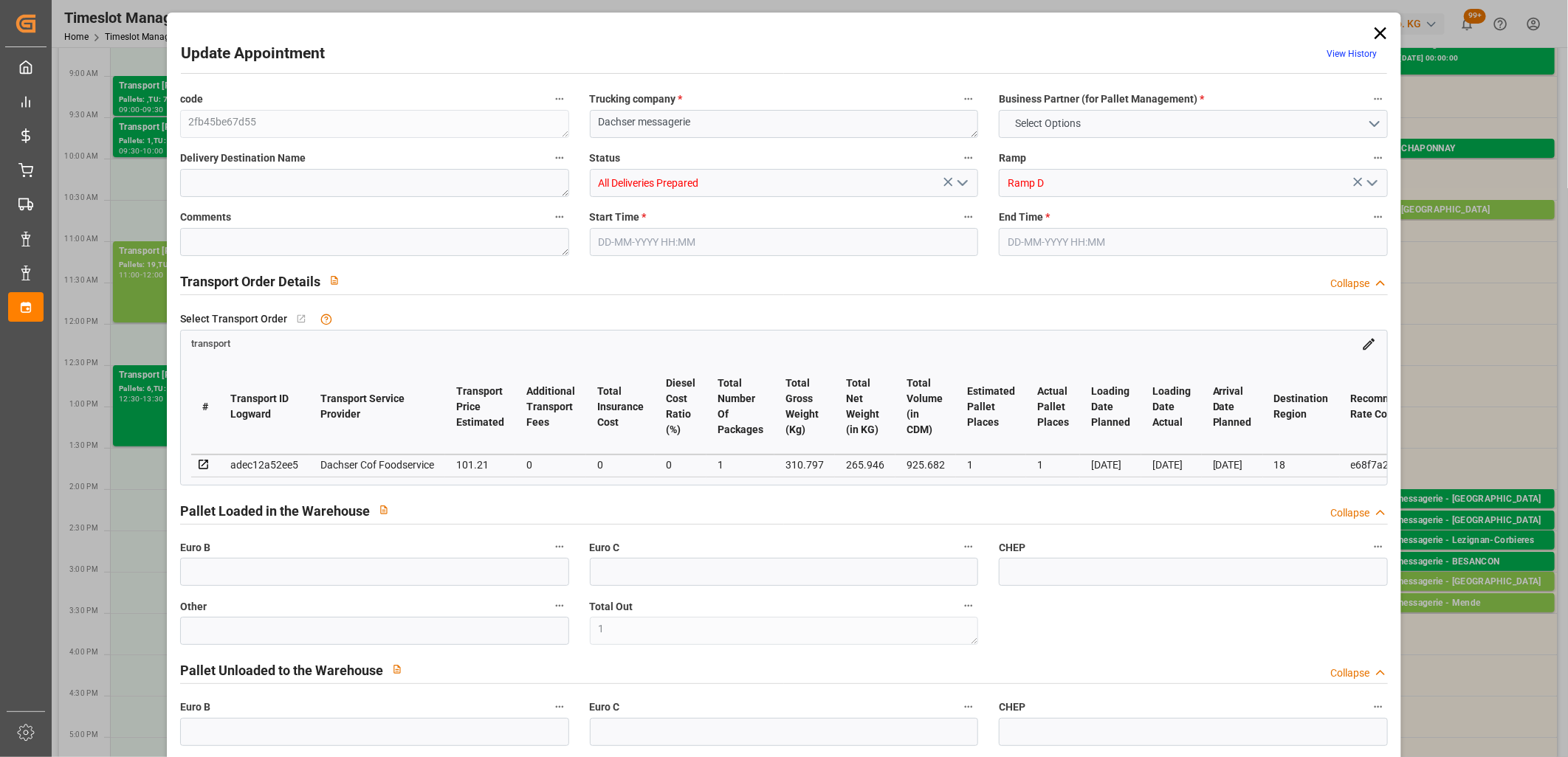
type input "35"
type input "[DATE] 15:00"
type input "[DATE] 15:15"
type input "[DATE] 12:05"
type input "[DATE] 11:49"
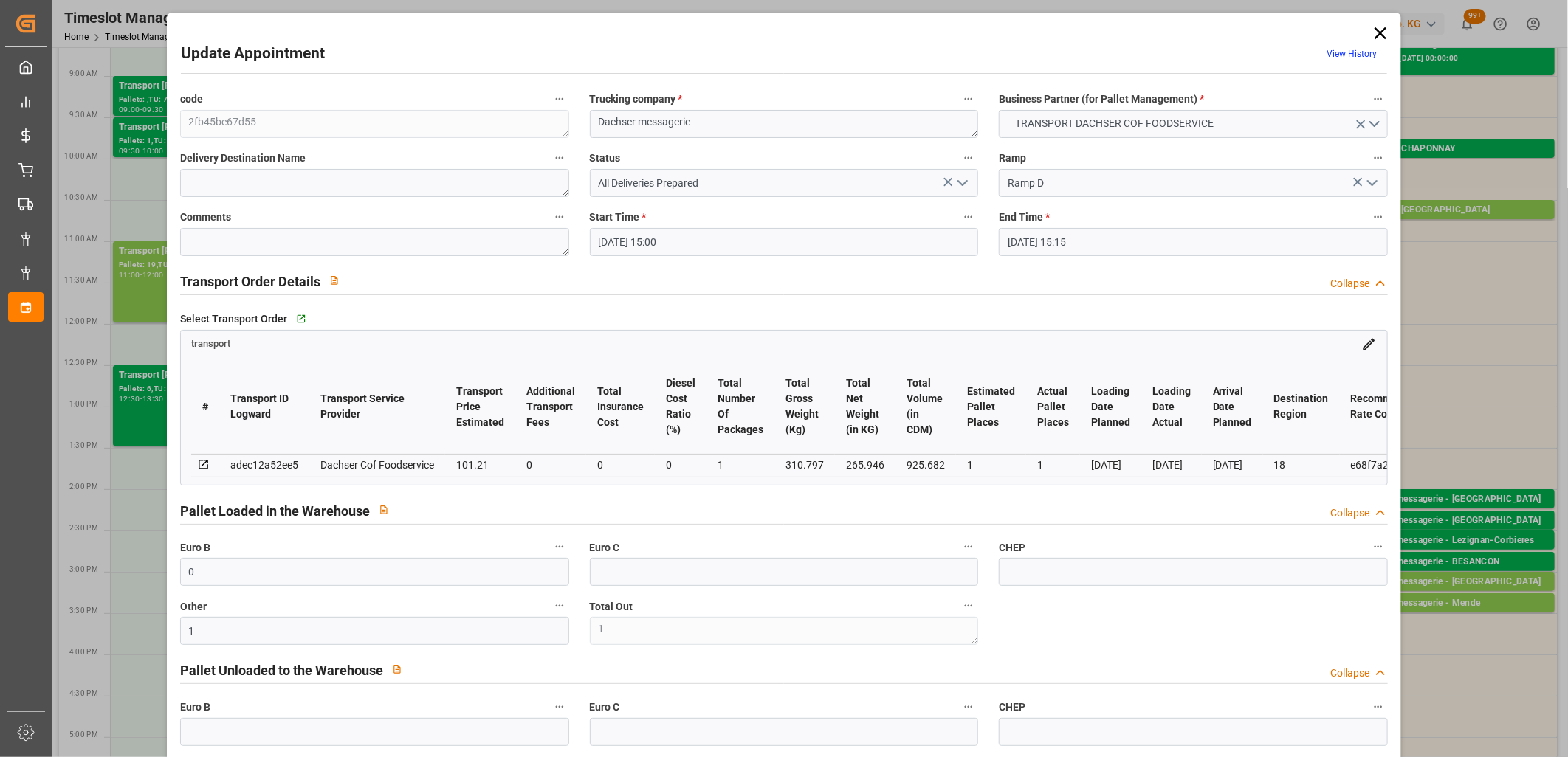
type input "[DATE]"
click at [958, 181] on polyline "open menu" at bounding box center [962, 183] width 9 height 5
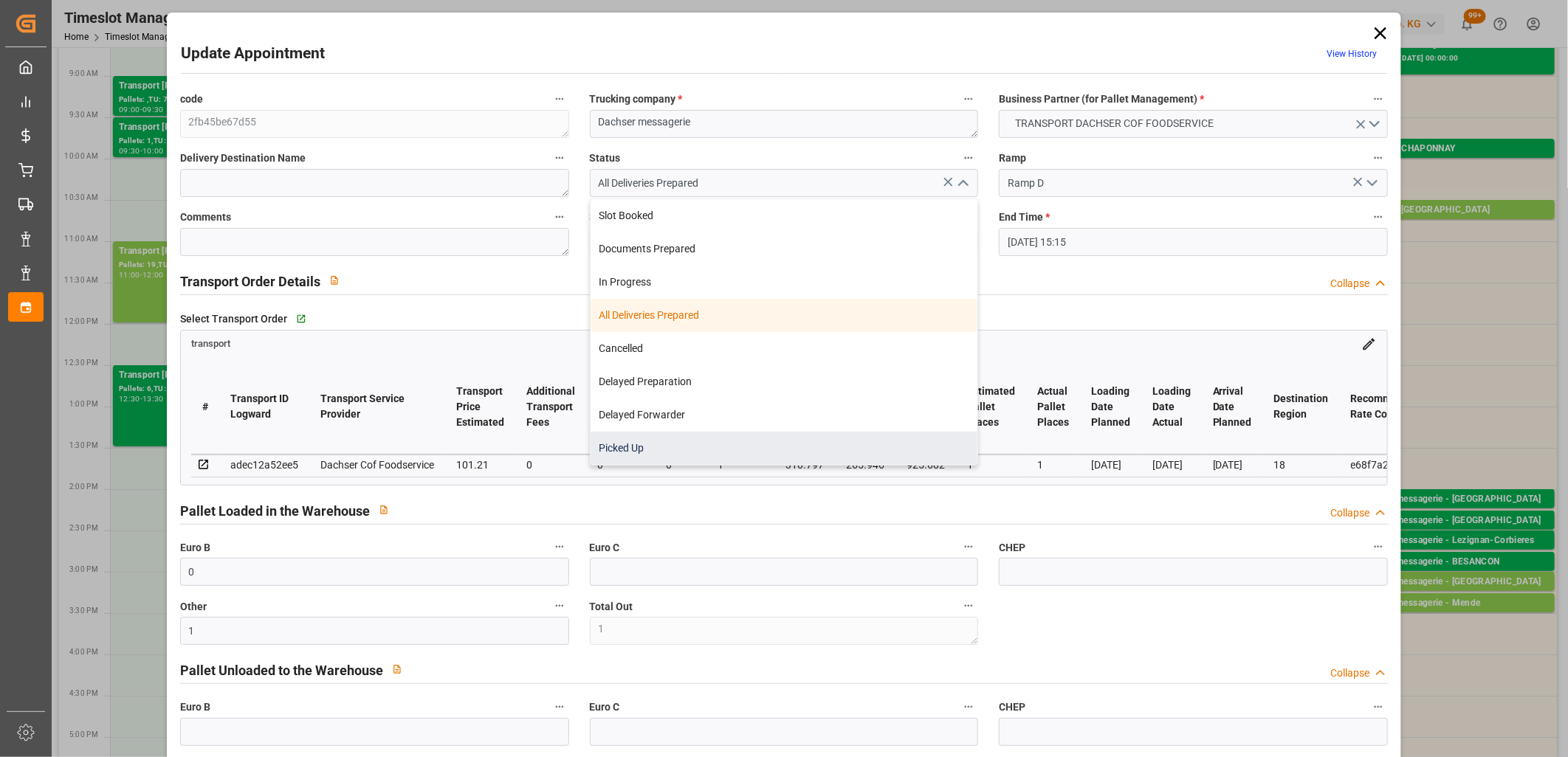
click at [738, 450] on div "Picked Up" at bounding box center [784, 449] width 387 height 33
type input "Picked Up"
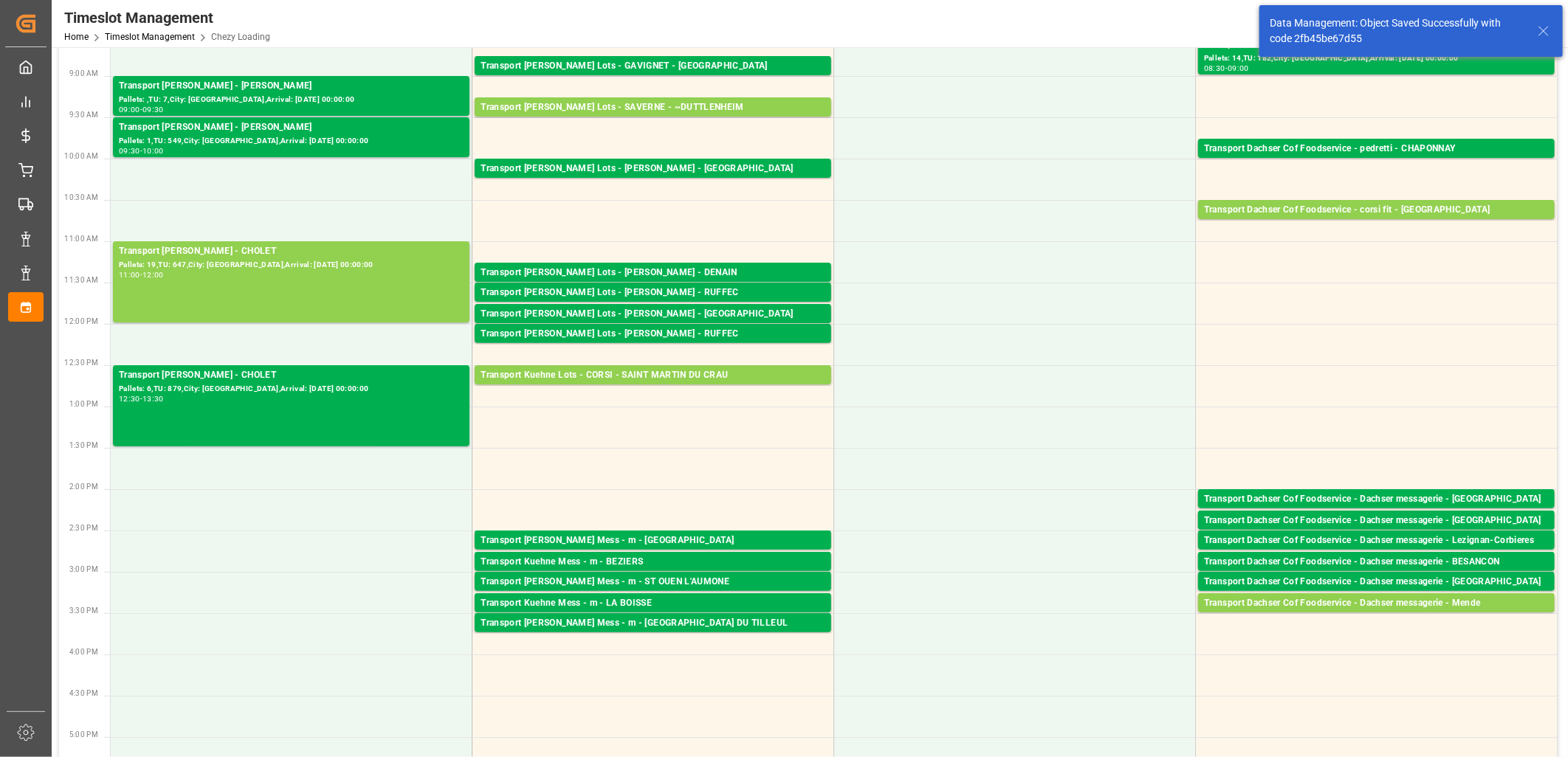
click at [1449, 606] on div "Transport Dachser Cof Foodservice - Dachser messagerie - Mende" at bounding box center [1376, 604] width 345 height 15
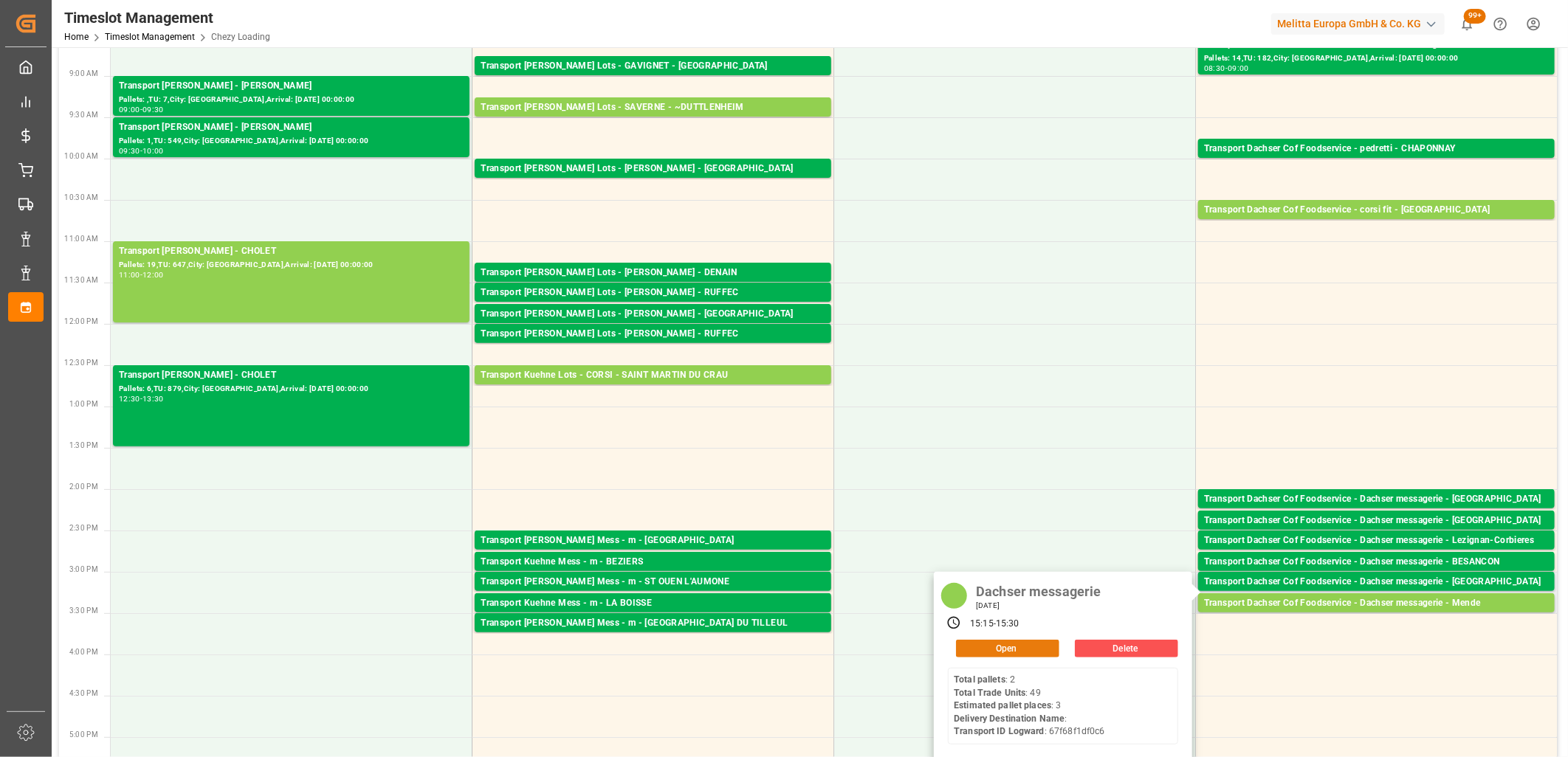
click at [1034, 652] on button "Open" at bounding box center [1007, 648] width 103 height 18
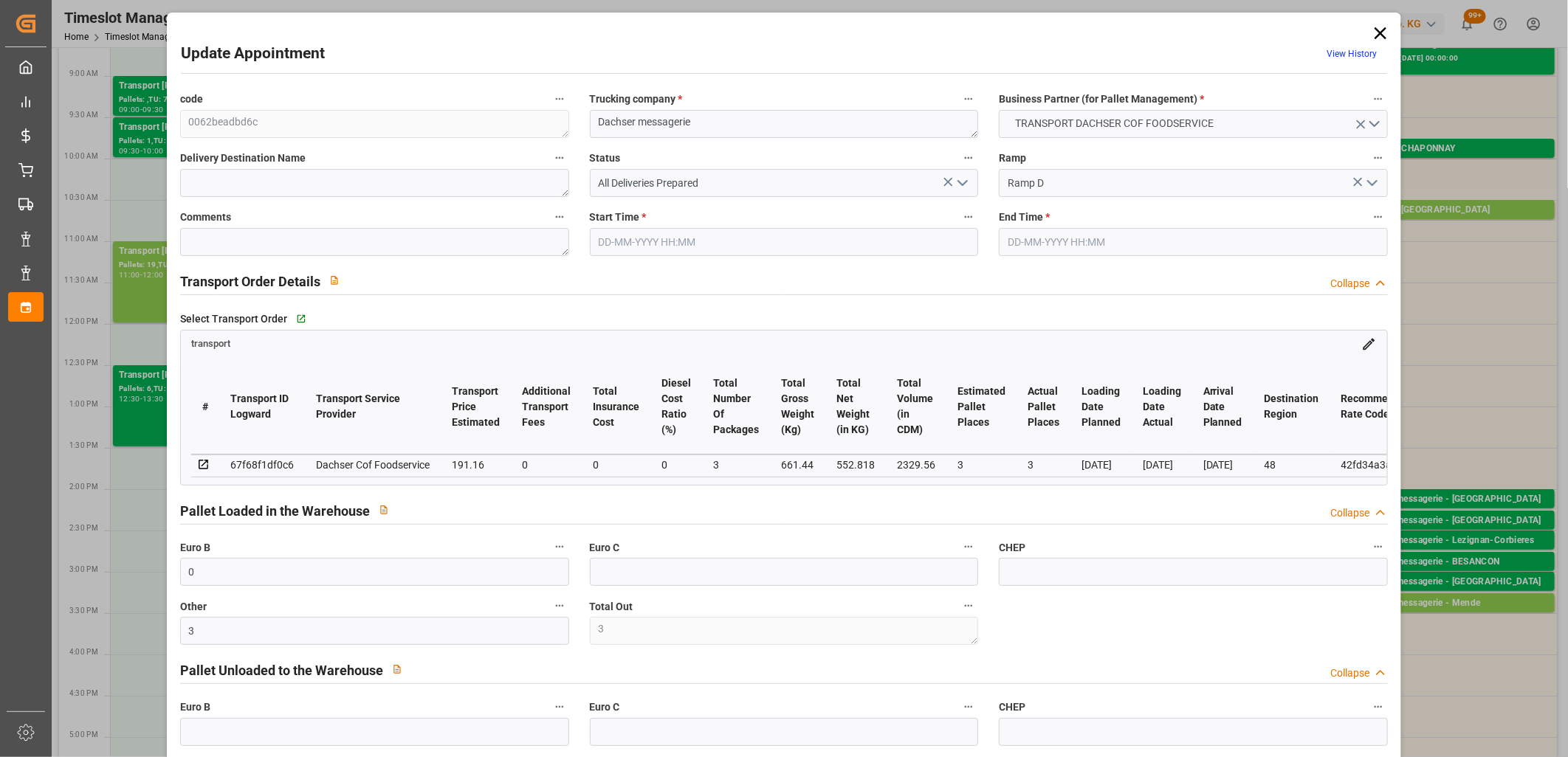
type input "[DATE] 15:15"
type input "[DATE] 15:30"
type input "[DATE] 12:06"
type input "[DATE] 11:49"
type input "[DATE]"
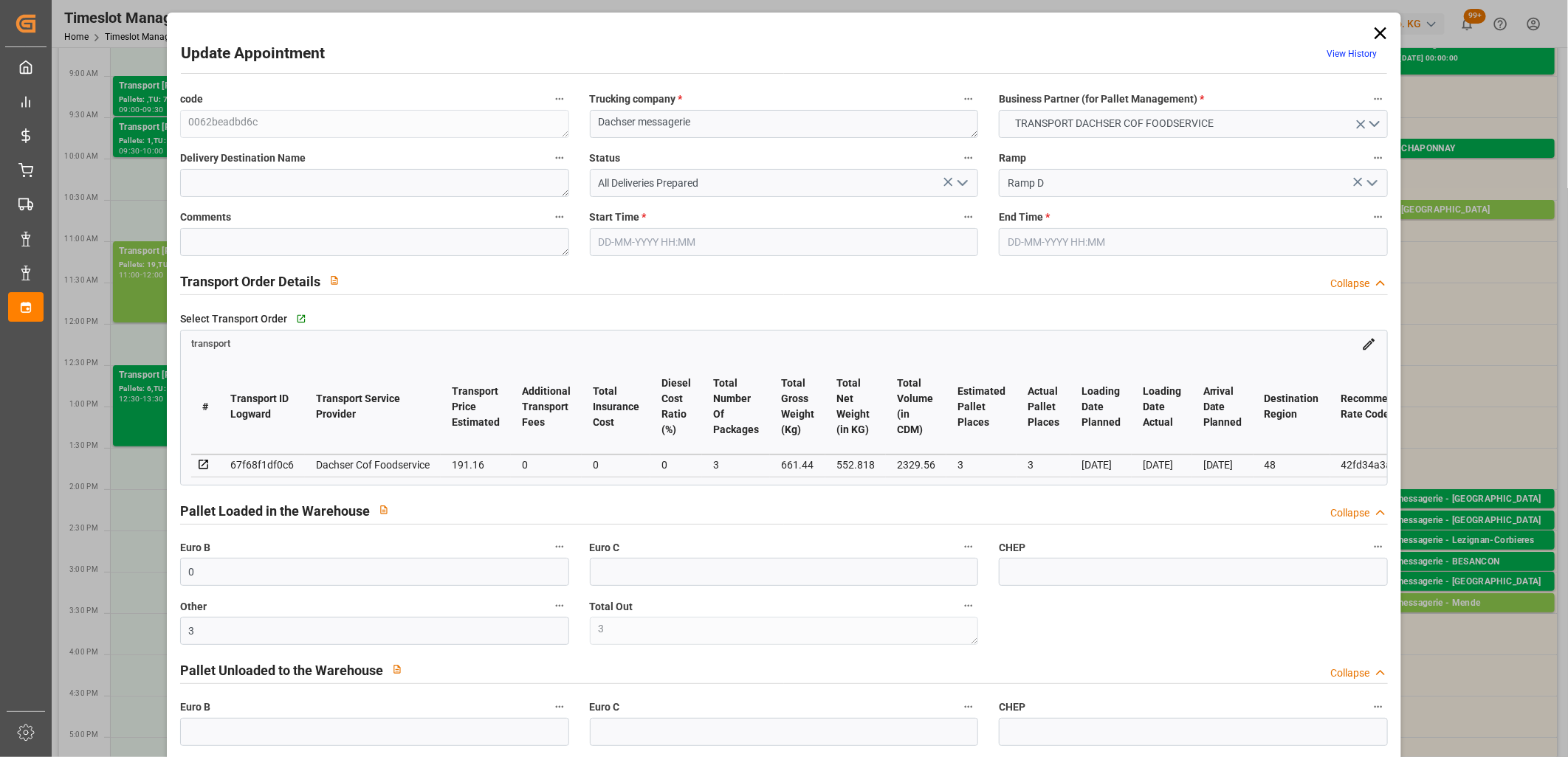
type input "[DATE]"
click at [963, 178] on icon "open menu" at bounding box center [962, 183] width 18 height 18
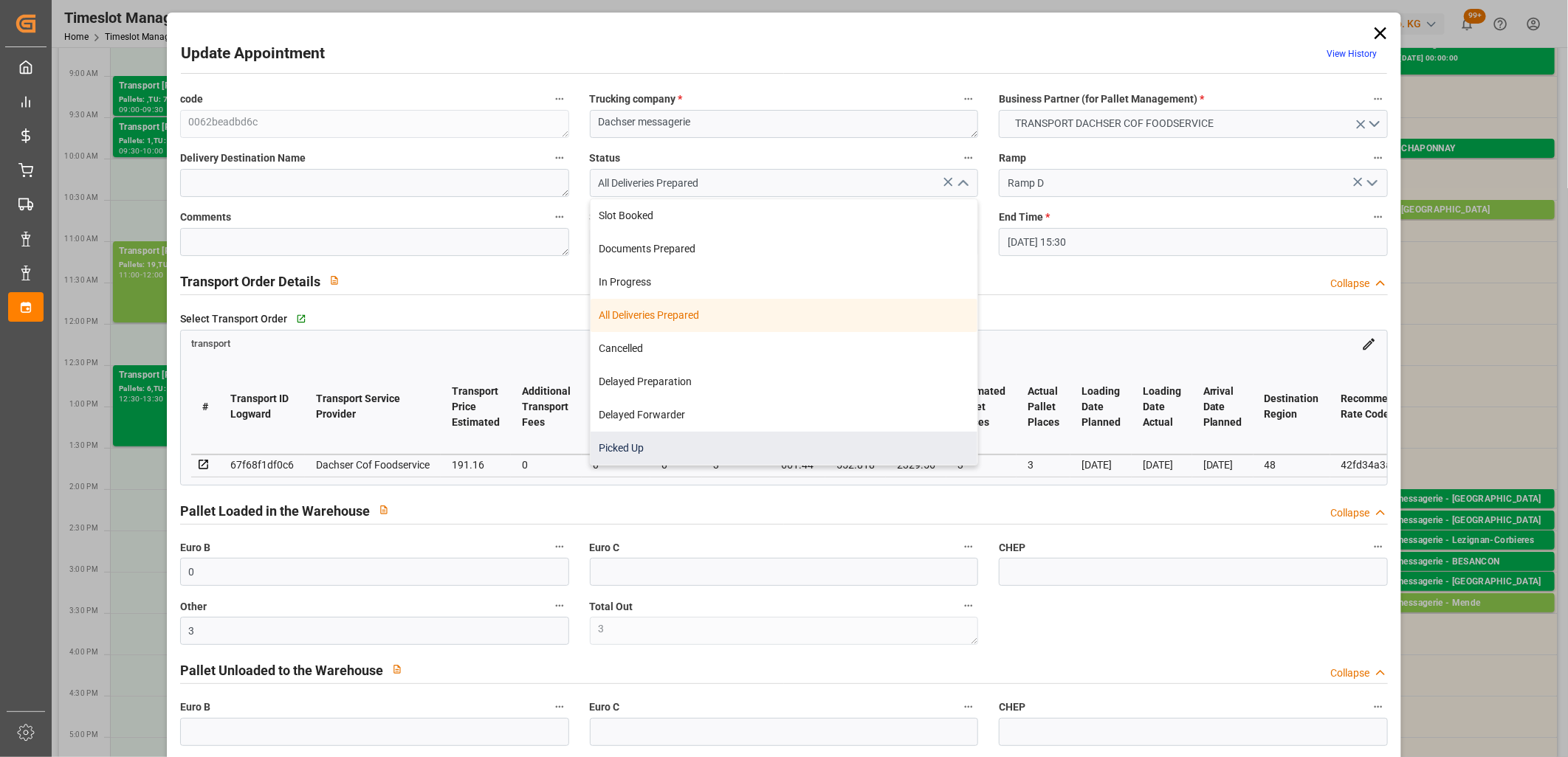
click at [722, 452] on div "Picked Up" at bounding box center [784, 449] width 387 height 33
type input "Picked Up"
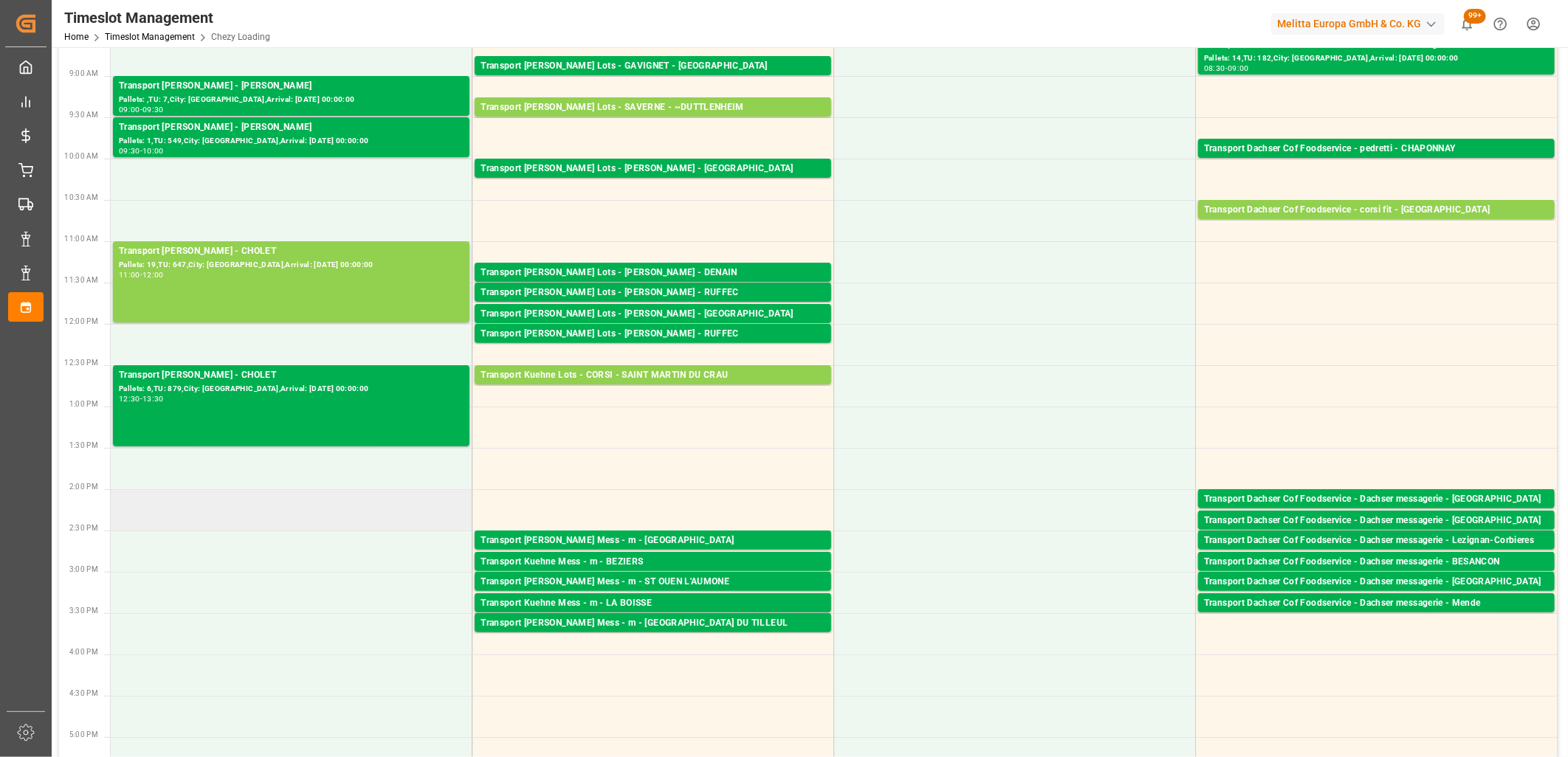
scroll to position [0, 0]
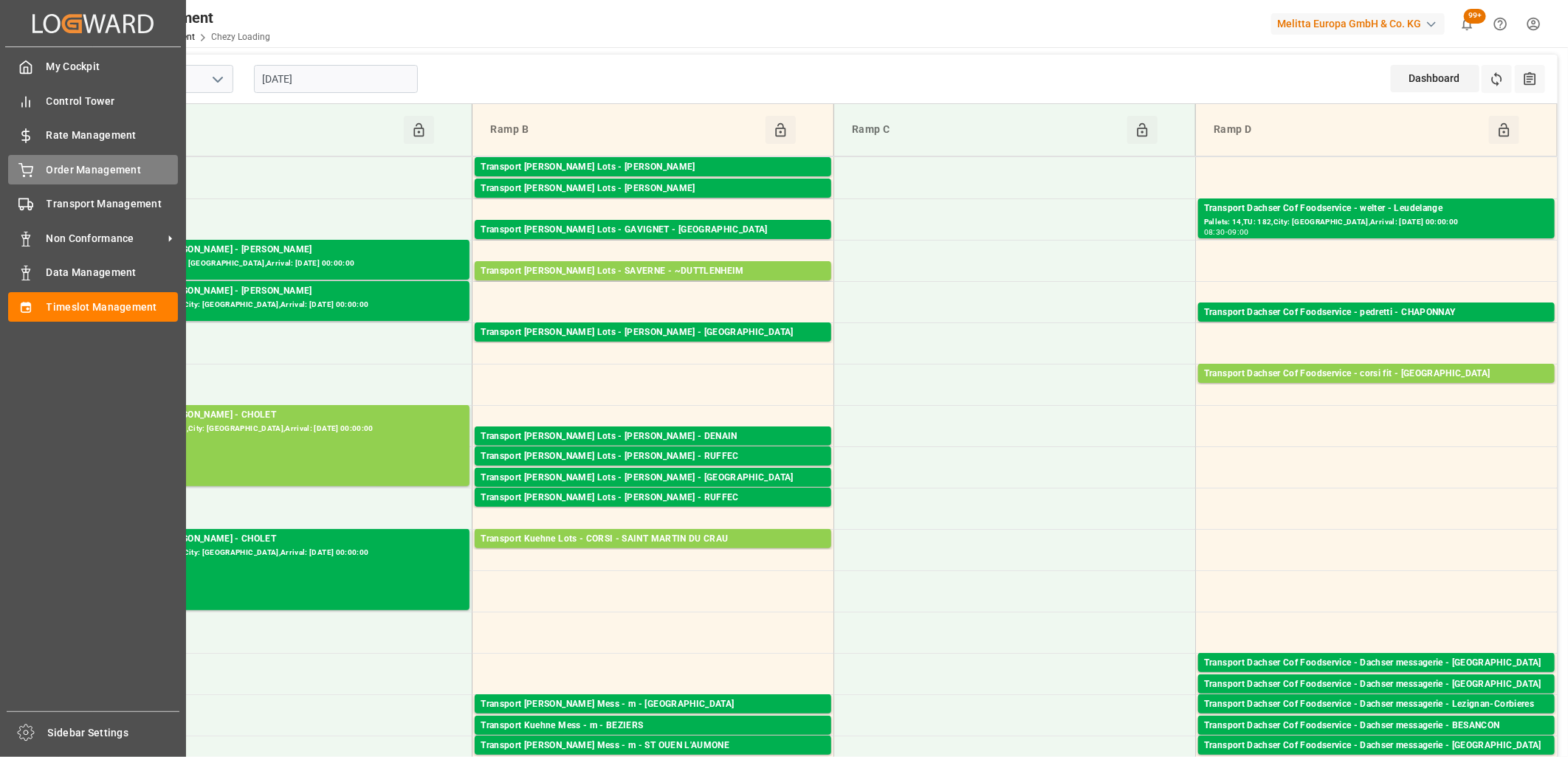
click at [98, 174] on span "Order Management" at bounding box center [112, 170] width 132 height 16
